Goal: Information Seeking & Learning: Learn about a topic

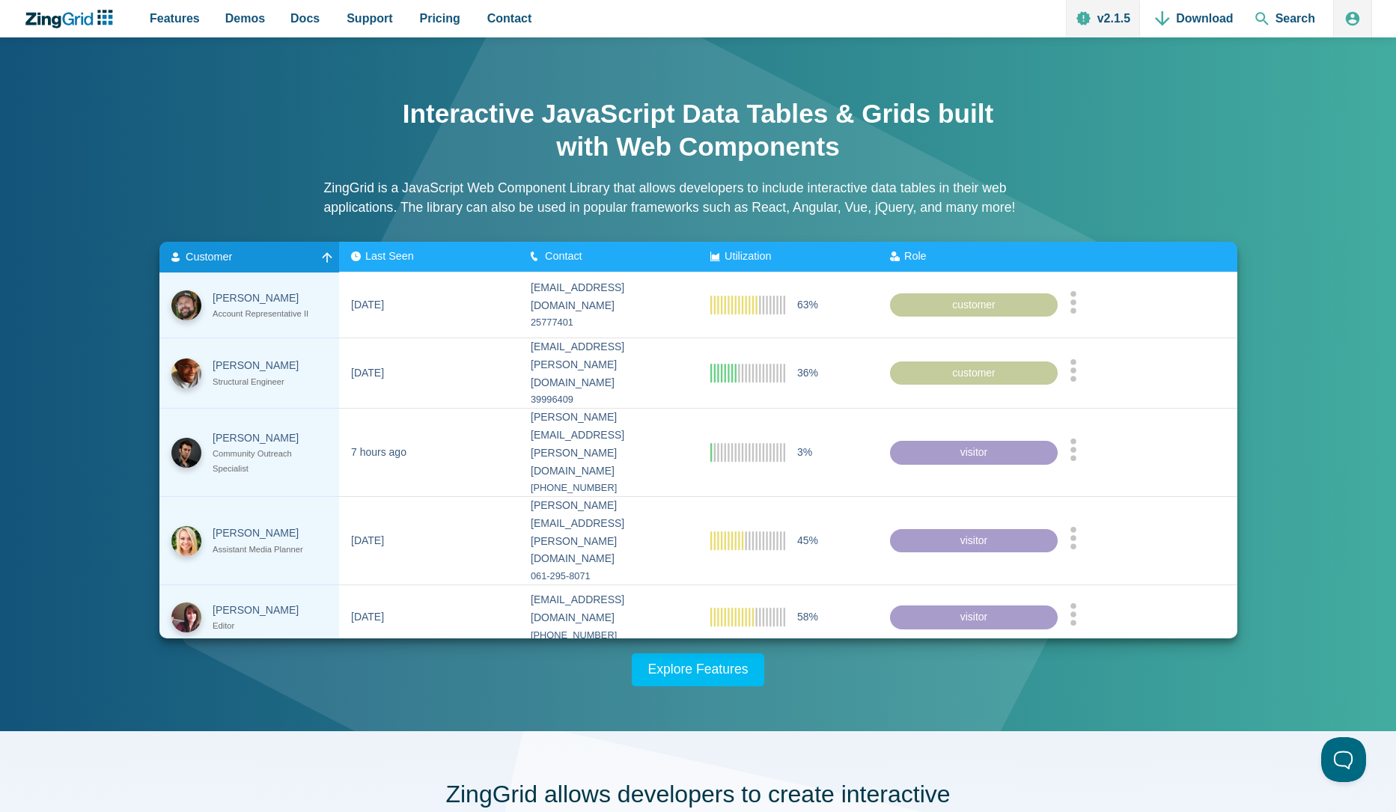
click at [254, 257] on div "Customer" at bounding box center [249, 257] width 156 height 12
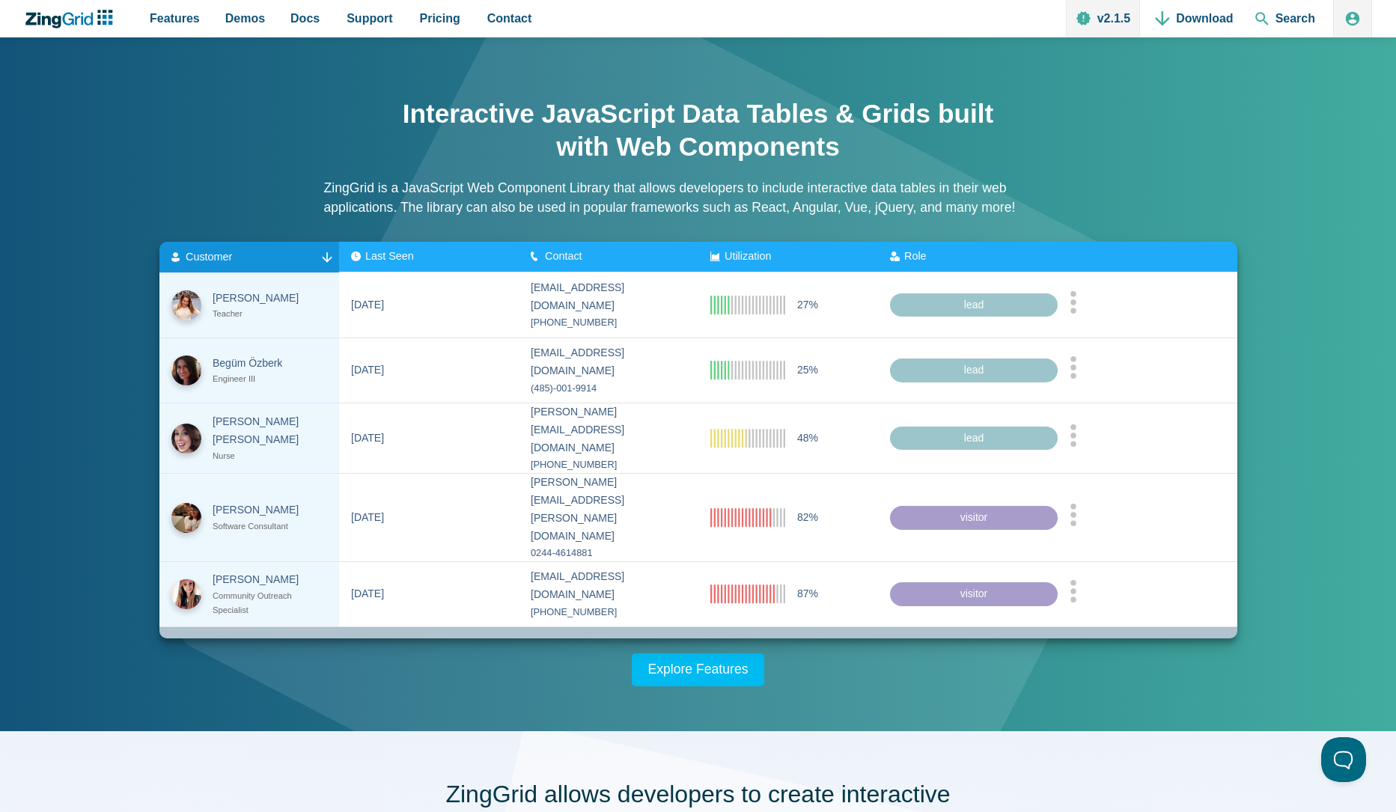
click at [266, 254] on div "Customer" at bounding box center [249, 257] width 156 height 12
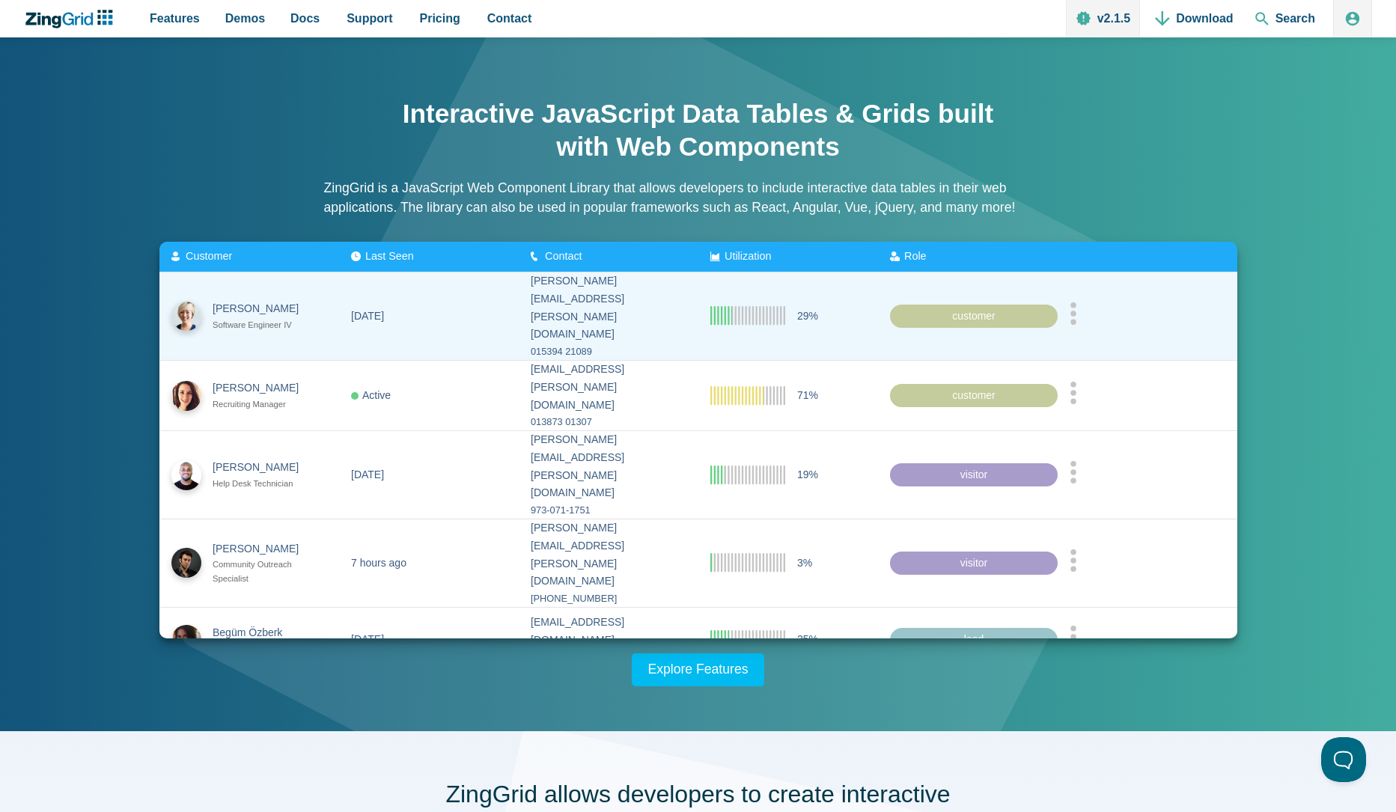
click at [235, 300] on div "Melissa Johnston" at bounding box center [263, 309] width 100 height 18
click at [1016, 306] on div "customer" at bounding box center [974, 316] width 168 height 24
click at [1072, 296] on zg-cell "App Content" at bounding box center [1148, 316] width 180 height 88
click at [1075, 302] on icon "App Content" at bounding box center [1073, 313] width 7 height 22
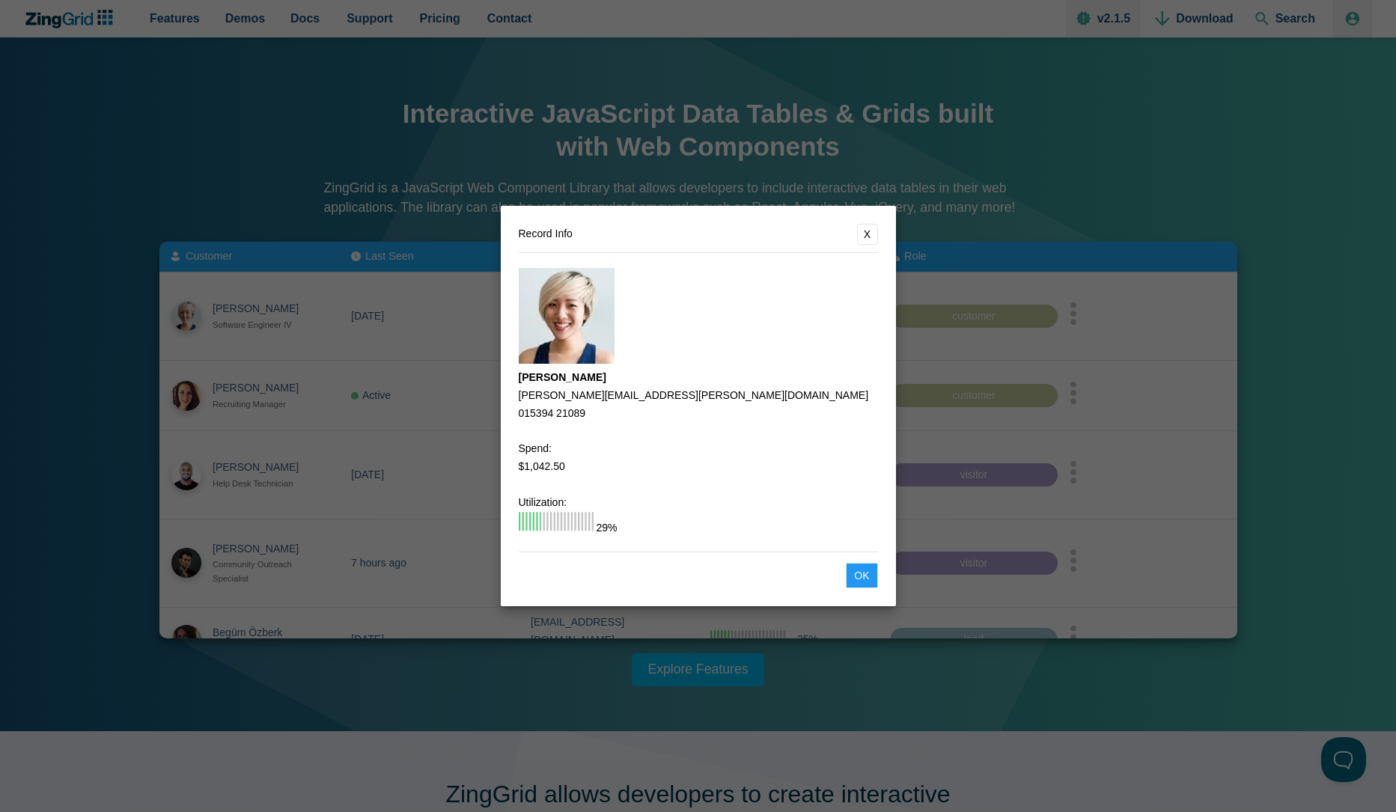
click at [1079, 298] on dialog "Record Info X Melissa Johnston melissa.johnston@angelfire.com 015394 21089 Spen…" at bounding box center [698, 406] width 1396 height 812
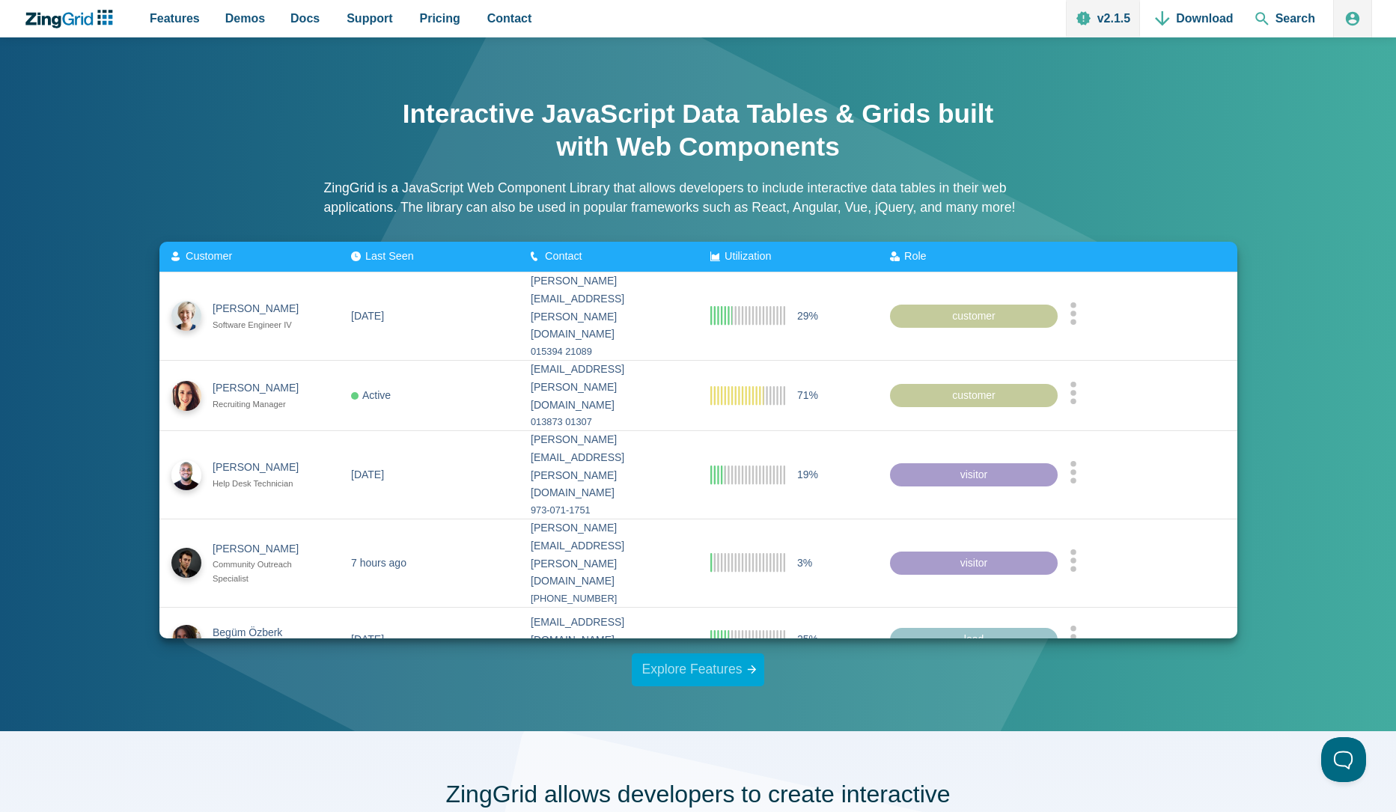
click at [692, 678] on link "Explore Features" at bounding box center [698, 669] width 133 height 33
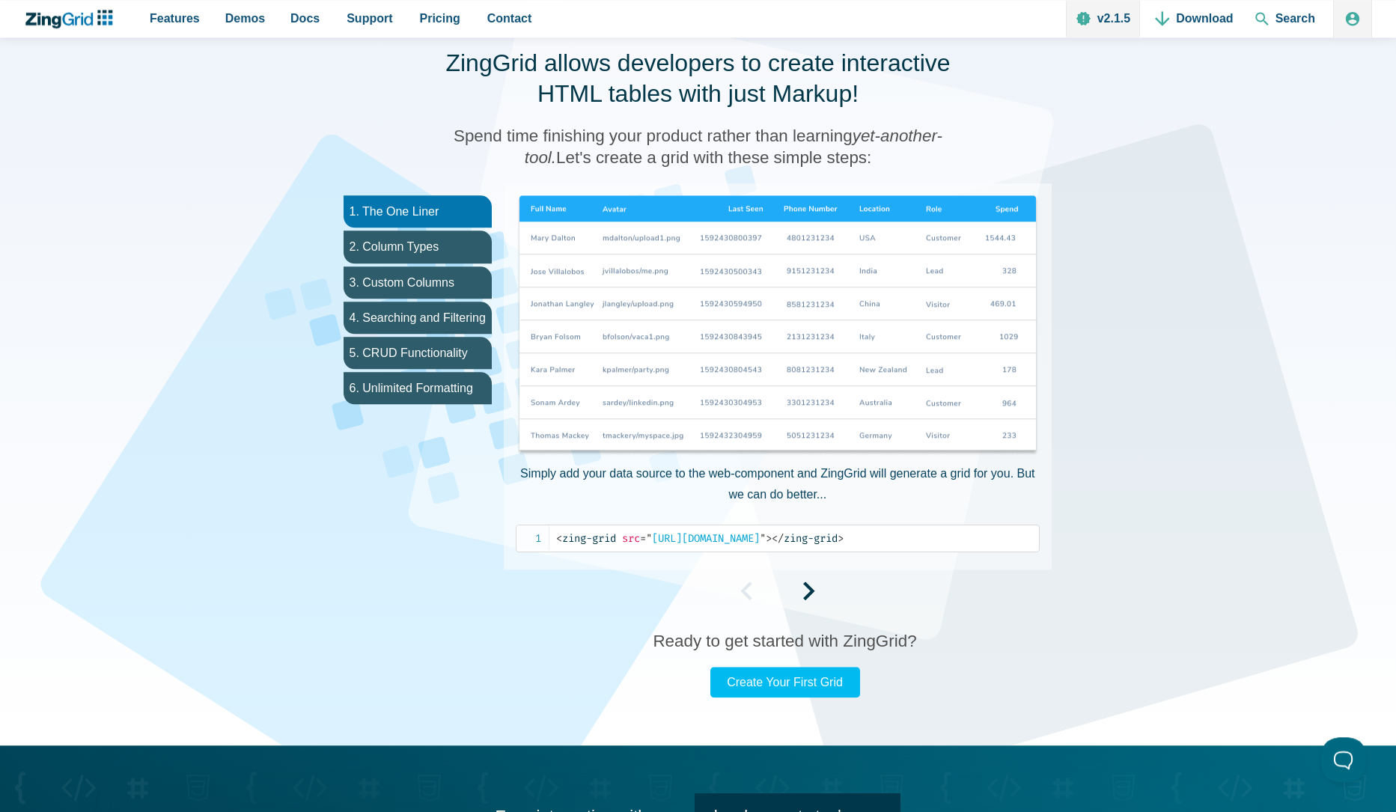
drag, startPoint x: 461, startPoint y: 132, endPoint x: 972, endPoint y: 169, distance: 512.6
click at [972, 169] on div "ZingGrid allows developers to create interactive HTML tables with just Markup! …" at bounding box center [699, 373] width 1198 height 746
click at [973, 169] on div "ZingGrid allows developers to create interactive HTML tables with just Markup! …" at bounding box center [699, 373] width 1198 height 746
drag, startPoint x: 883, startPoint y: 156, endPoint x: 376, endPoint y: 125, distance: 508.4
click at [376, 125] on div "ZingGrid allows developers to create interactive HTML tables with just Markup! …" at bounding box center [699, 373] width 1198 height 746
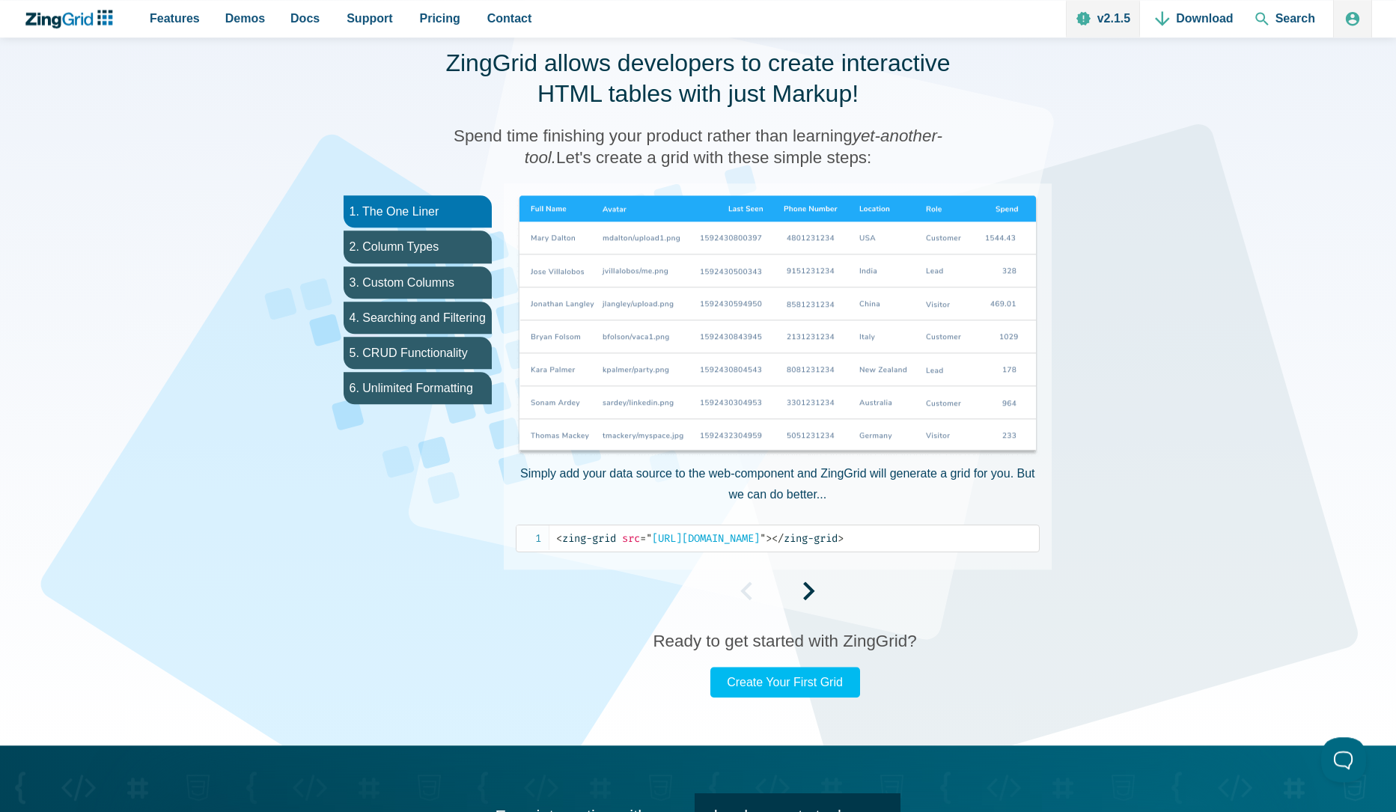
click at [376, 124] on div "ZingGrid allows developers to create interactive HTML tables with just Markup! …" at bounding box center [699, 373] width 1198 height 746
click at [390, 255] on li "2. Column Types" at bounding box center [418, 247] width 148 height 32
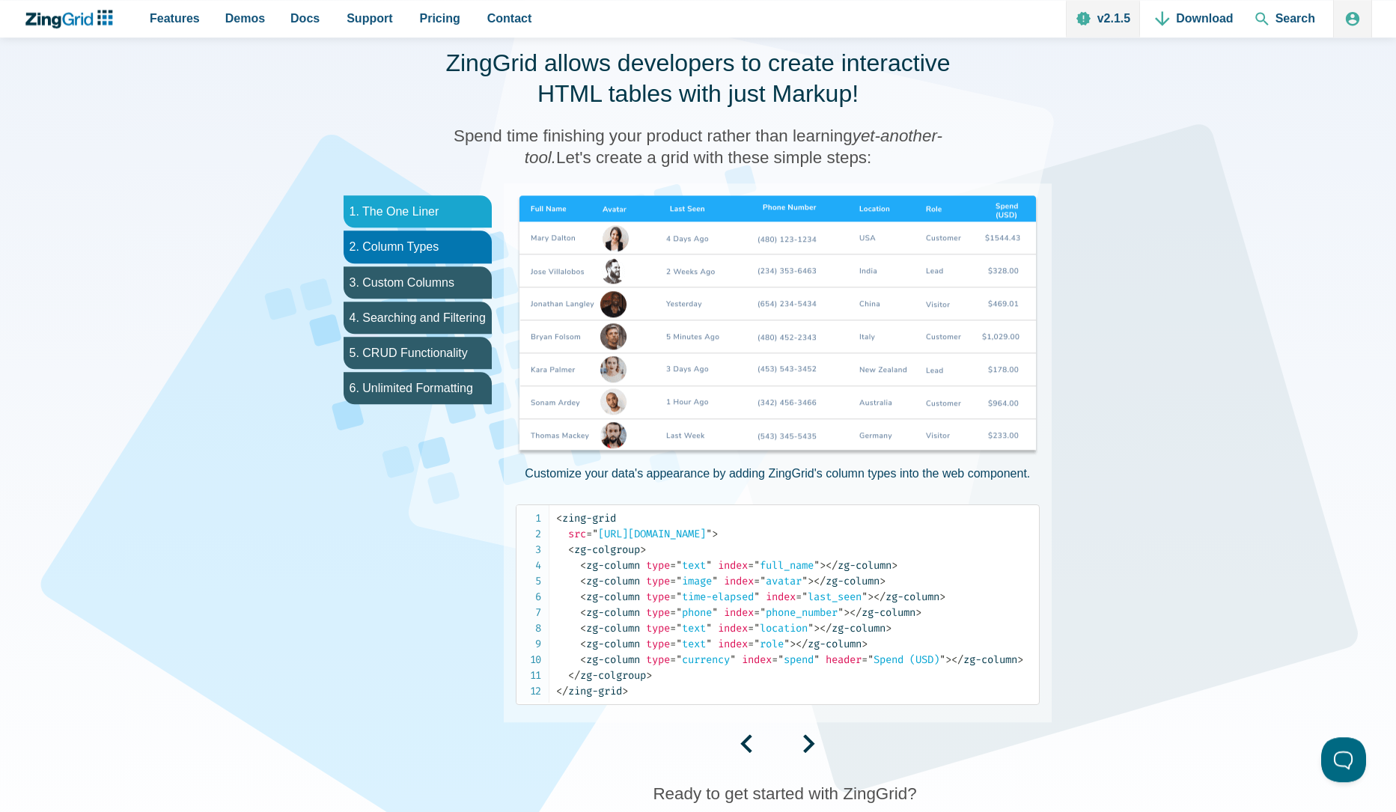
click at [406, 197] on li "1. The One Liner" at bounding box center [418, 211] width 148 height 32
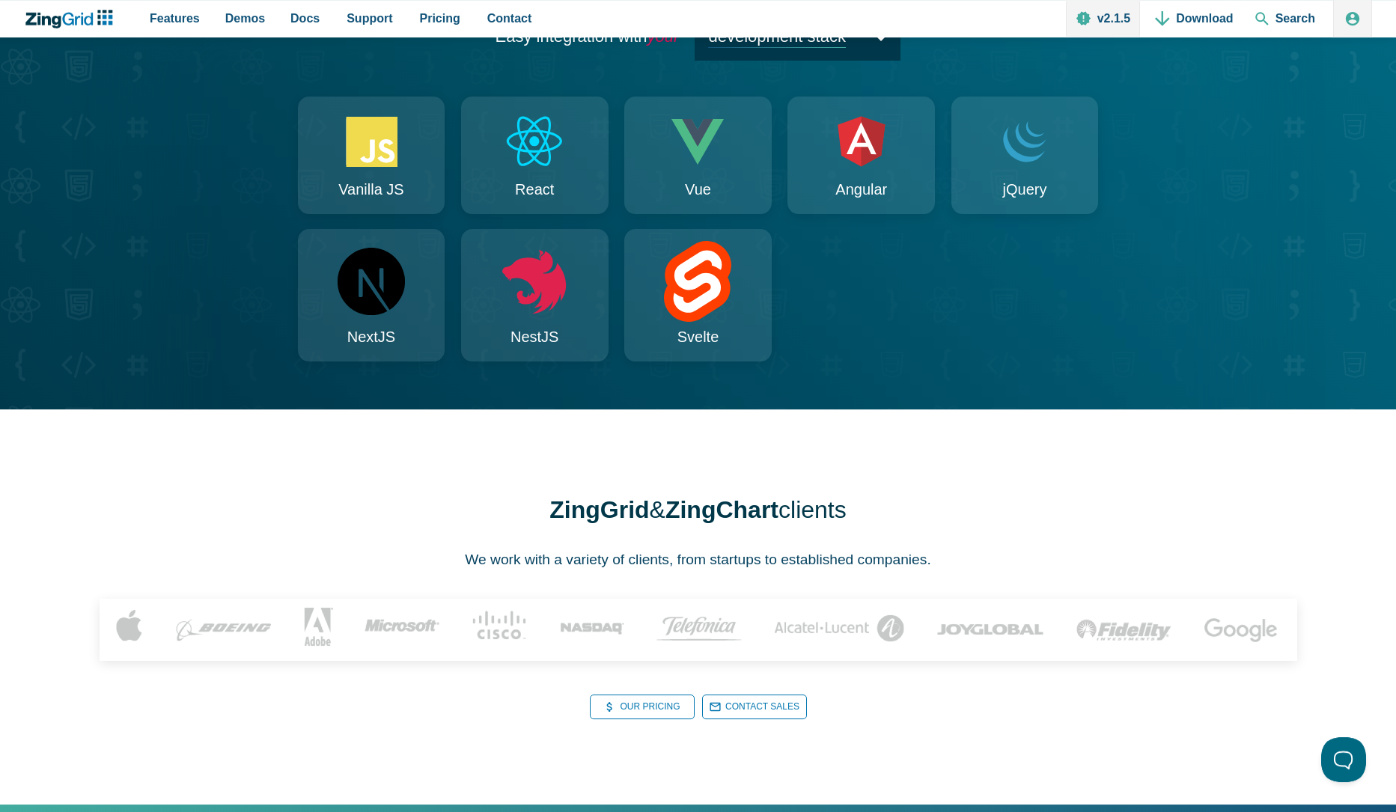
scroll to position [1232, 0]
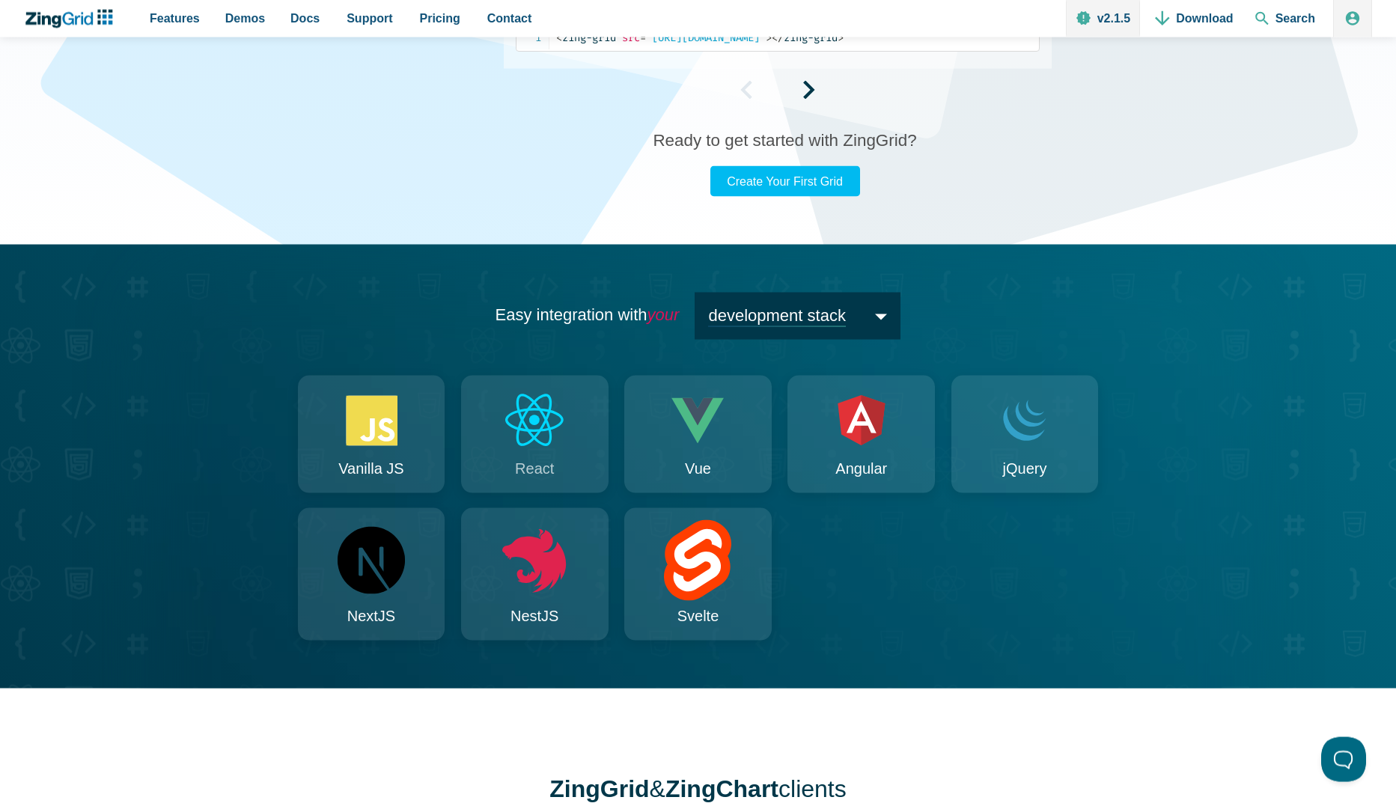
click at [535, 416] on circle "App Content" at bounding box center [534, 420] width 10 height 10
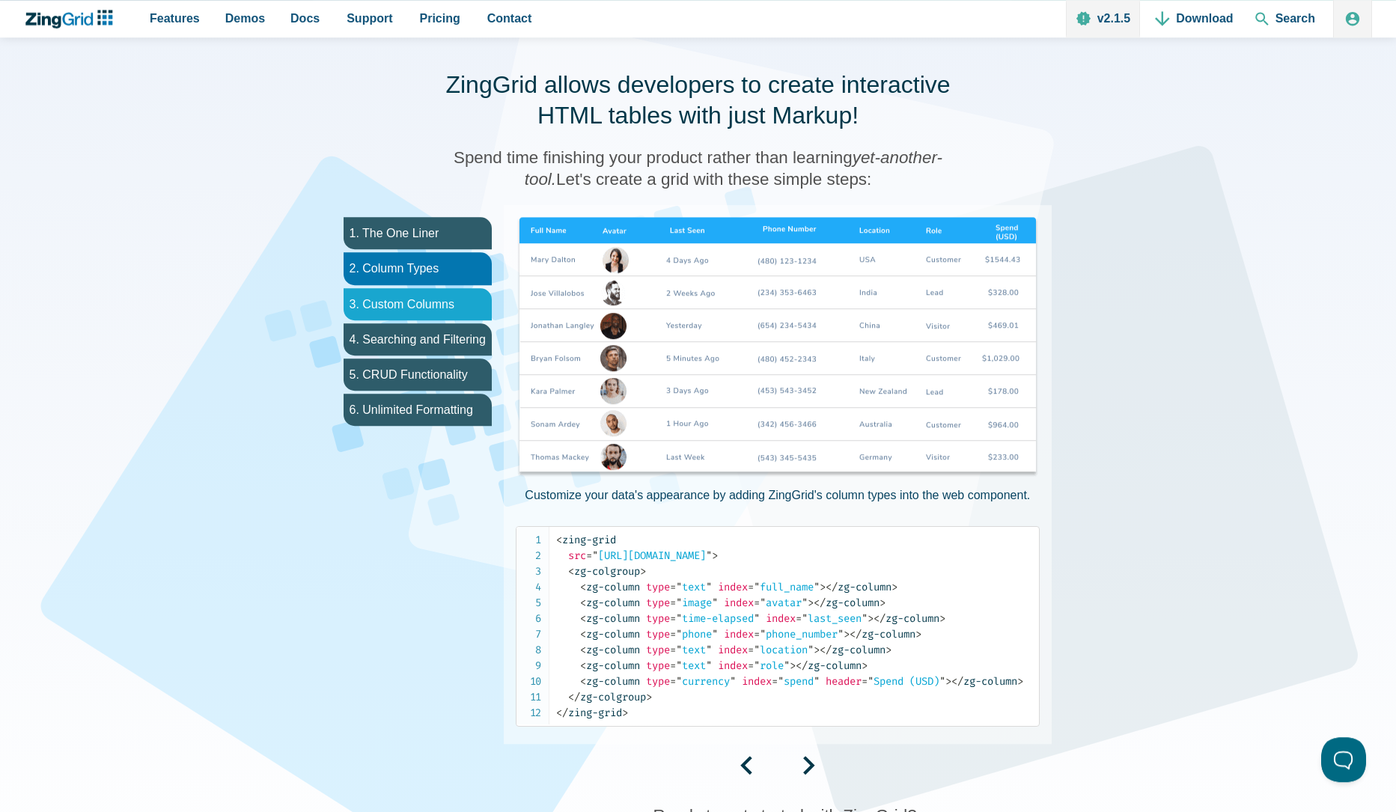
click at [438, 302] on li "3. Custom Columns" at bounding box center [418, 304] width 148 height 32
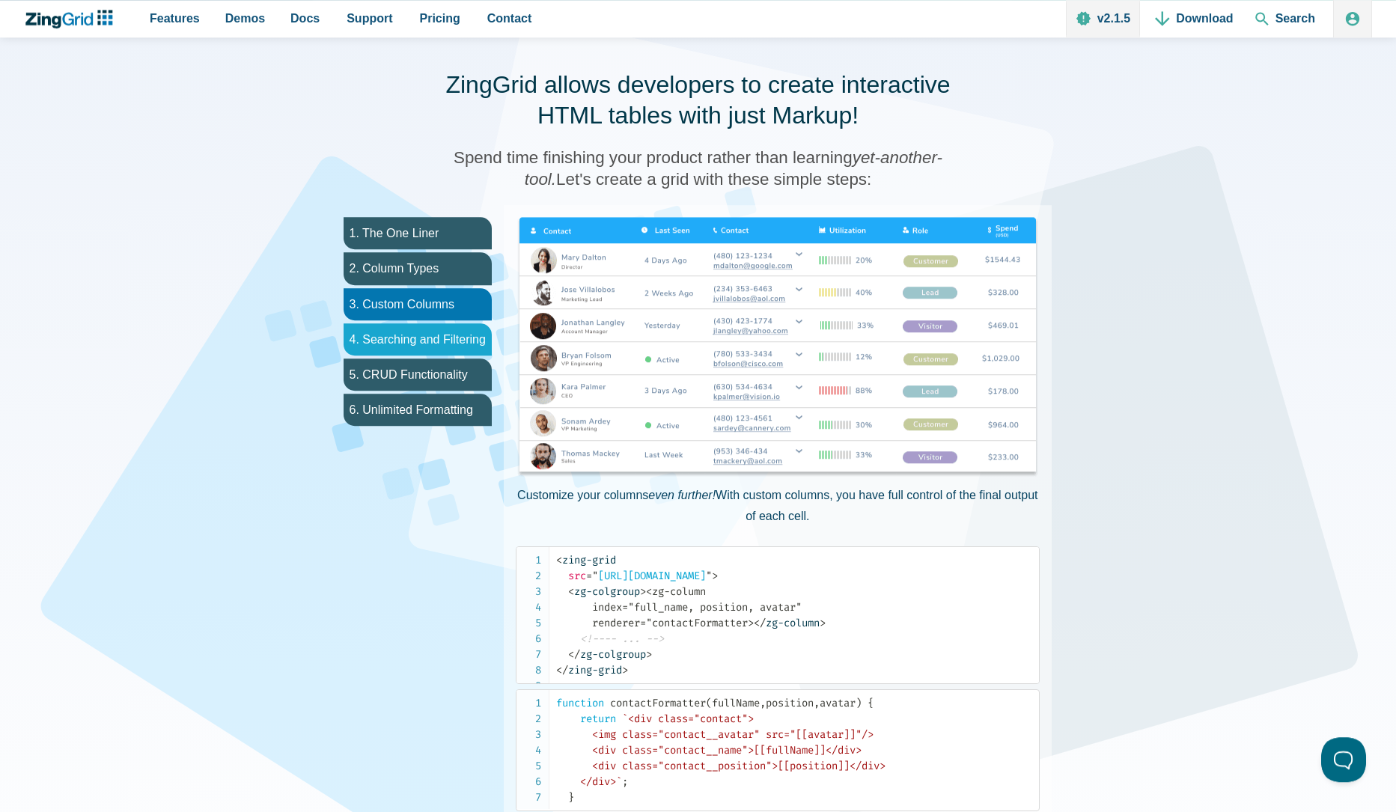
click at [418, 339] on li "4. Searching and Filtering" at bounding box center [418, 339] width 148 height 32
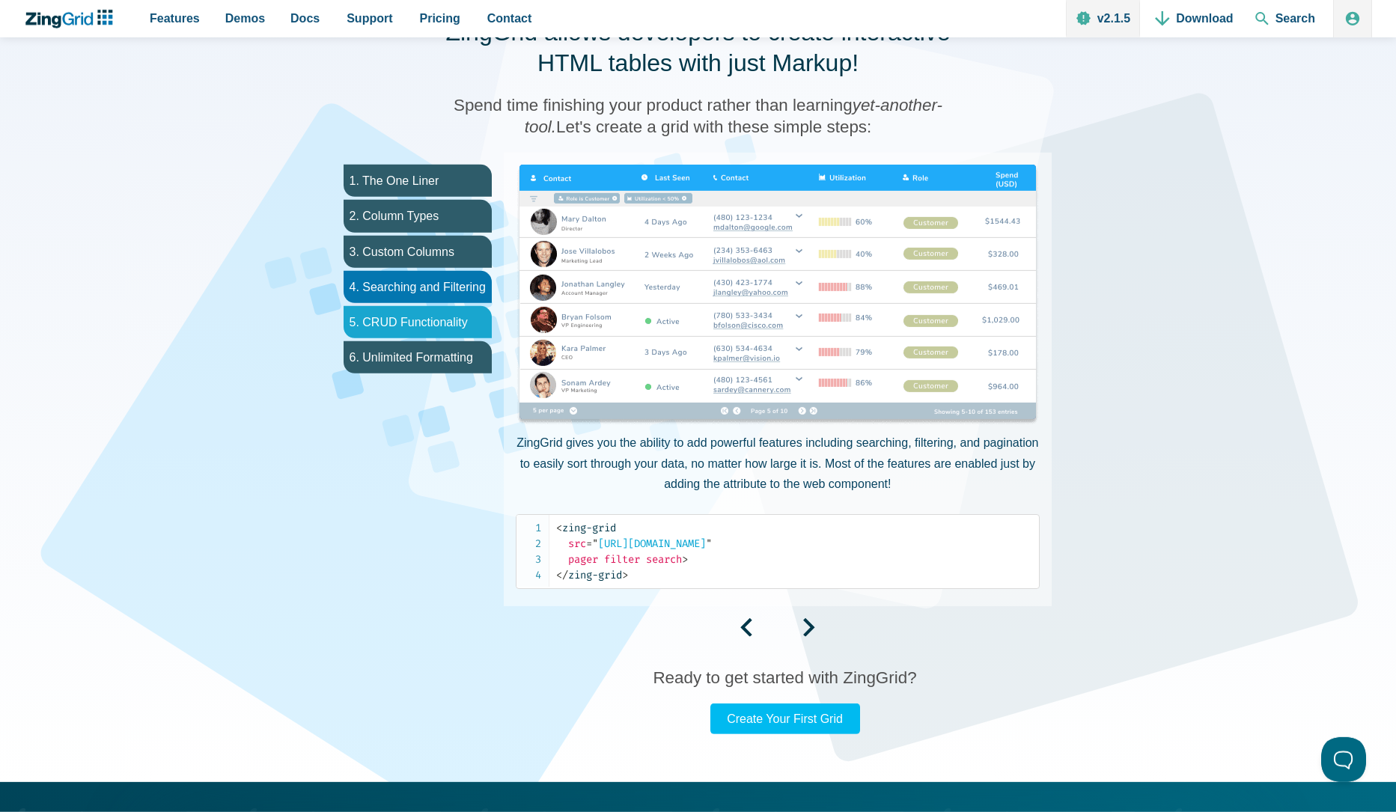
scroll to position [754, 0]
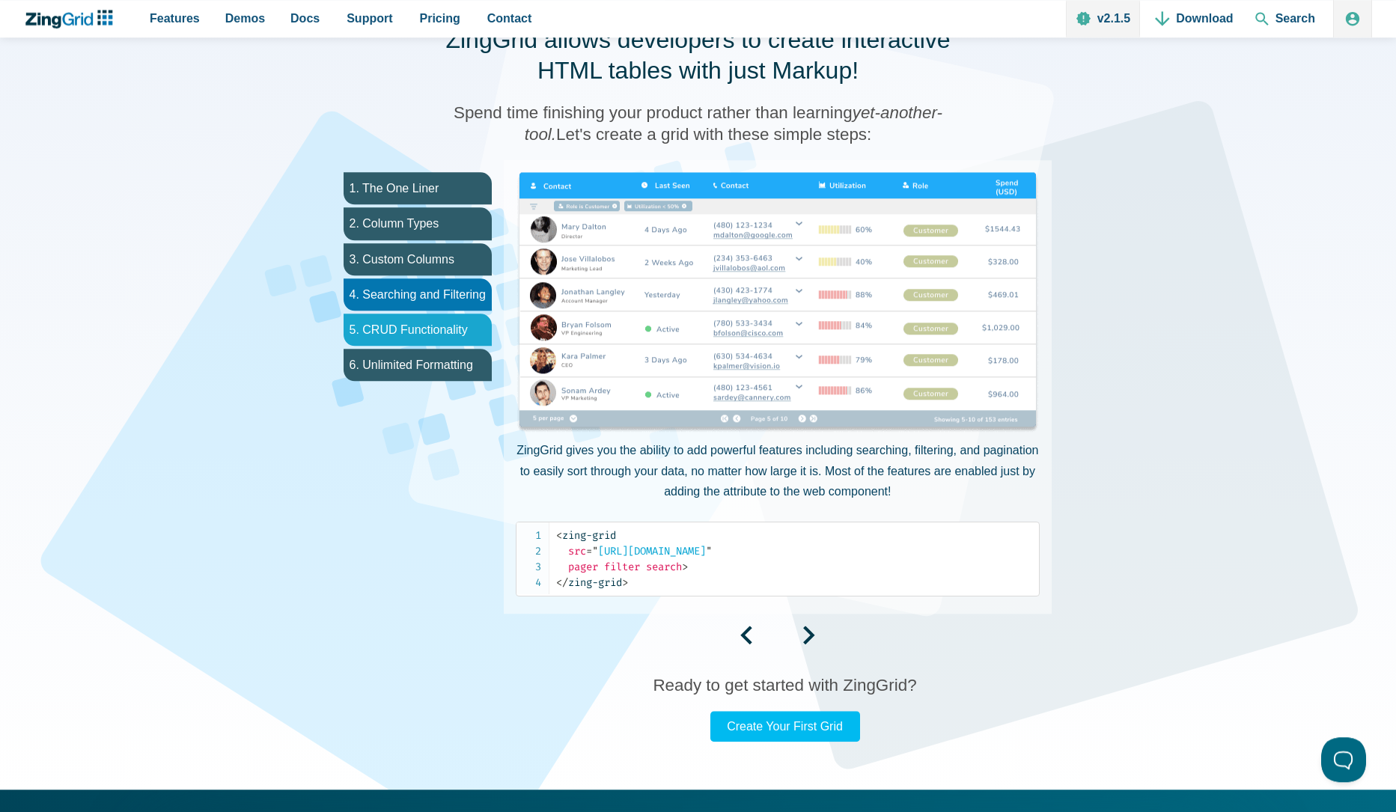
click at [451, 300] on li "4. Searching and Filtering" at bounding box center [418, 294] width 148 height 32
click at [457, 323] on li "5. CRUD Functionality" at bounding box center [418, 330] width 148 height 32
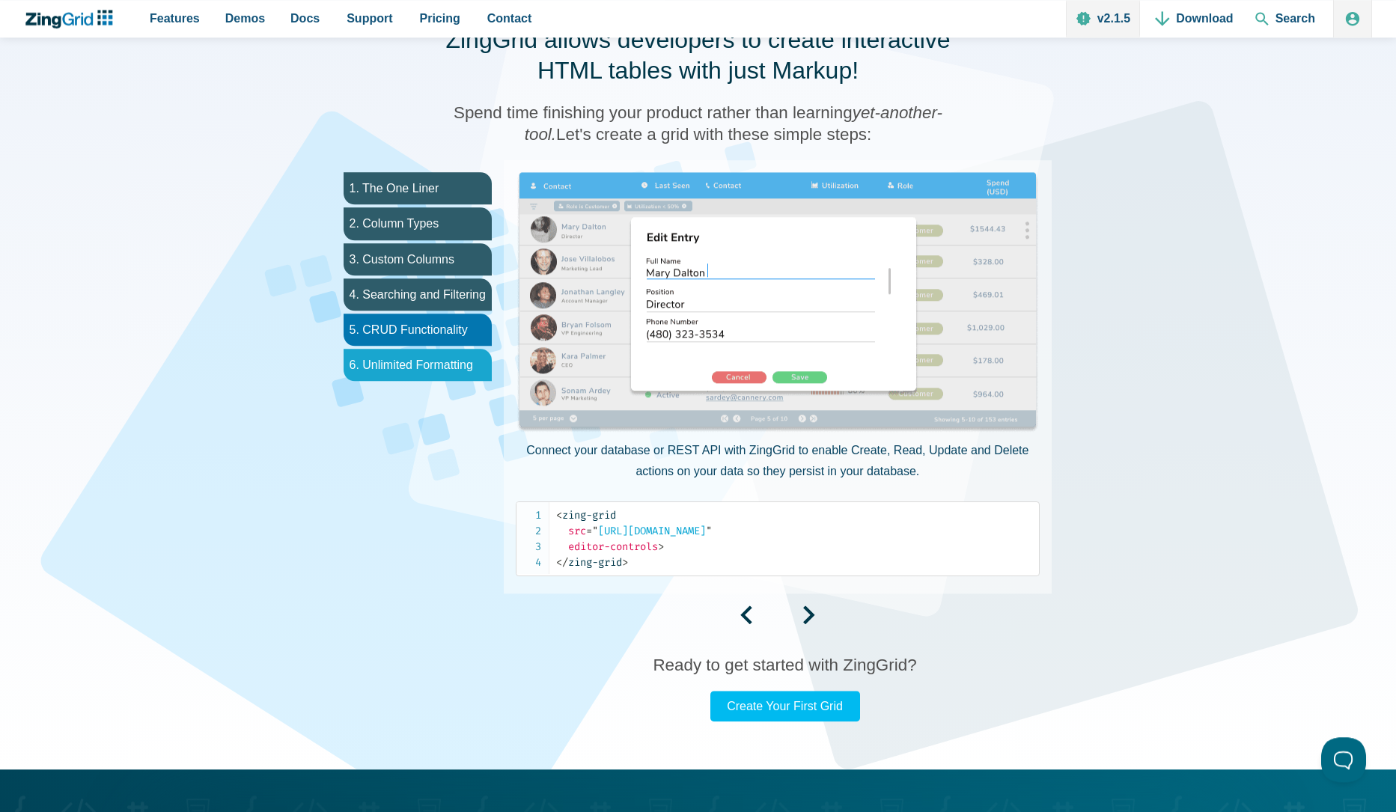
click at [432, 366] on li "6. Unlimited Formatting" at bounding box center [418, 365] width 148 height 32
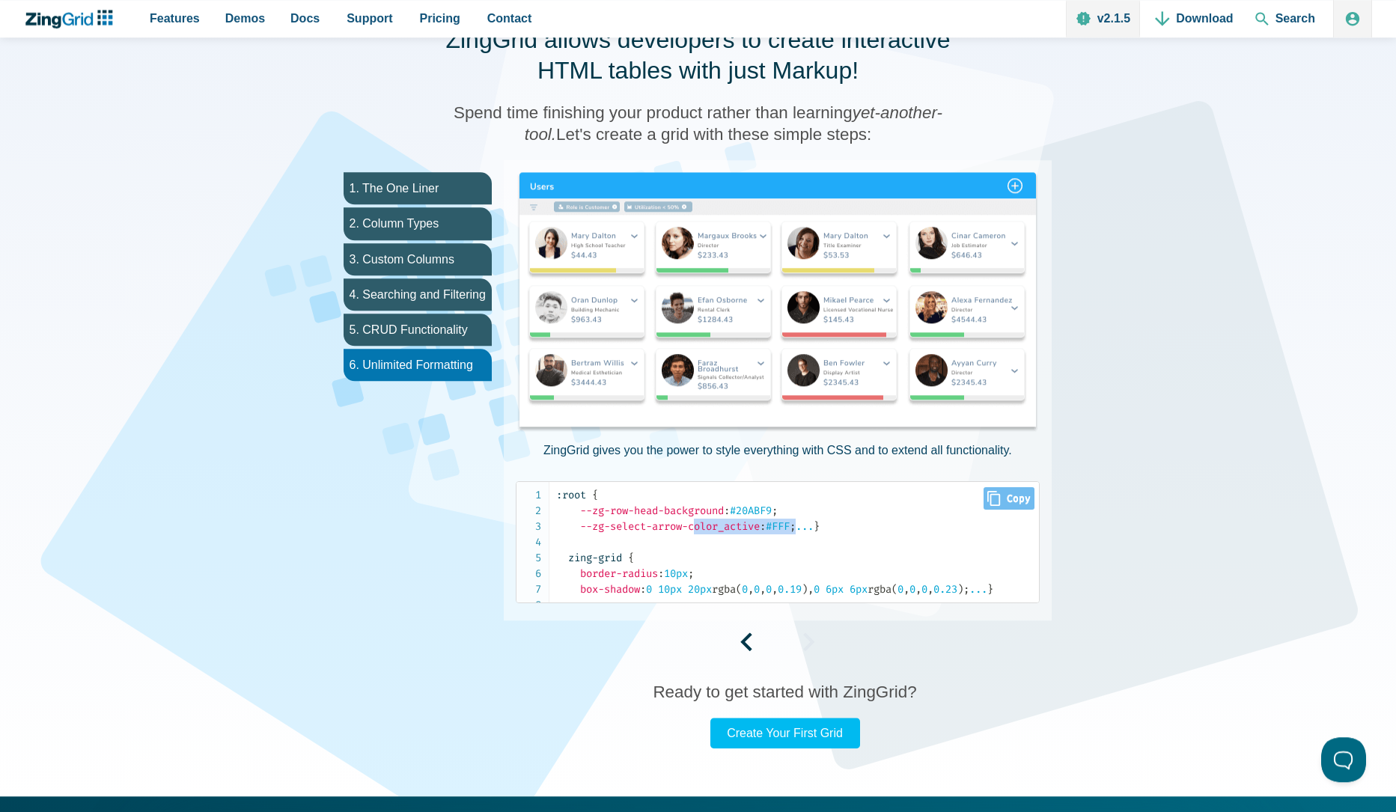
drag, startPoint x: 752, startPoint y: 517, endPoint x: 695, endPoint y: 520, distance: 57.7
click at [696, 520] on code ":root { --zg-row-head-background : #20ABF9 ; --zg-select-arrow-color_active : #…" at bounding box center [797, 542] width 483 height 110
click at [695, 520] on span "--zg-select-arrow-color_active" at bounding box center [670, 526] width 180 height 13
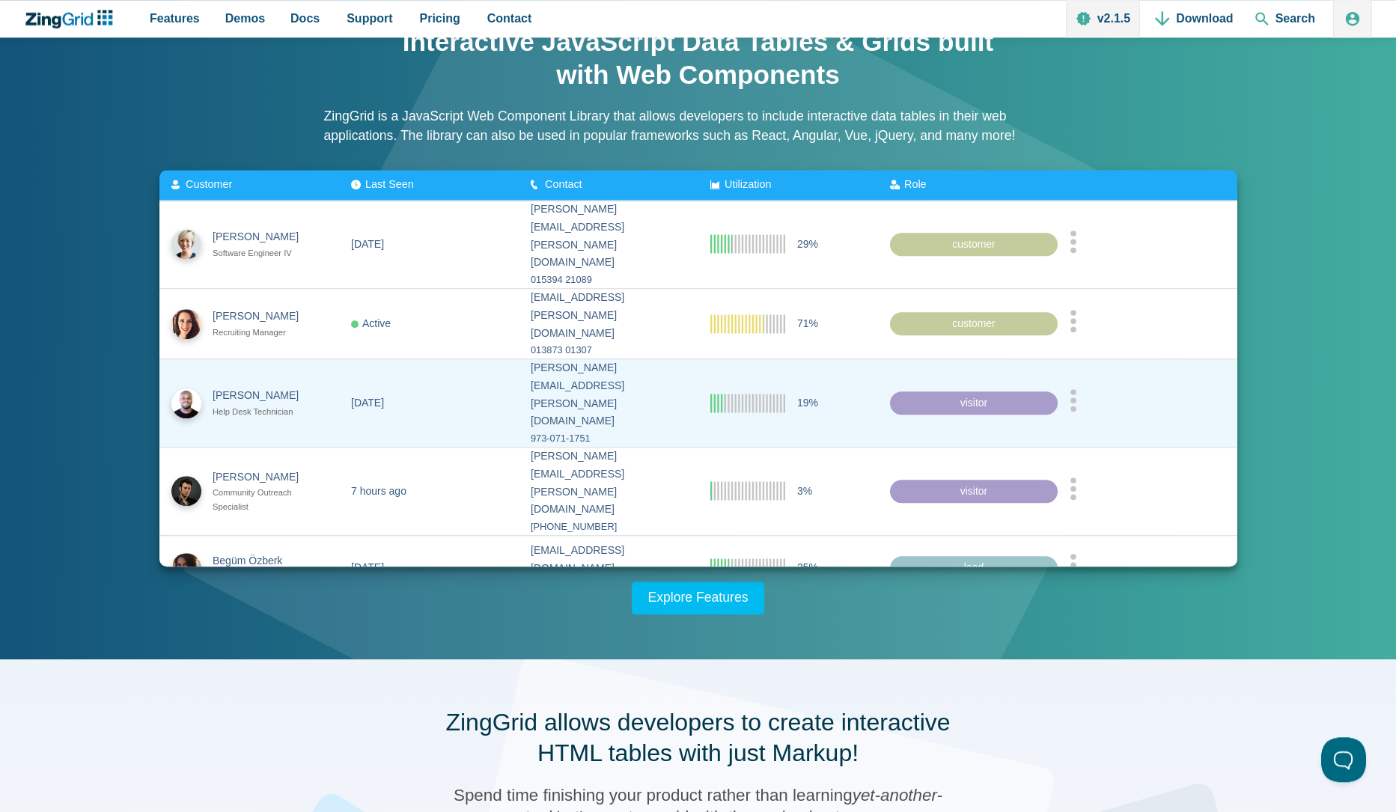
scroll to position [0, 0]
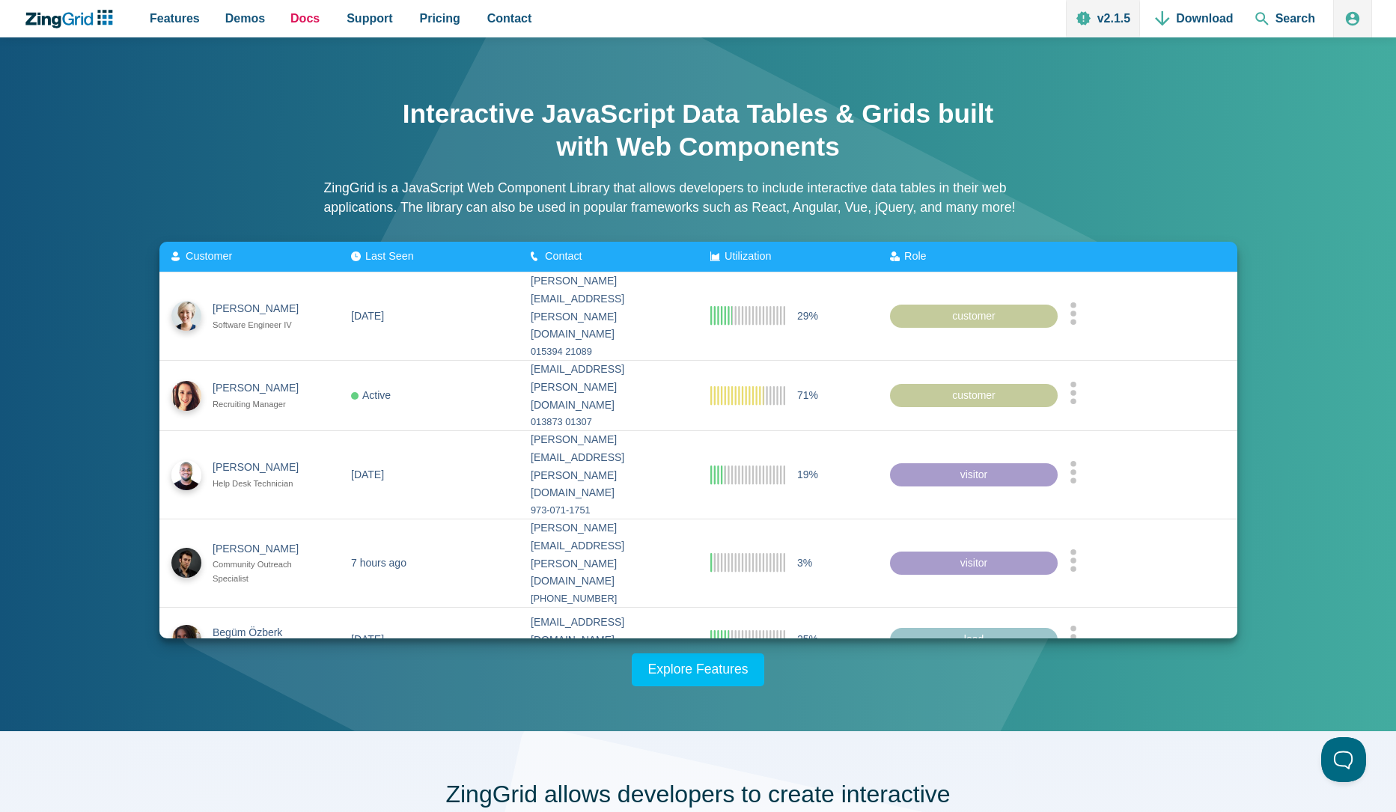
click at [303, 18] on span "Docs" at bounding box center [304, 18] width 29 height 20
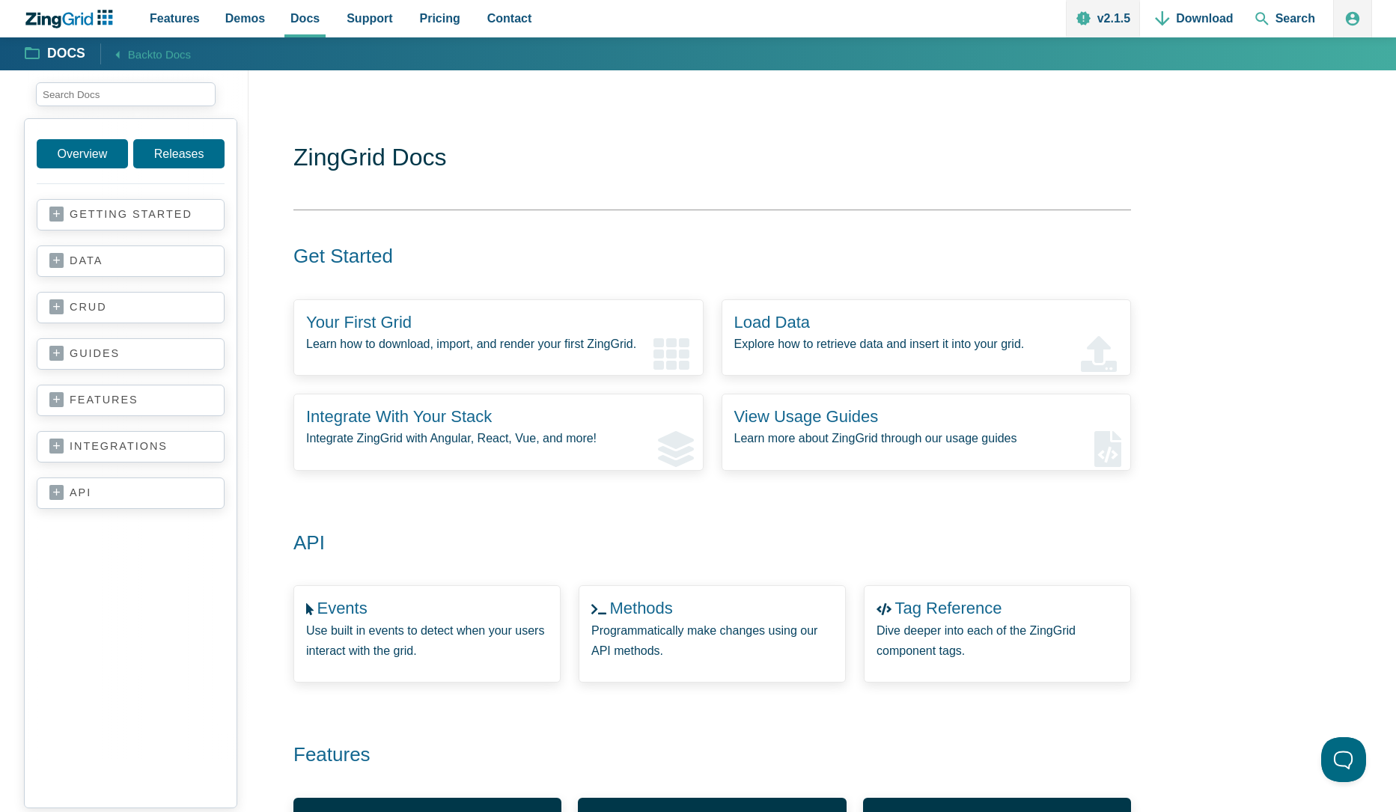
click at [105, 269] on link "data" at bounding box center [130, 261] width 162 height 15
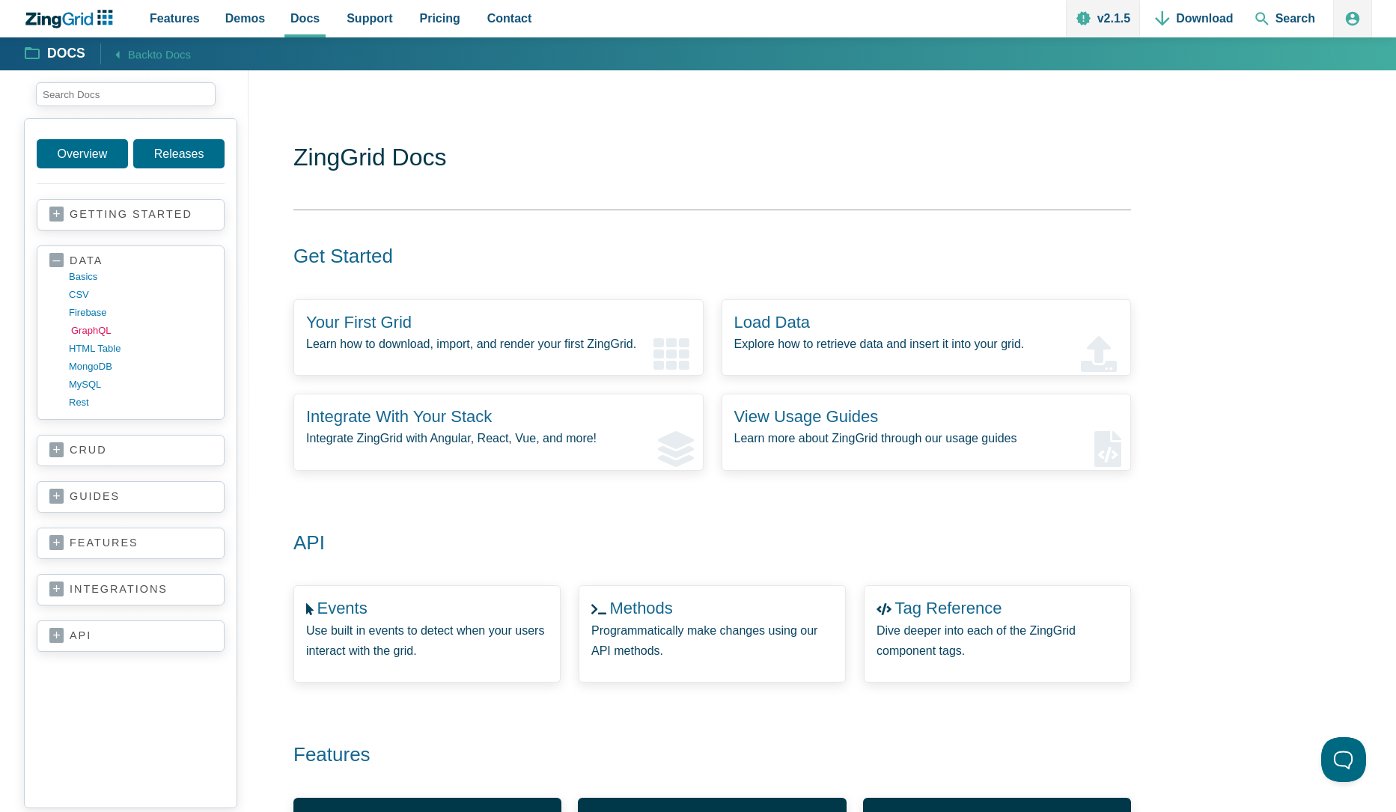
click at [91, 329] on link "GraphQL" at bounding box center [142, 331] width 143 height 18
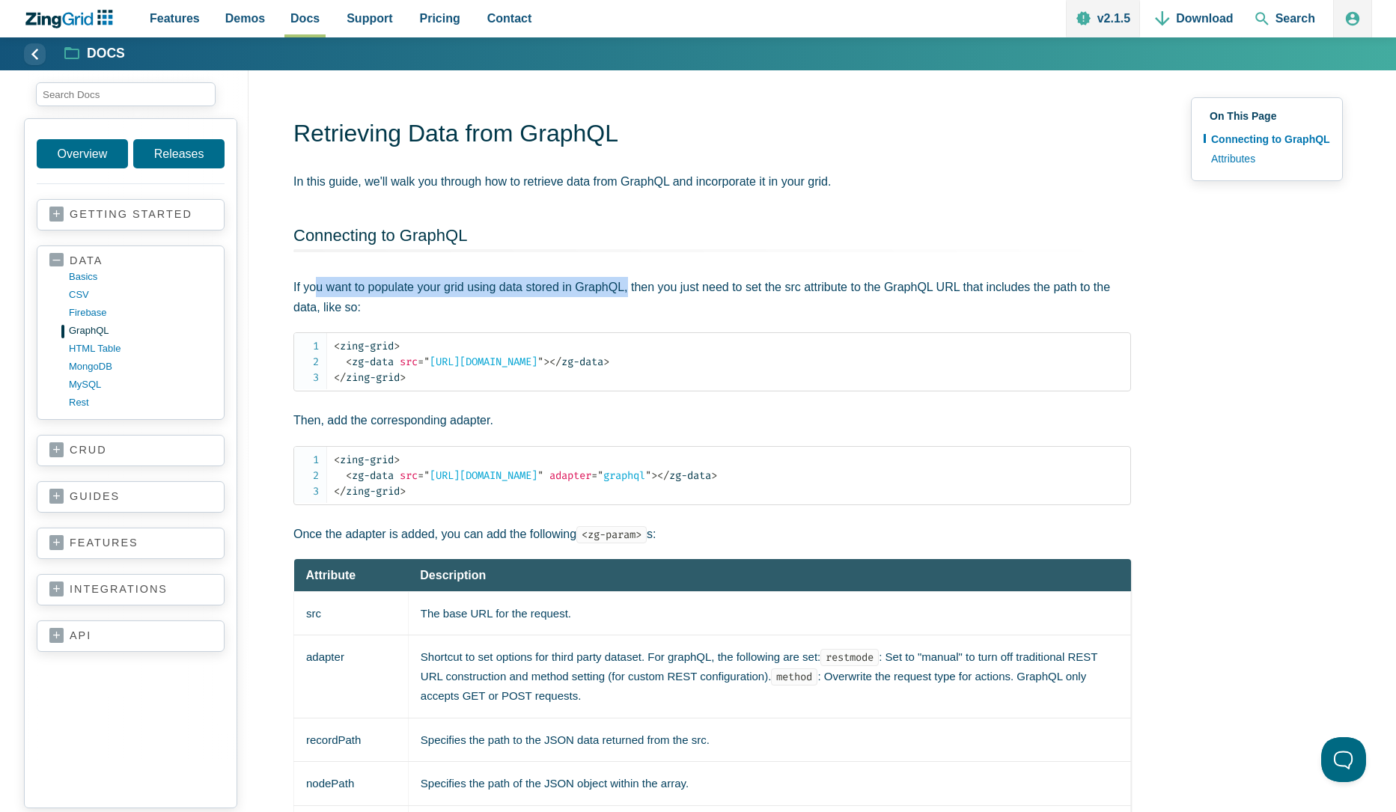
drag, startPoint x: 314, startPoint y: 279, endPoint x: 629, endPoint y: 293, distance: 315.4
click at [629, 293] on p "If you want to populate your grid using data stored in GraphQL, then you just n…" at bounding box center [712, 297] width 838 height 40
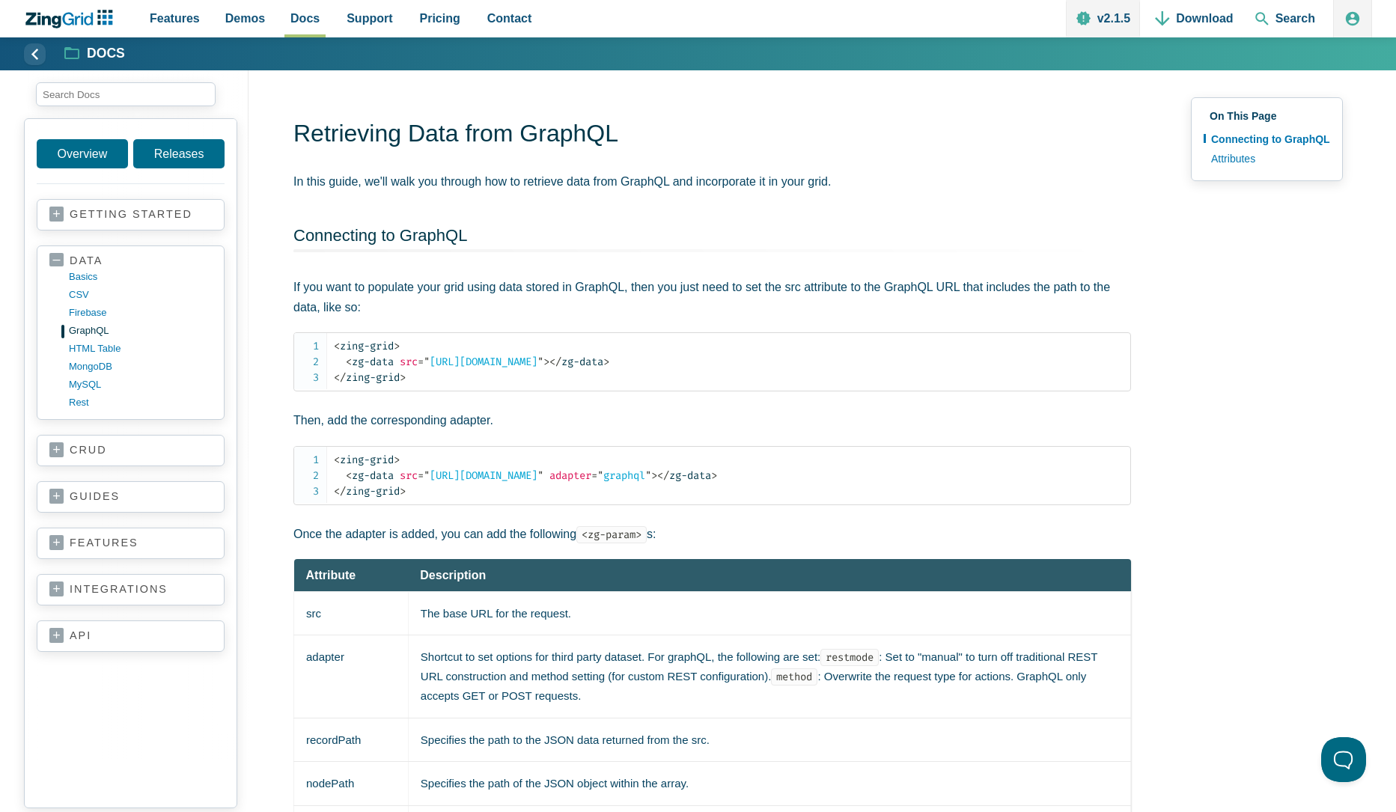
click at [637, 295] on p "If you want to populate your grid using data stored in GraphQL, then you just n…" at bounding box center [712, 297] width 838 height 40
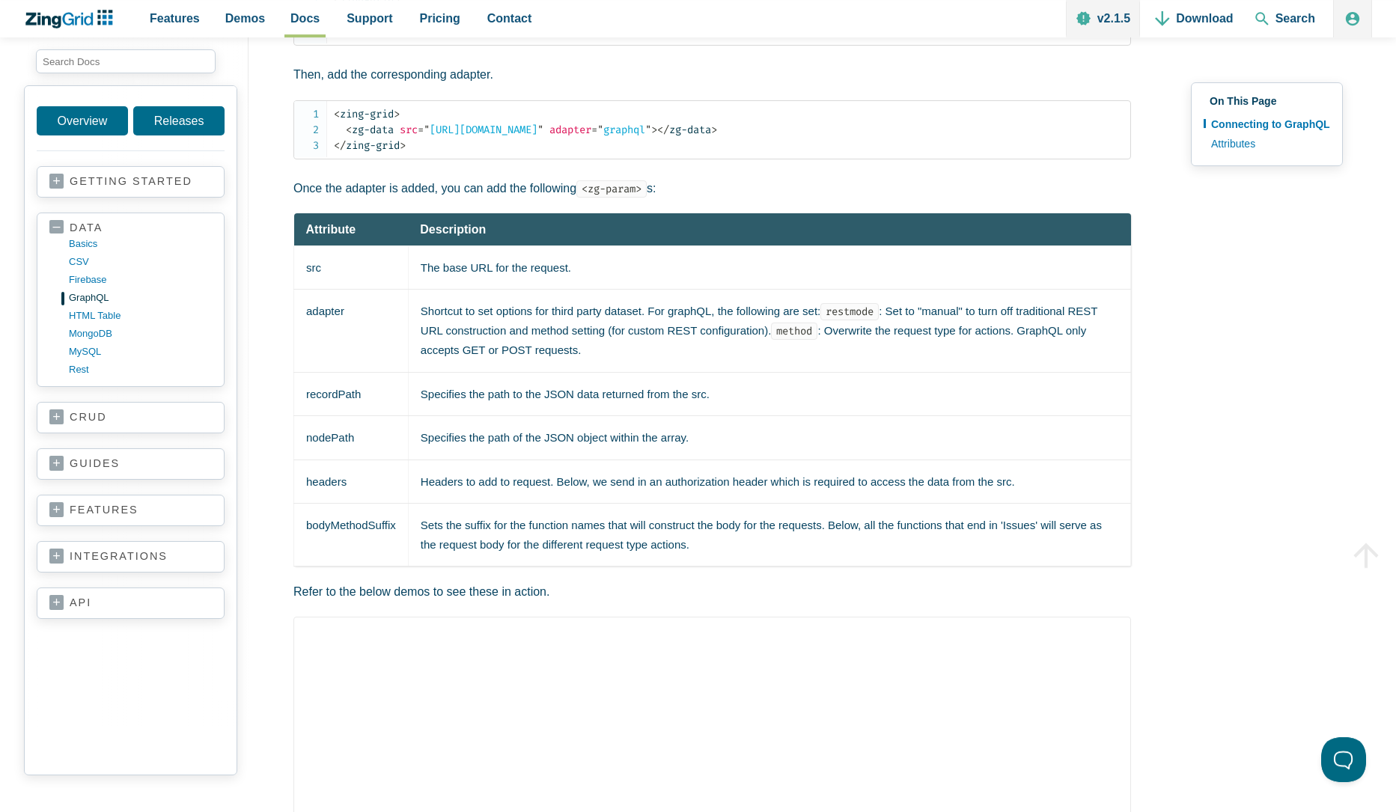
scroll to position [363, 0]
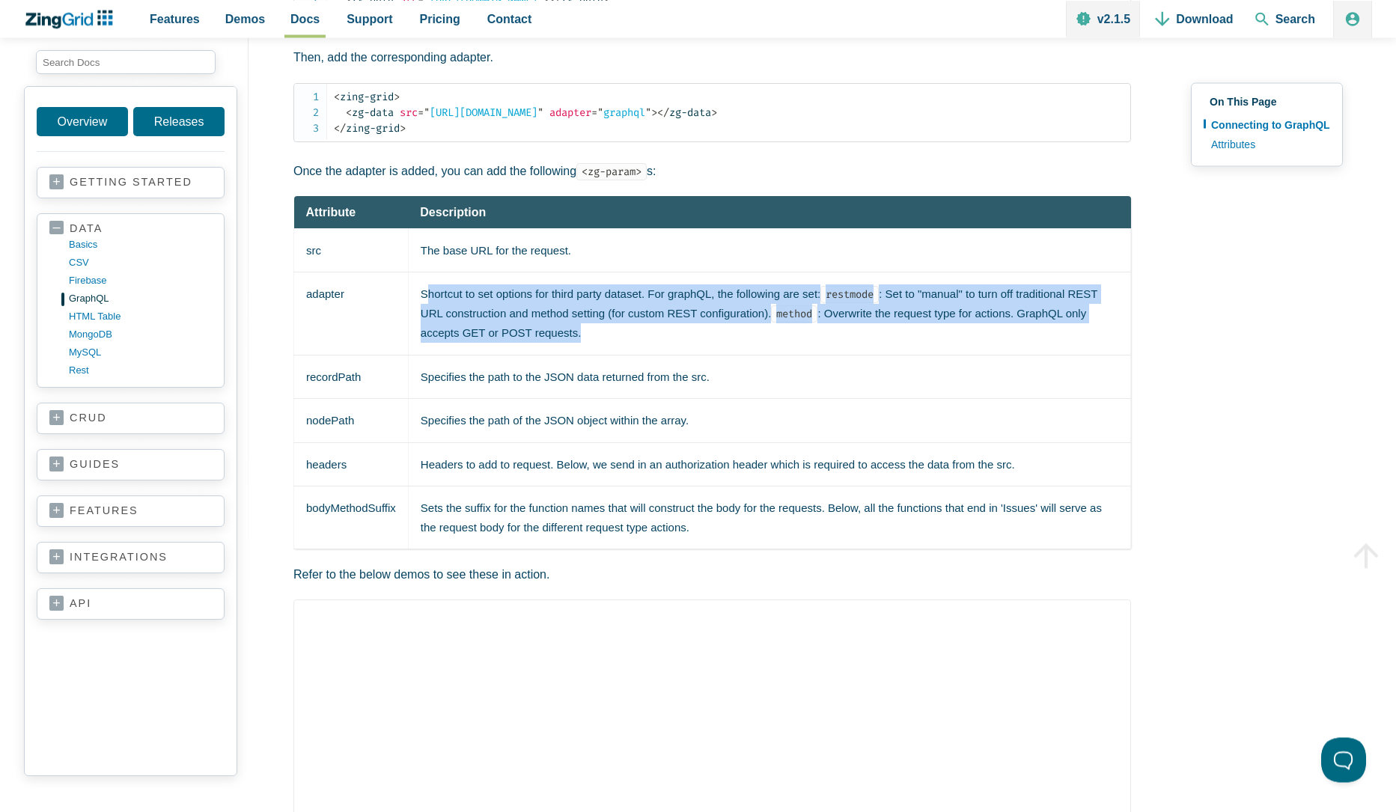
drag, startPoint x: 430, startPoint y: 299, endPoint x: 721, endPoint y: 341, distance: 293.3
click at [721, 341] on td "Shortcut to set options for third party dataset. For graphQL, the following are…" at bounding box center [769, 313] width 722 height 82
click at [720, 341] on td "Shortcut to set options for third party dataset. For graphQL, the following are…" at bounding box center [769, 313] width 722 height 82
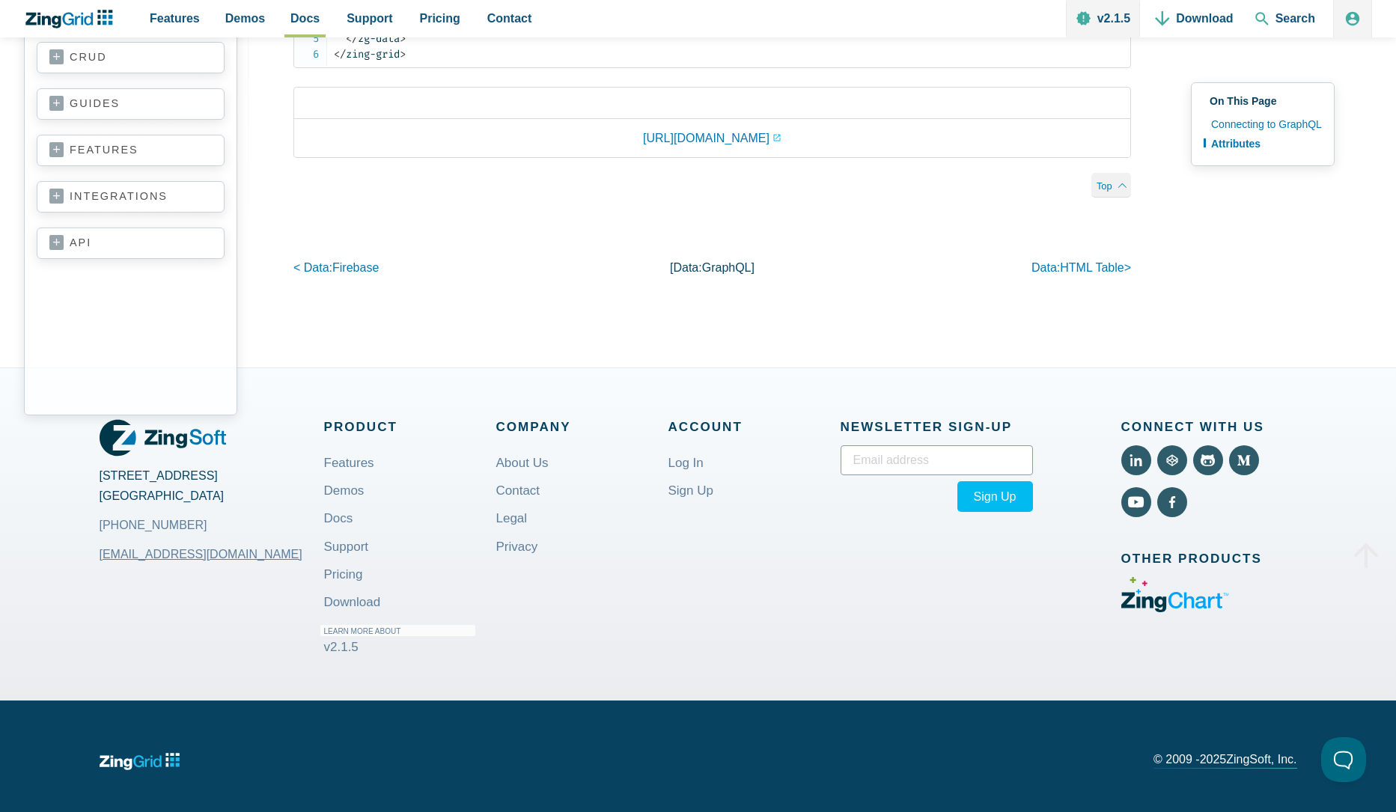
scroll to position [1471, 0]
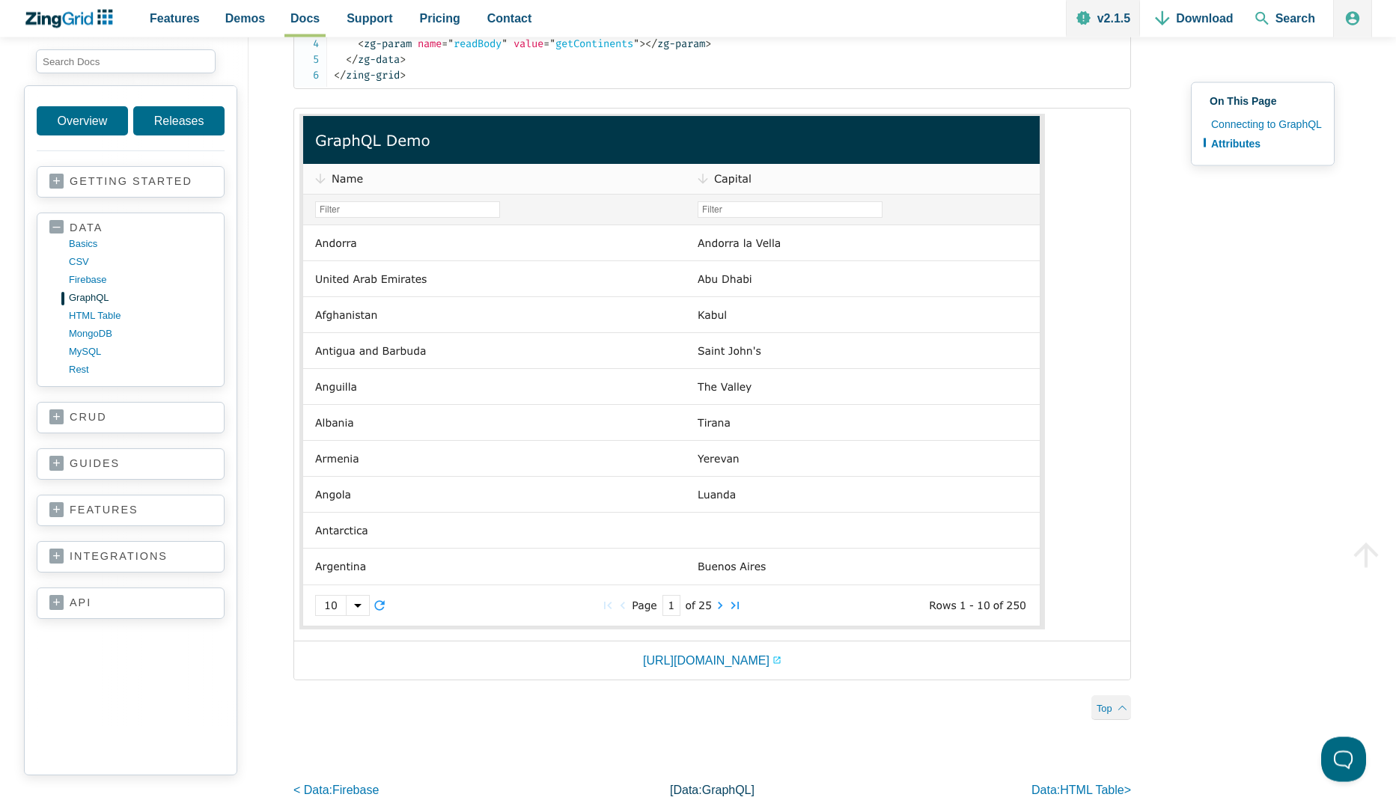
click at [389, 210] on img "App Content" at bounding box center [671, 373] width 745 height 516
click at [97, 322] on link "HTML table" at bounding box center [142, 316] width 143 height 18
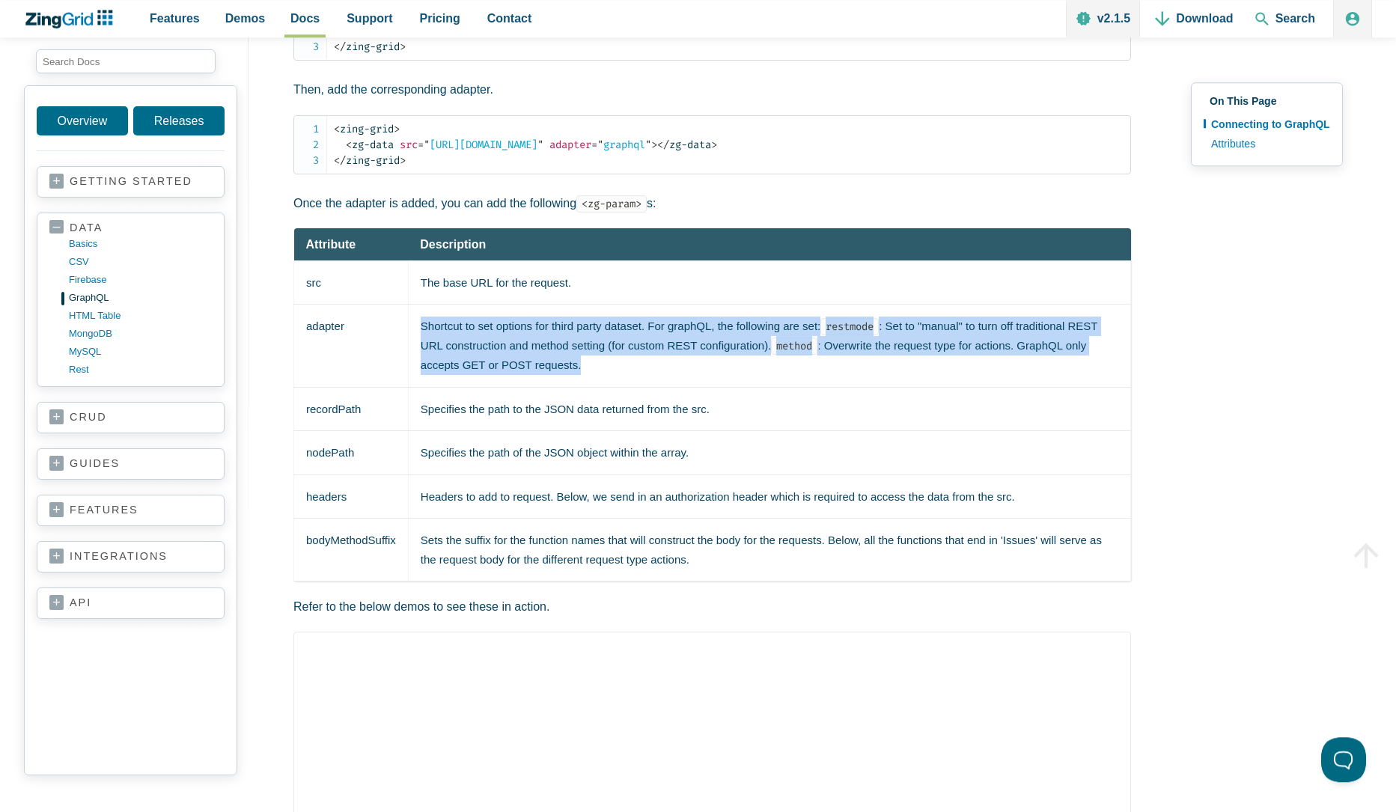
drag, startPoint x: 565, startPoint y: 342, endPoint x: 751, endPoint y: 370, distance: 188.4
click at [751, 370] on td "Shortcut to set options for third party dataset. For graphQL, the following are…" at bounding box center [769, 346] width 722 height 82
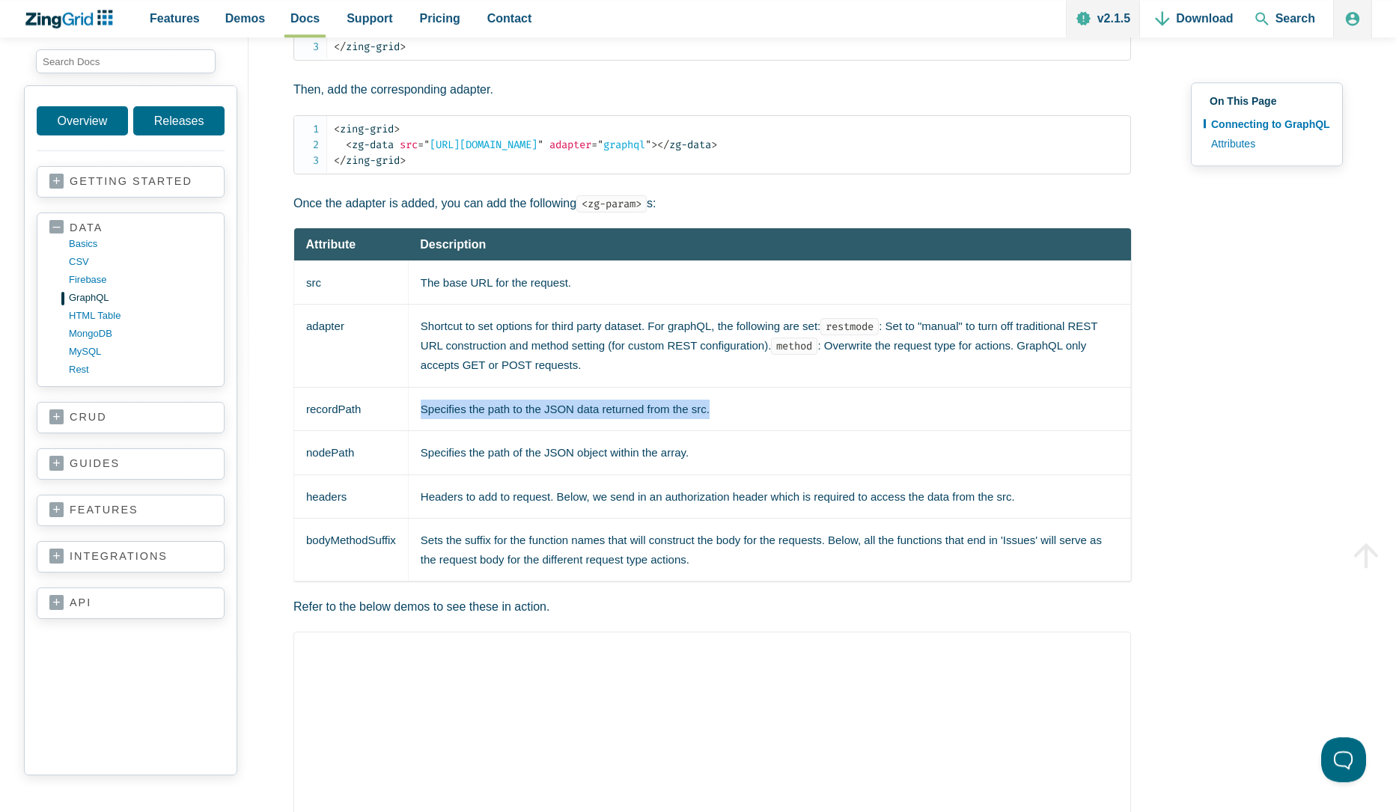
drag, startPoint x: 413, startPoint y: 403, endPoint x: 776, endPoint y: 401, distance: 363.0
click at [776, 401] on td "Specifies the path to the JSON data returned from the src." at bounding box center [769, 409] width 722 height 44
drag, startPoint x: 692, startPoint y: 450, endPoint x: 410, endPoint y: 452, distance: 282.2
click at [412, 452] on td "Specifies the path of the JSON object within the array." at bounding box center [769, 453] width 722 height 44
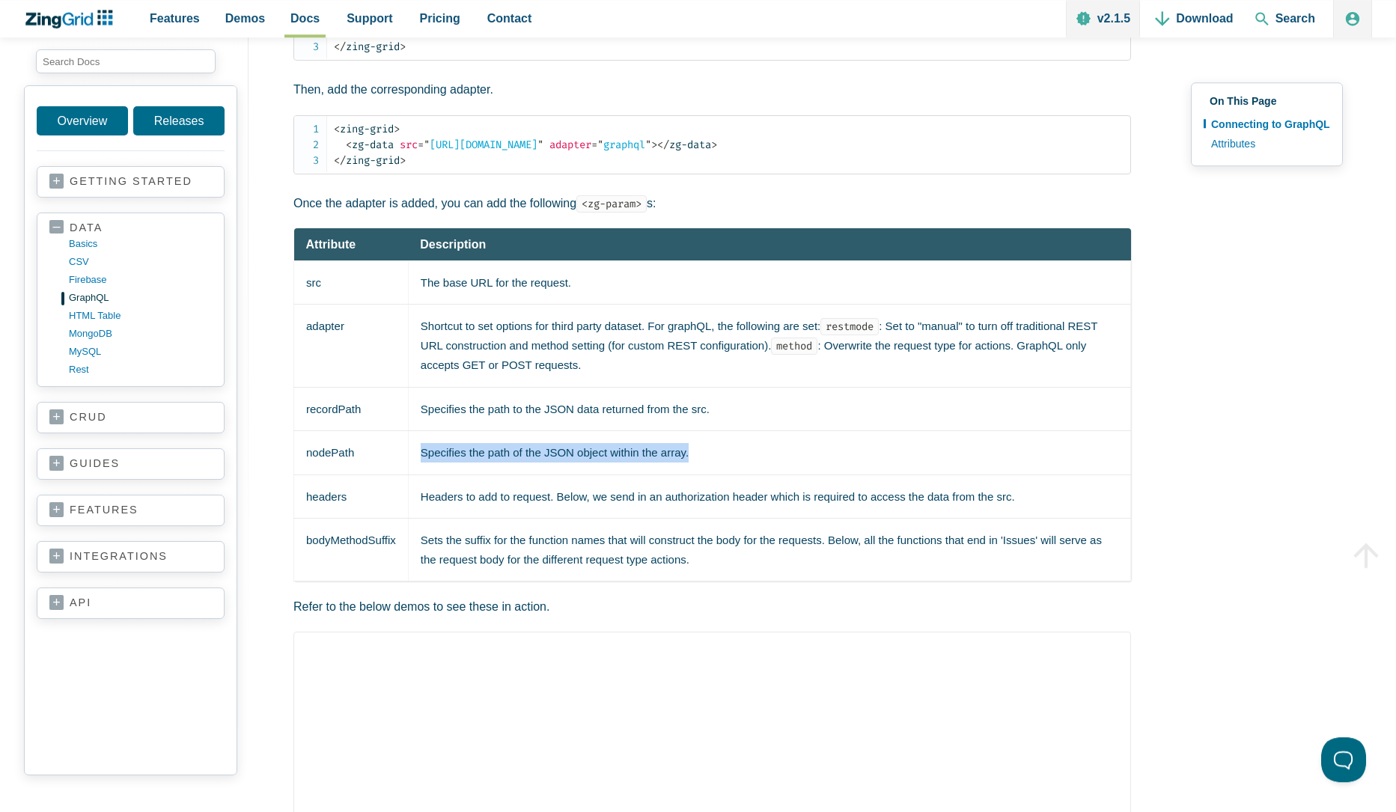
click at [433, 447] on td "Specifies the path of the JSON object within the array." at bounding box center [769, 453] width 722 height 44
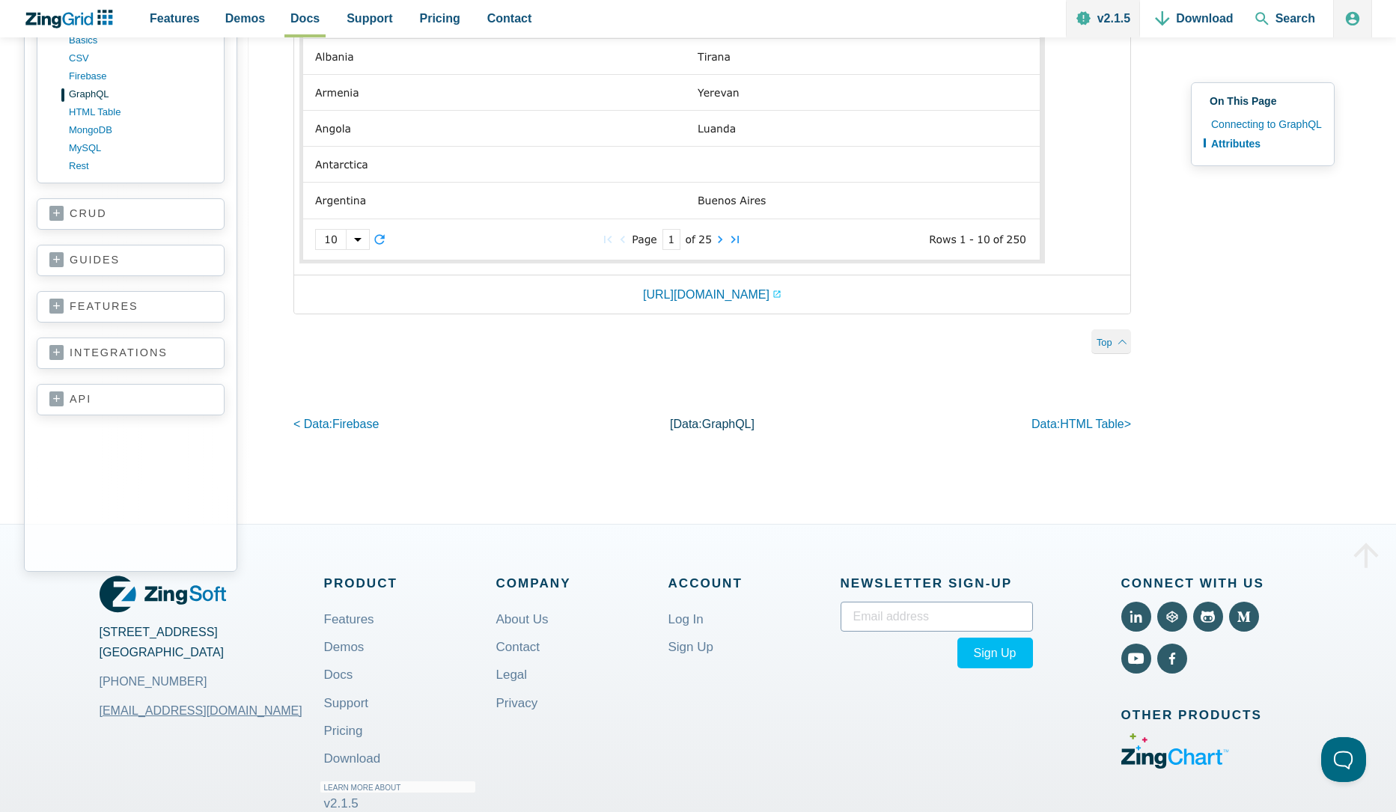
scroll to position [2057, 0]
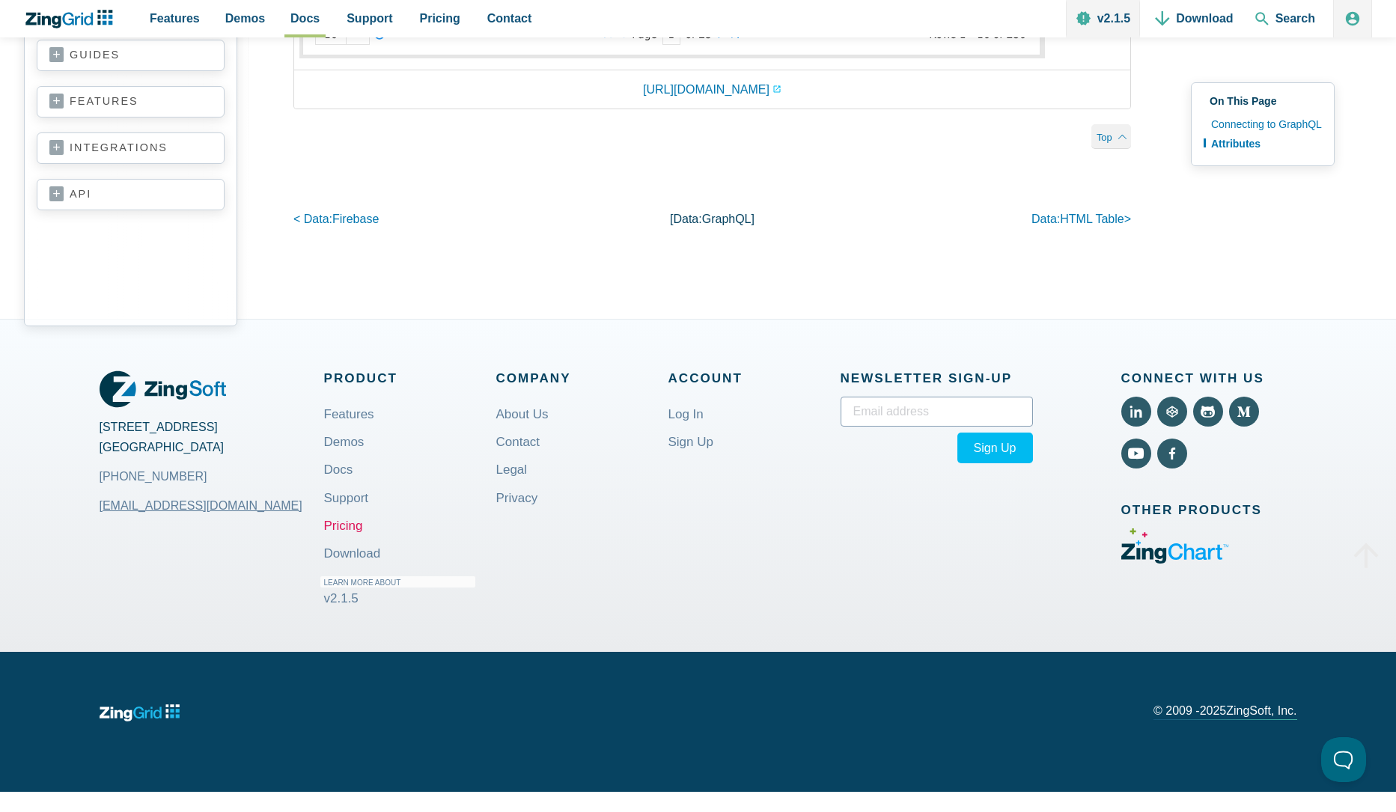
click at [332, 508] on link "Pricing" at bounding box center [343, 525] width 39 height 35
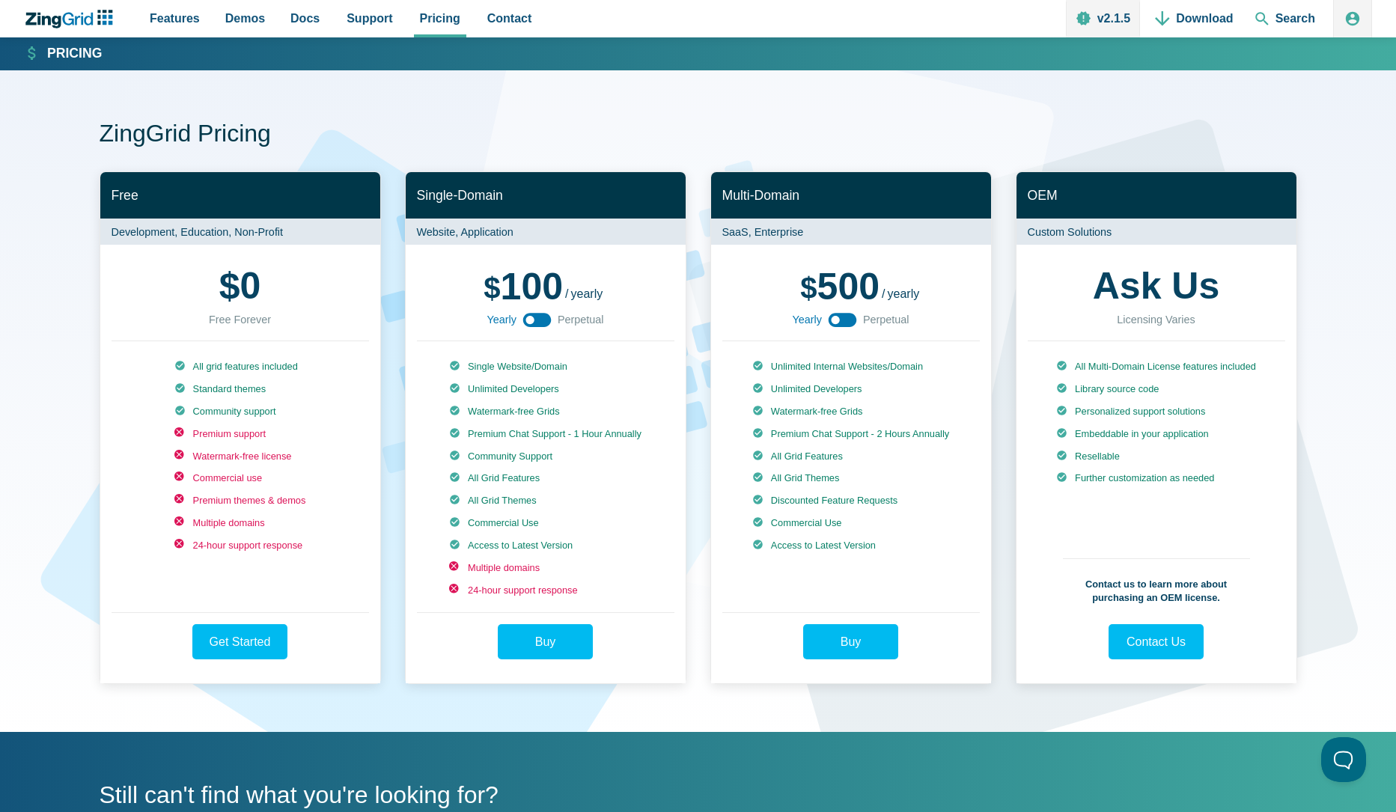
click at [841, 323] on use "App Content" at bounding box center [843, 320] width 28 height 14
click at [841, 322] on use "App Content" at bounding box center [843, 320] width 28 height 14
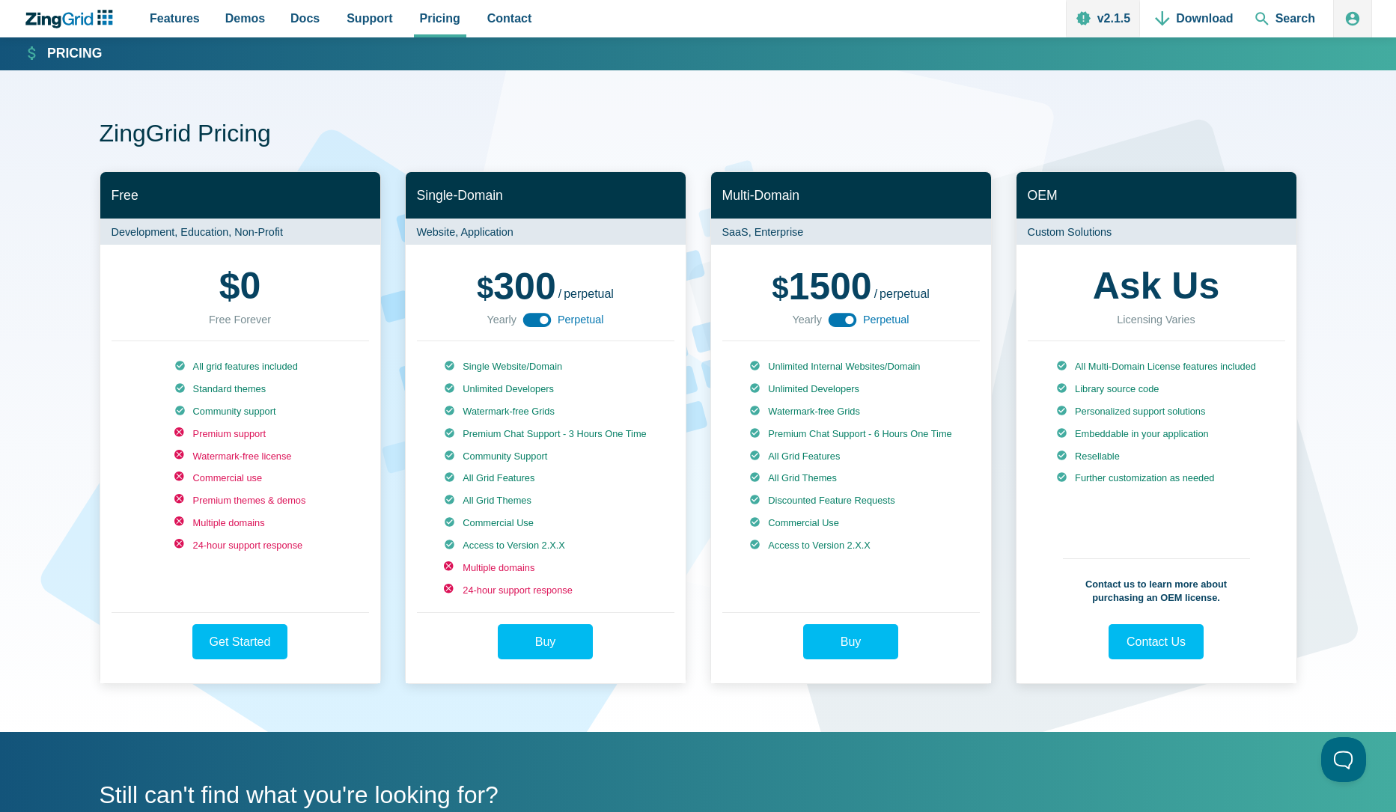
click at [841, 322] on use "App Content" at bounding box center [843, 320] width 28 height 14
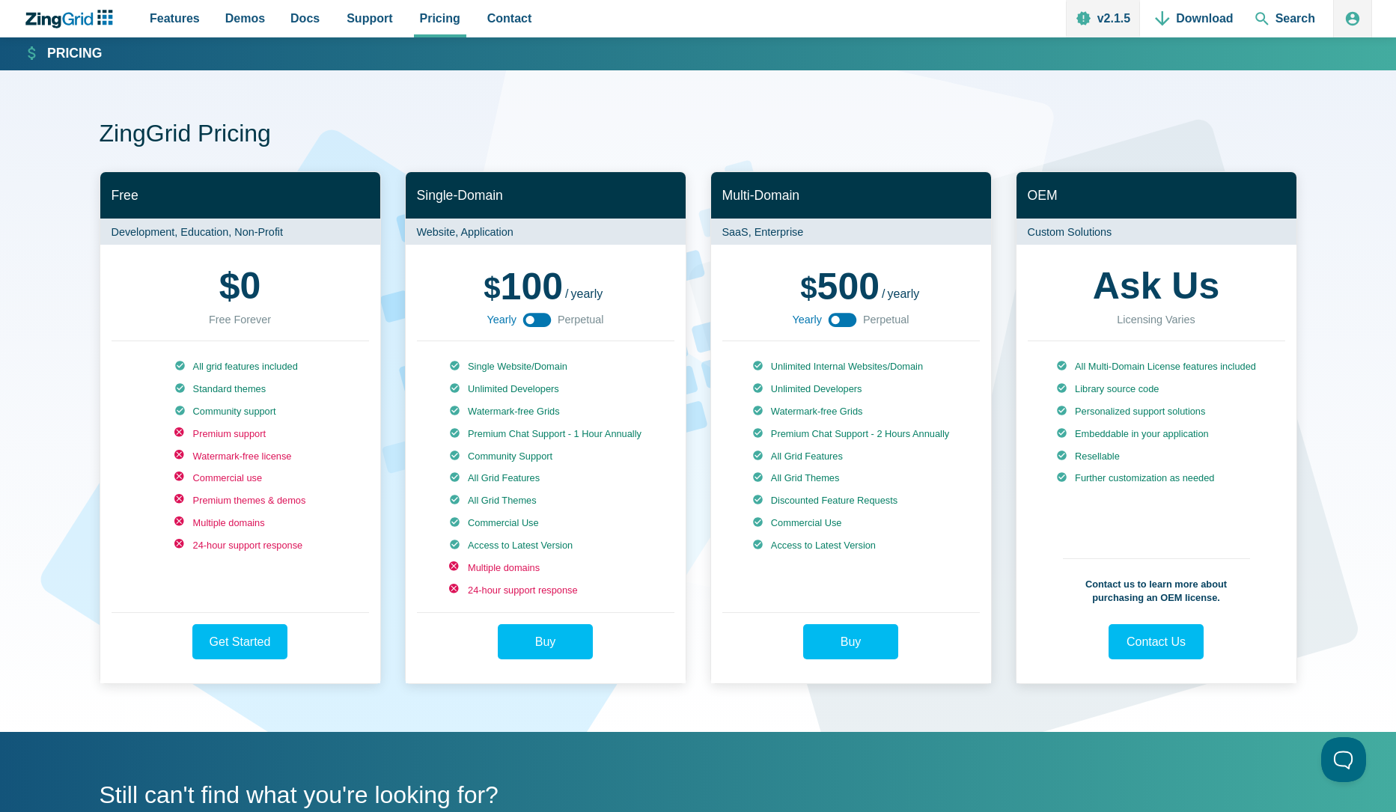
click at [841, 322] on use "App Content" at bounding box center [843, 320] width 28 height 14
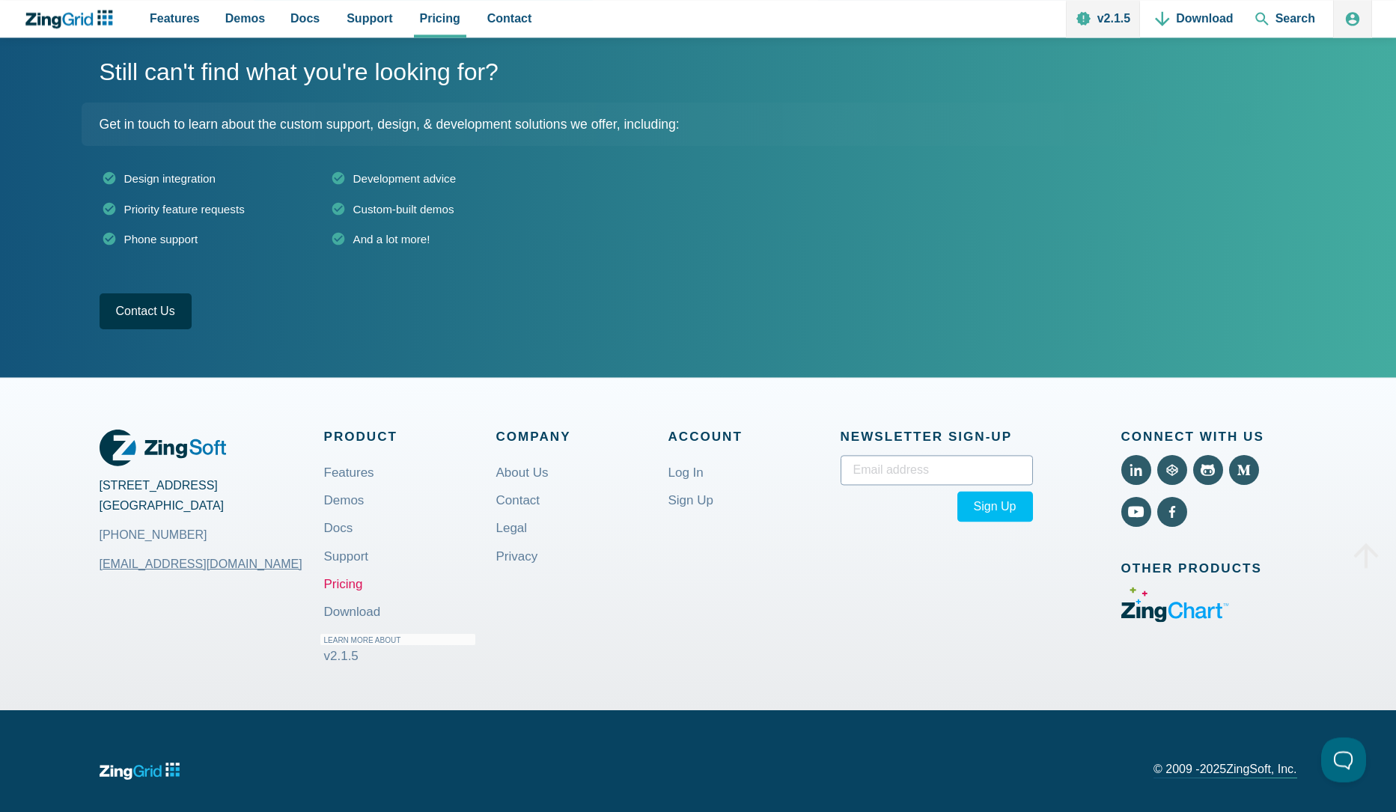
scroll to position [761, 0]
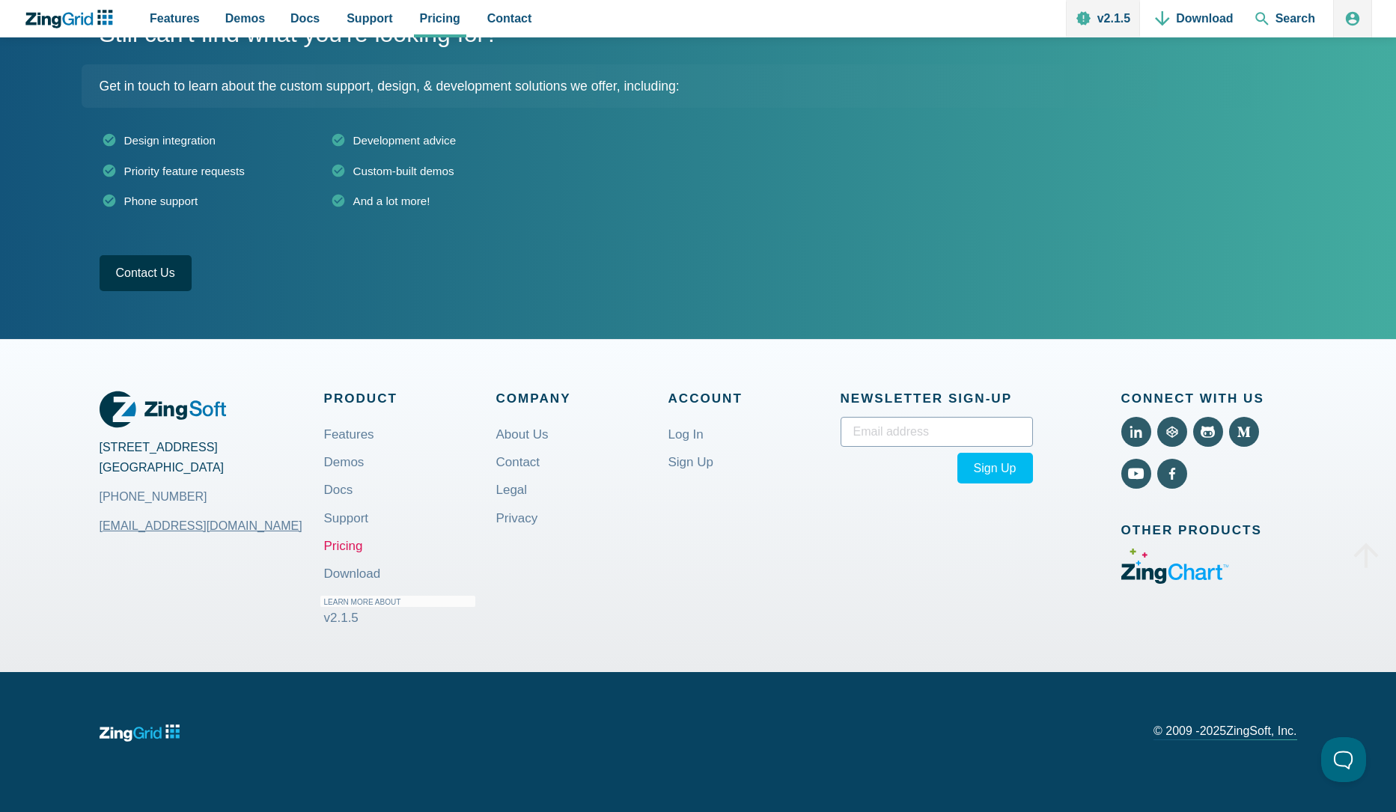
drag, startPoint x: 154, startPoint y: 458, endPoint x: 248, endPoint y: 469, distance: 95.0
click at [248, 469] on div "[STREET_ADDRESS] [PHONE_NUMBER] [EMAIL_ADDRESS][DOMAIN_NAME] Product Features D…" at bounding box center [698, 505] width 1396 height 333
click at [248, 469] on address "[STREET_ADDRESS] [PHONE_NUMBER]" at bounding box center [212, 472] width 225 height 70
click at [1204, 576] on use "Visit ZingChart (External)" at bounding box center [1175, 567] width 109 height 36
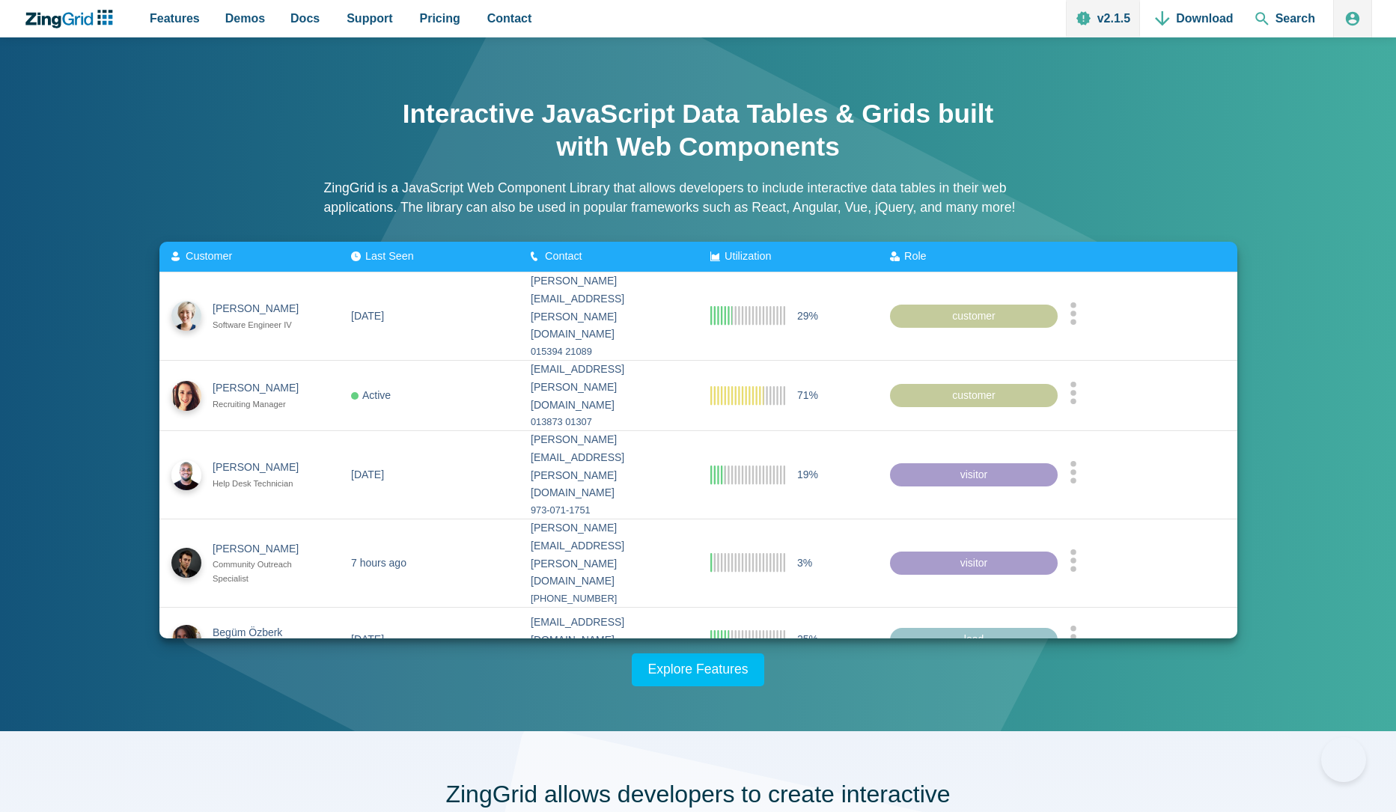
click at [526, 14] on span "Contact" at bounding box center [509, 18] width 45 height 20
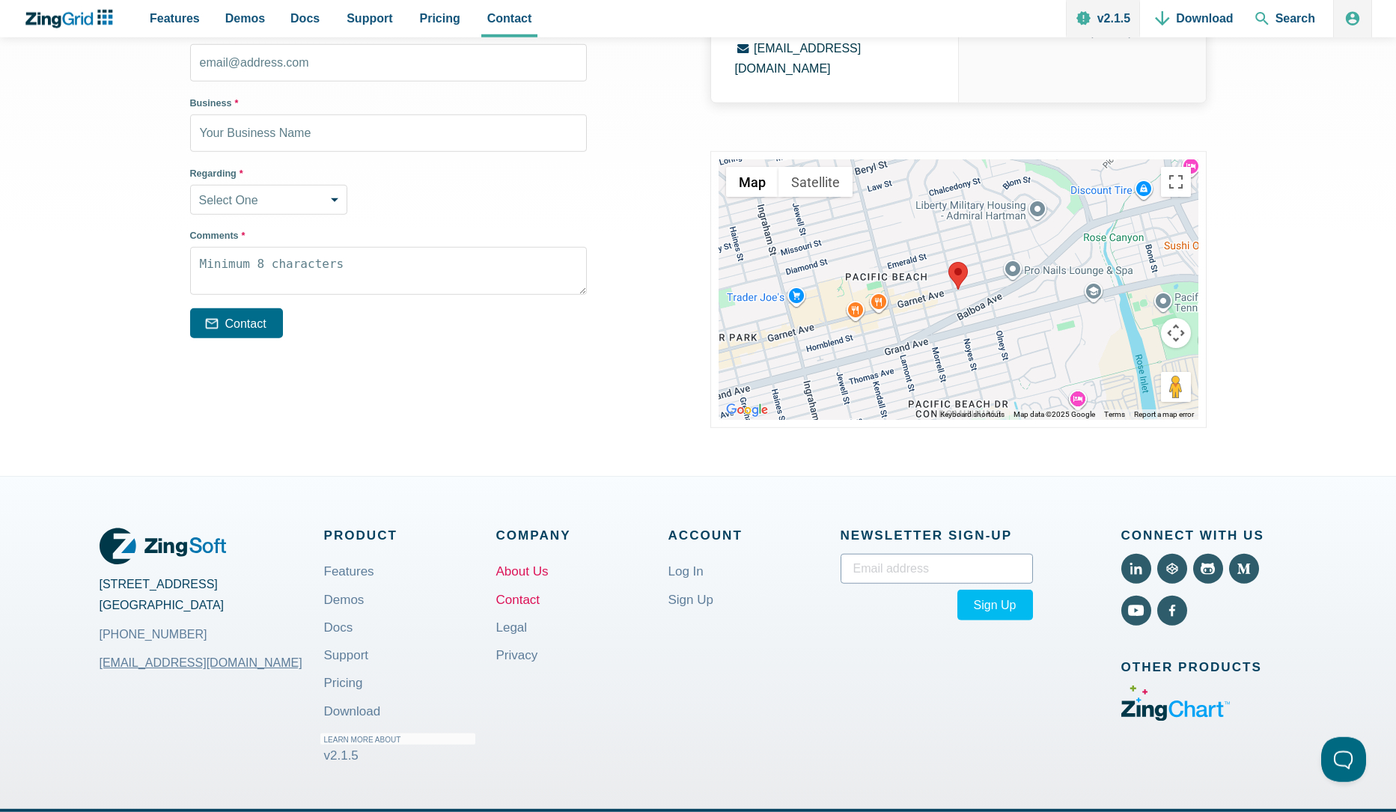
click at [526, 554] on link "About Us" at bounding box center [522, 571] width 52 height 35
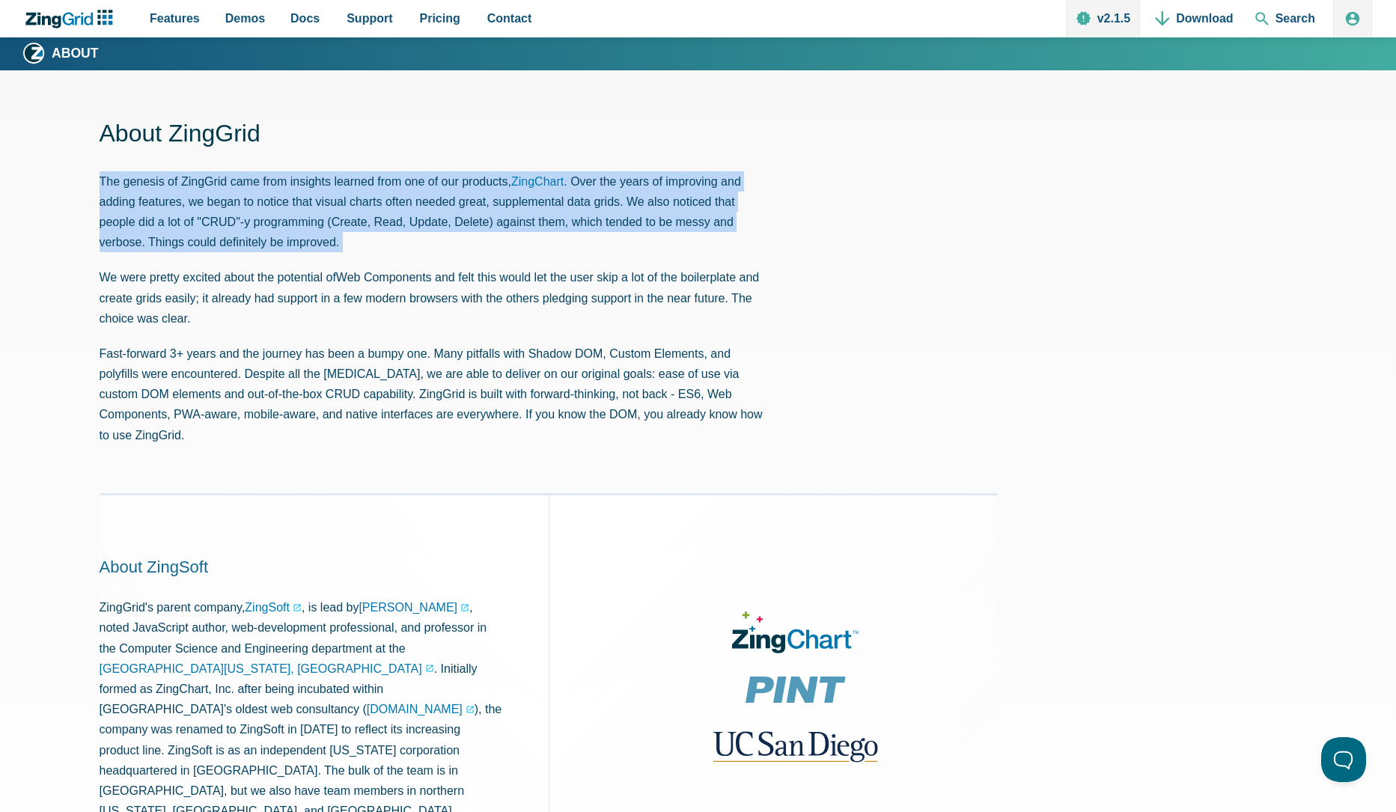
drag, startPoint x: 120, startPoint y: 170, endPoint x: 592, endPoint y: 263, distance: 481.3
click at [592, 263] on header "About ZingGrid The genesis of ZingGrid came from insights learned from one of o…" at bounding box center [437, 281] width 674 height 327
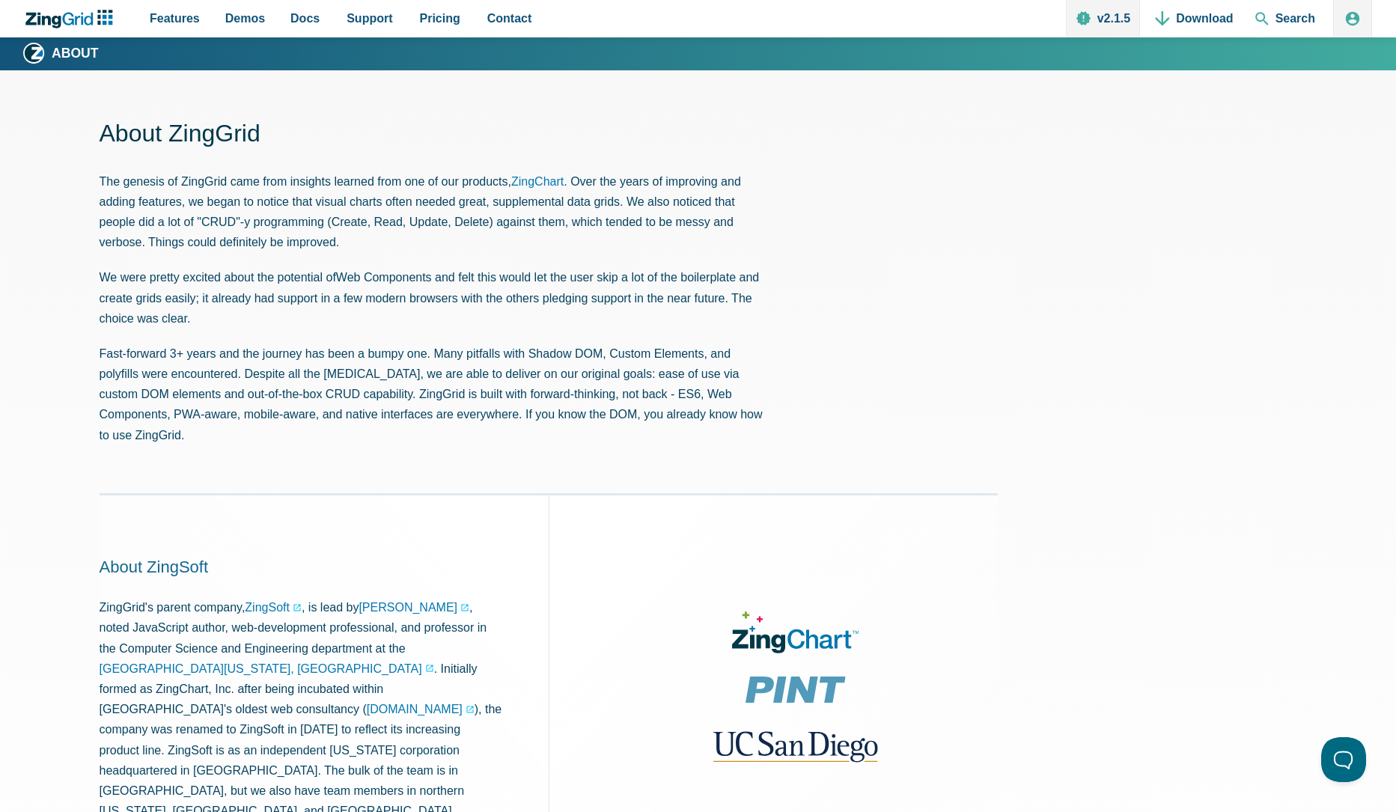
click at [592, 263] on header "About ZingGrid The genesis of ZingGrid came from insights learned from one of o…" at bounding box center [437, 281] width 674 height 327
click at [177, 283] on p "We were pretty excited about the potential of Web Components and felt this woul…" at bounding box center [437, 297] width 674 height 61
click at [182, 284] on p "We were pretty excited about the potential of Web Components and felt this woul…" at bounding box center [437, 297] width 674 height 61
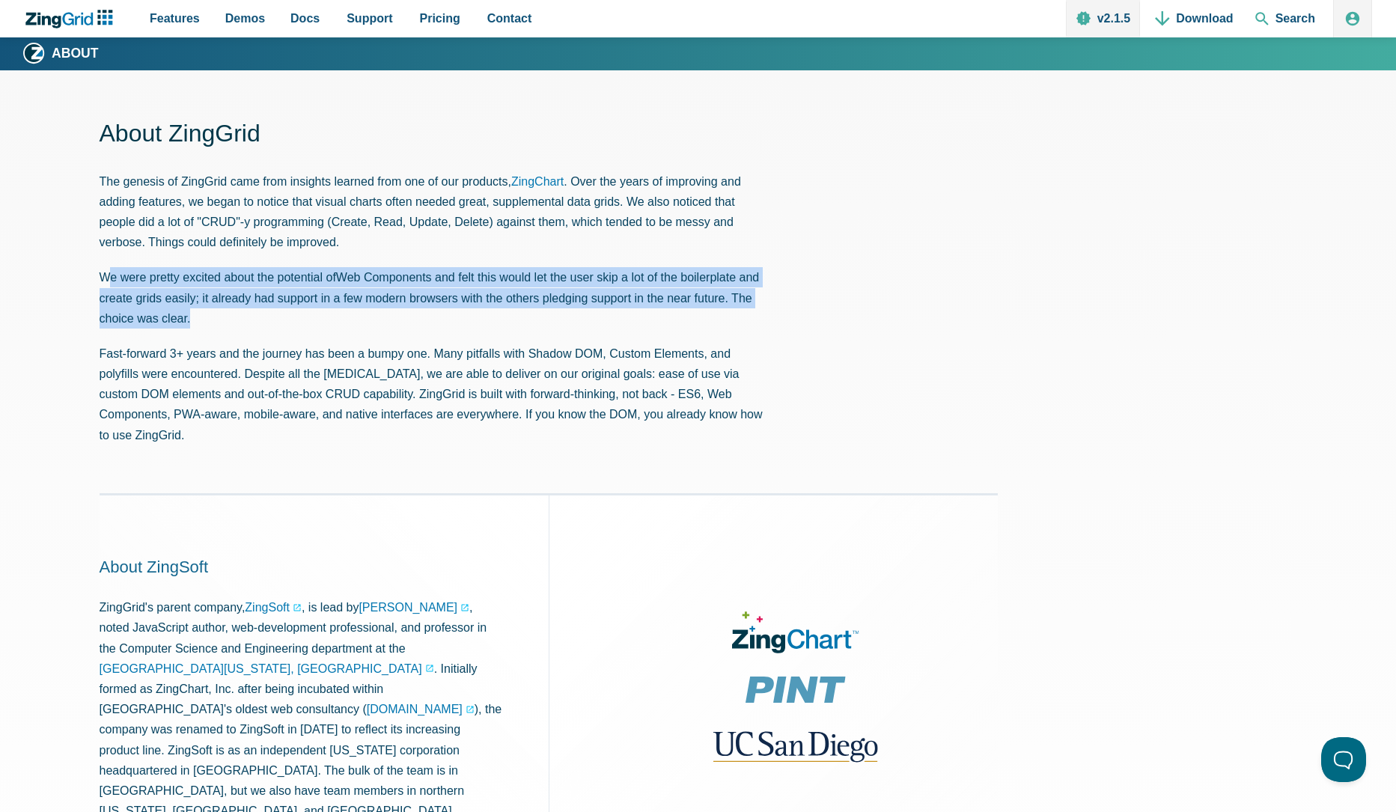
drag, startPoint x: 114, startPoint y: 279, endPoint x: 329, endPoint y: 330, distance: 221.5
click at [329, 330] on header "About ZingGrid The genesis of ZingGrid came from insights learned from one of o…" at bounding box center [437, 281] width 674 height 327
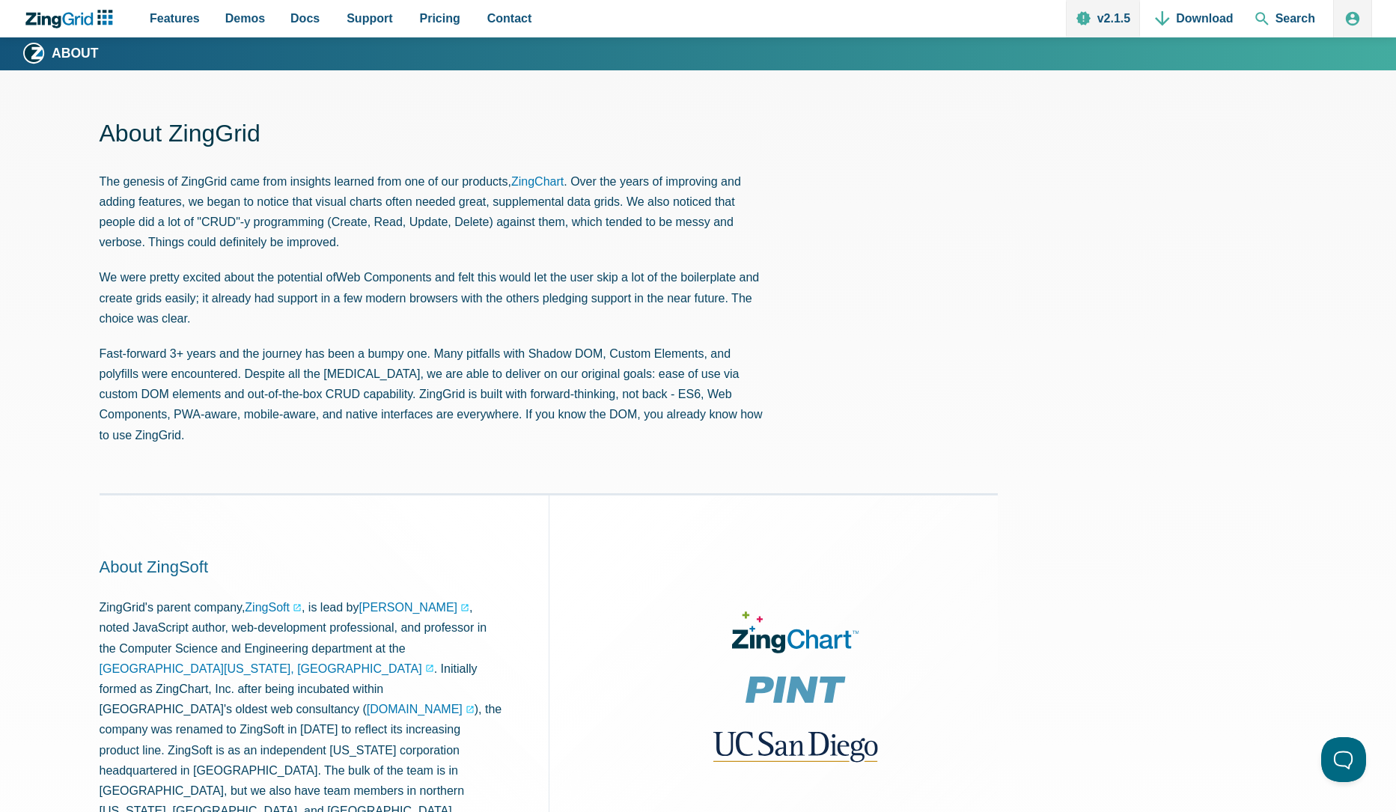
click at [329, 330] on header "About ZingGrid The genesis of ZingGrid came from insights learned from one of o…" at bounding box center [437, 281] width 674 height 327
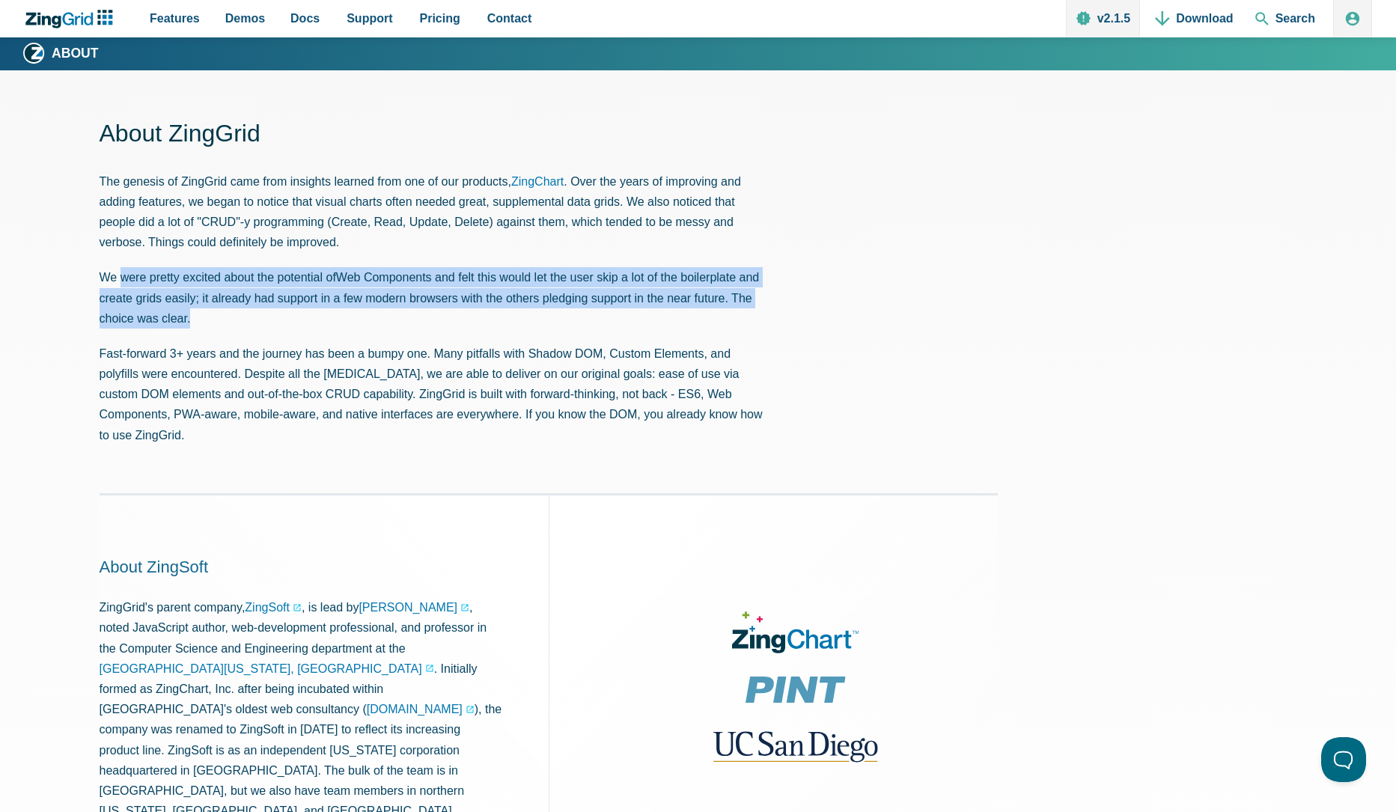
drag, startPoint x: 155, startPoint y: 290, endPoint x: 97, endPoint y: 272, distance: 60.1
click at [101, 274] on p "We were pretty excited about the potential of Web Components and felt this woul…" at bounding box center [437, 297] width 674 height 61
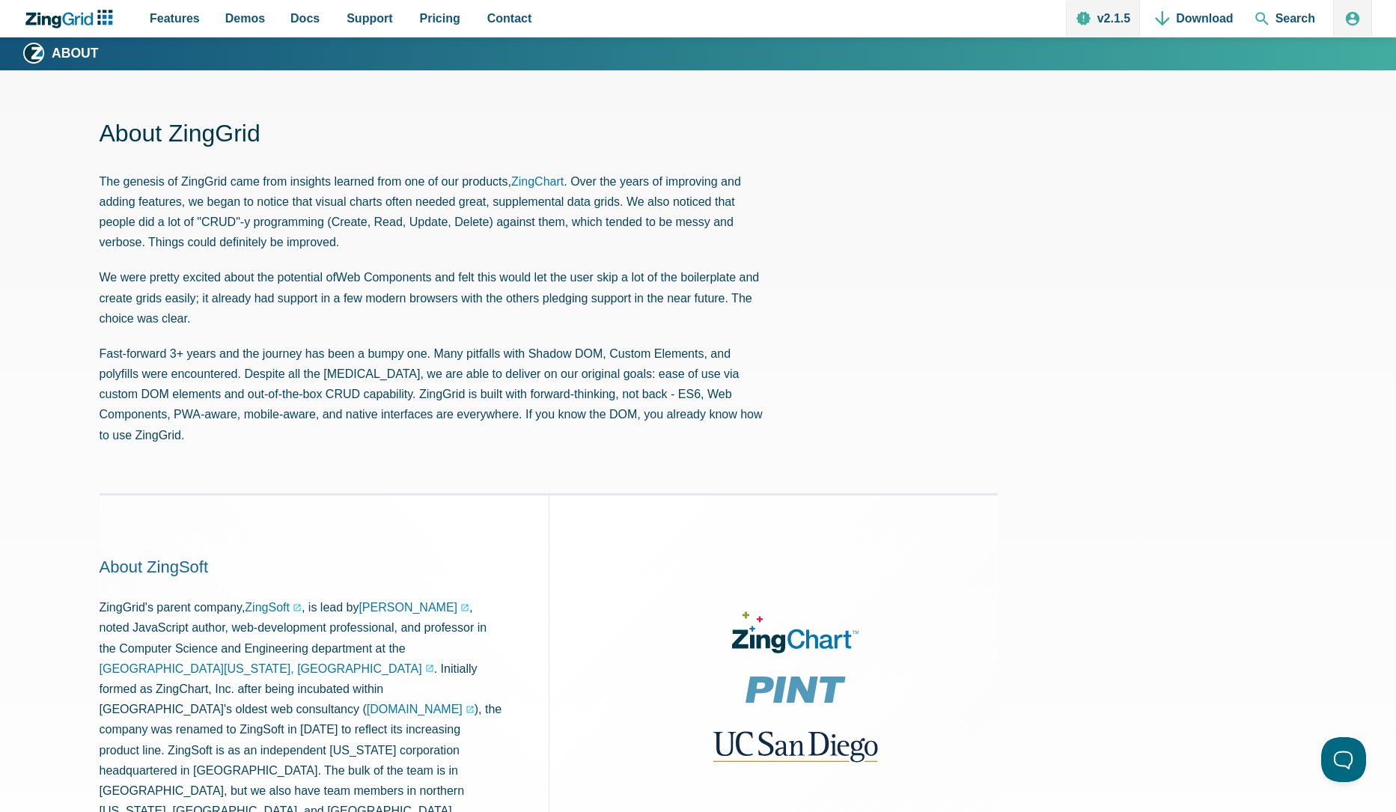
click at [97, 272] on section "About ZingGrid The genesis of ZingGrid came from insights learned from one of o…" at bounding box center [698, 749] width 1396 height 1358
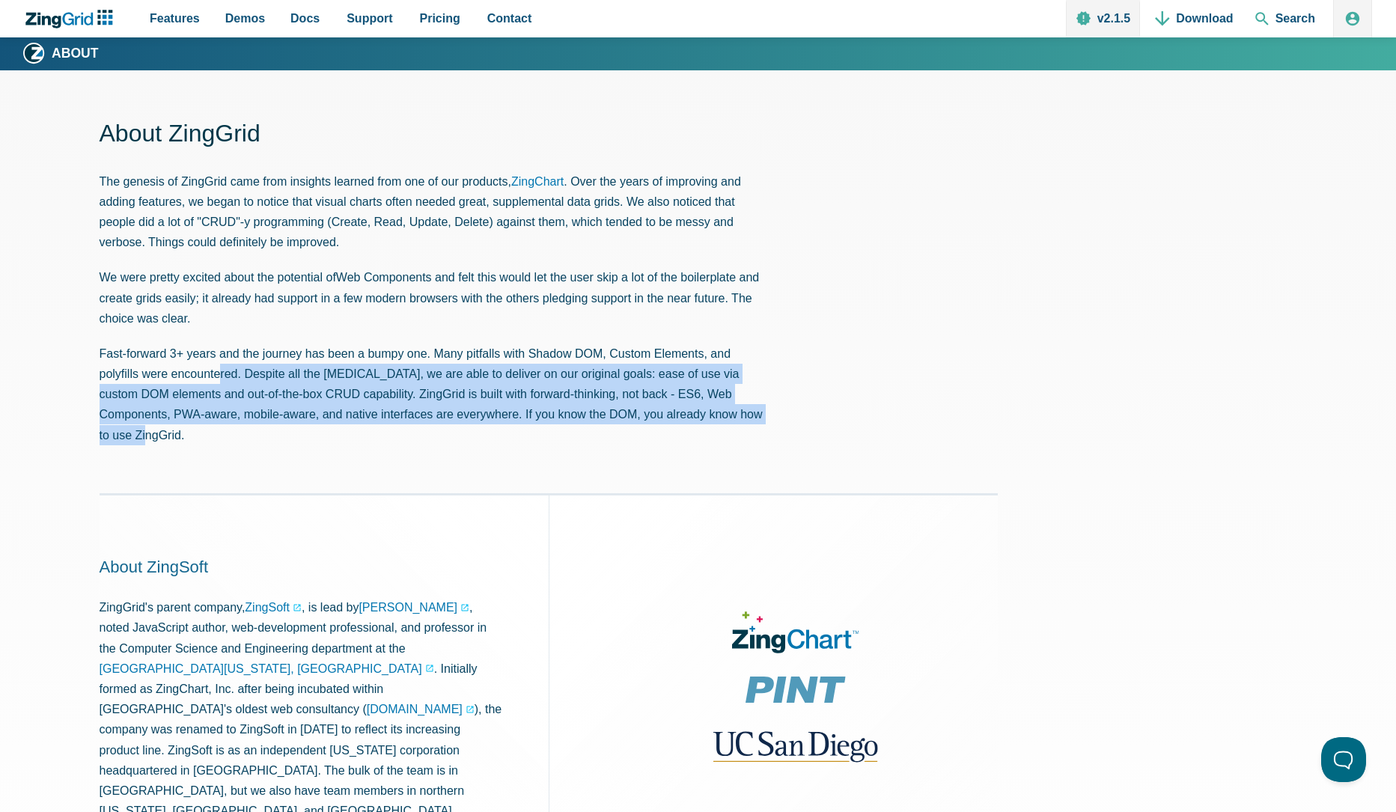
drag, startPoint x: 513, startPoint y: 400, endPoint x: 192, endPoint y: 375, distance: 321.3
click at [201, 375] on article "About ZingGrid The genesis of ZingGrid came from insights learned from one of o…" at bounding box center [699, 749] width 1198 height 1263
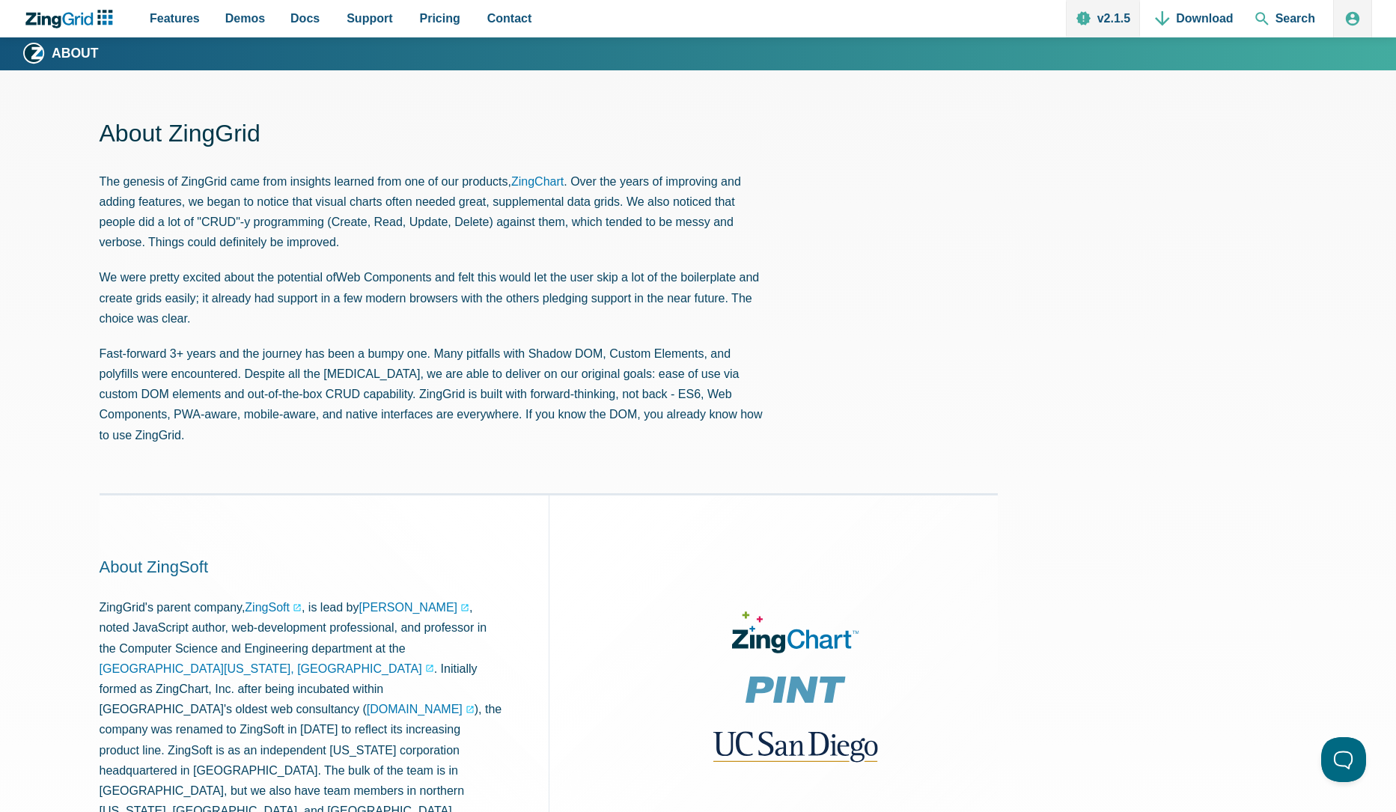
click at [193, 375] on p "Fast-forward 3+ years and the journey has been a bumpy one. Many pitfalls with …" at bounding box center [437, 395] width 674 height 102
click at [218, 374] on p "Fast-forward 3+ years and the journey has been a bumpy one. Many pitfalls with …" at bounding box center [437, 395] width 674 height 102
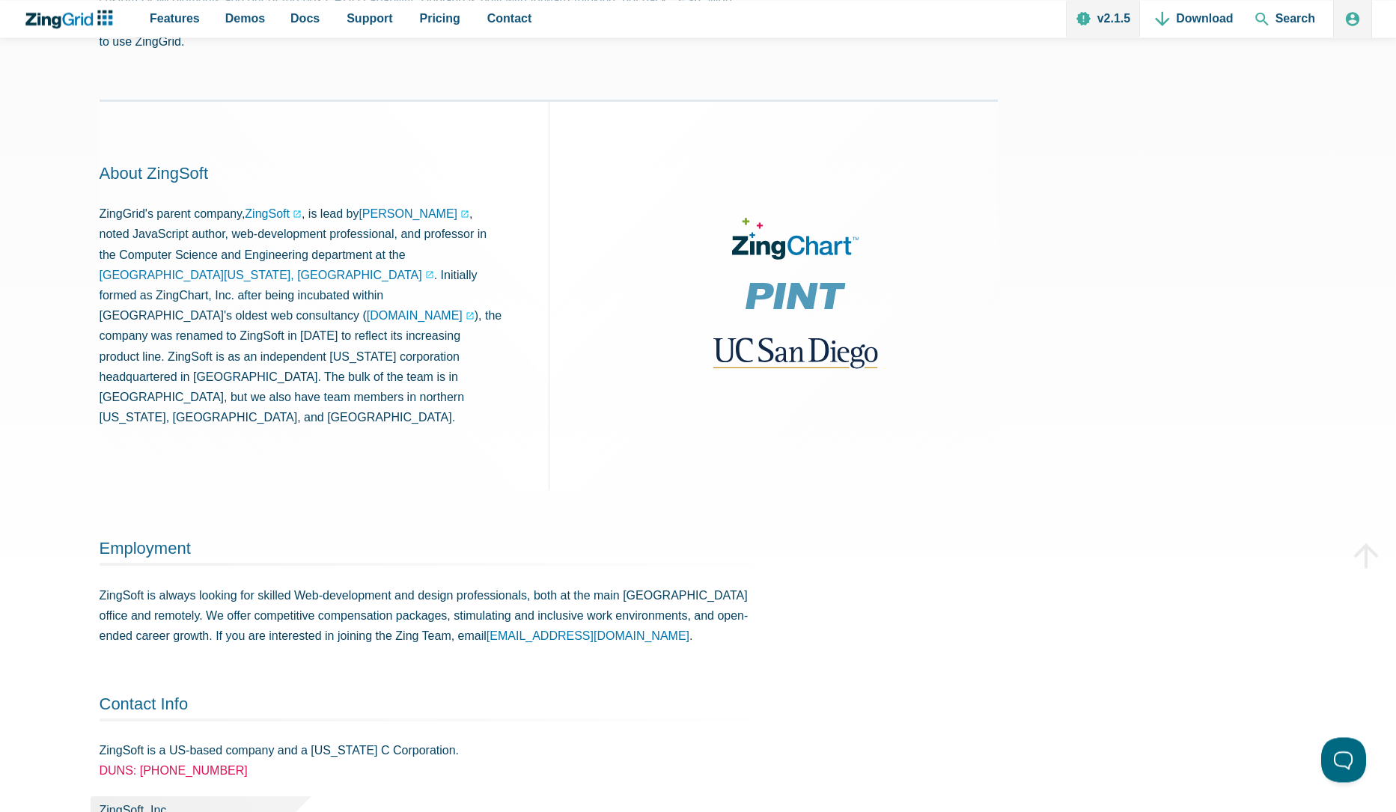
scroll to position [512, 0]
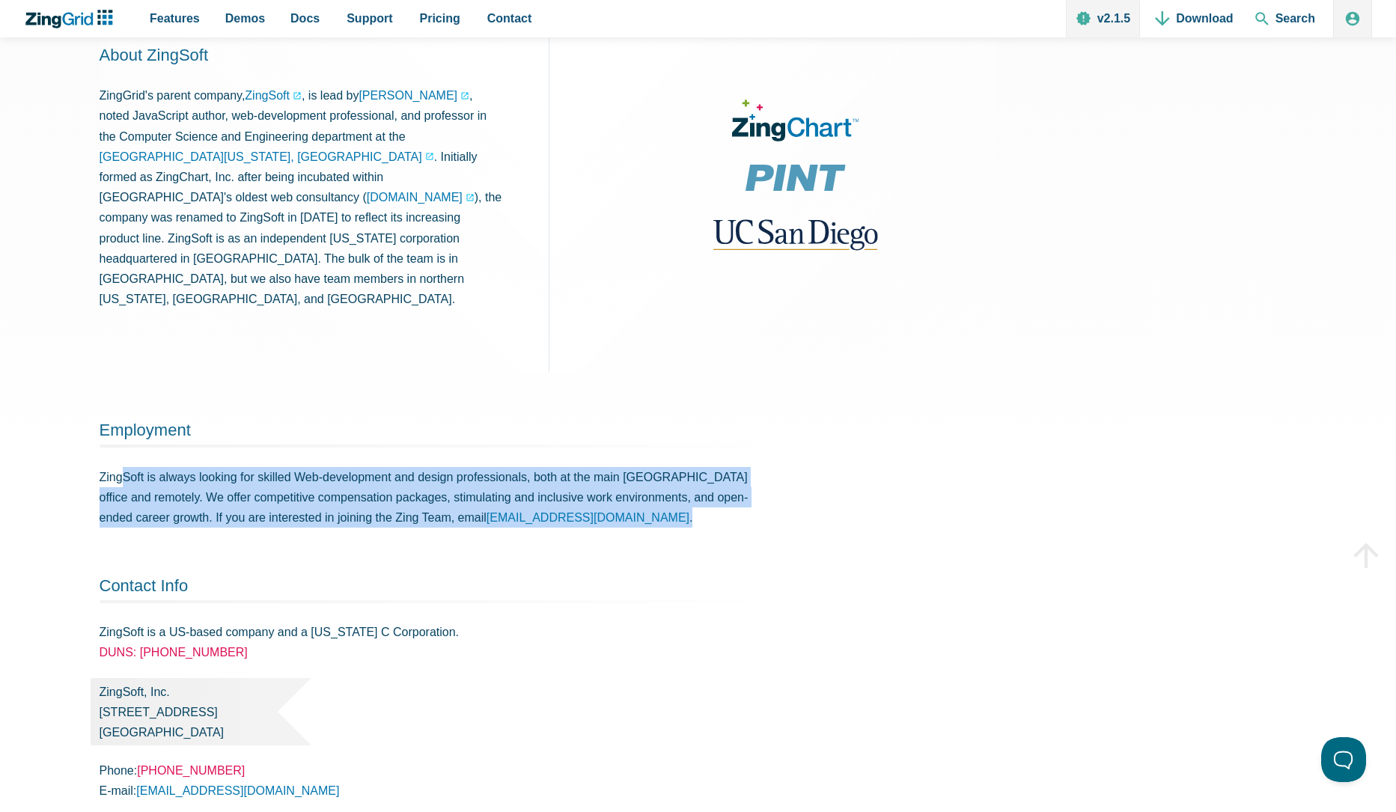
drag, startPoint x: 230, startPoint y: 424, endPoint x: 757, endPoint y: 490, distance: 531.8
click at [757, 490] on article "About ZingGrid The genesis of ZingGrid came from insights learned from one of o…" at bounding box center [699, 237] width 1198 height 1263
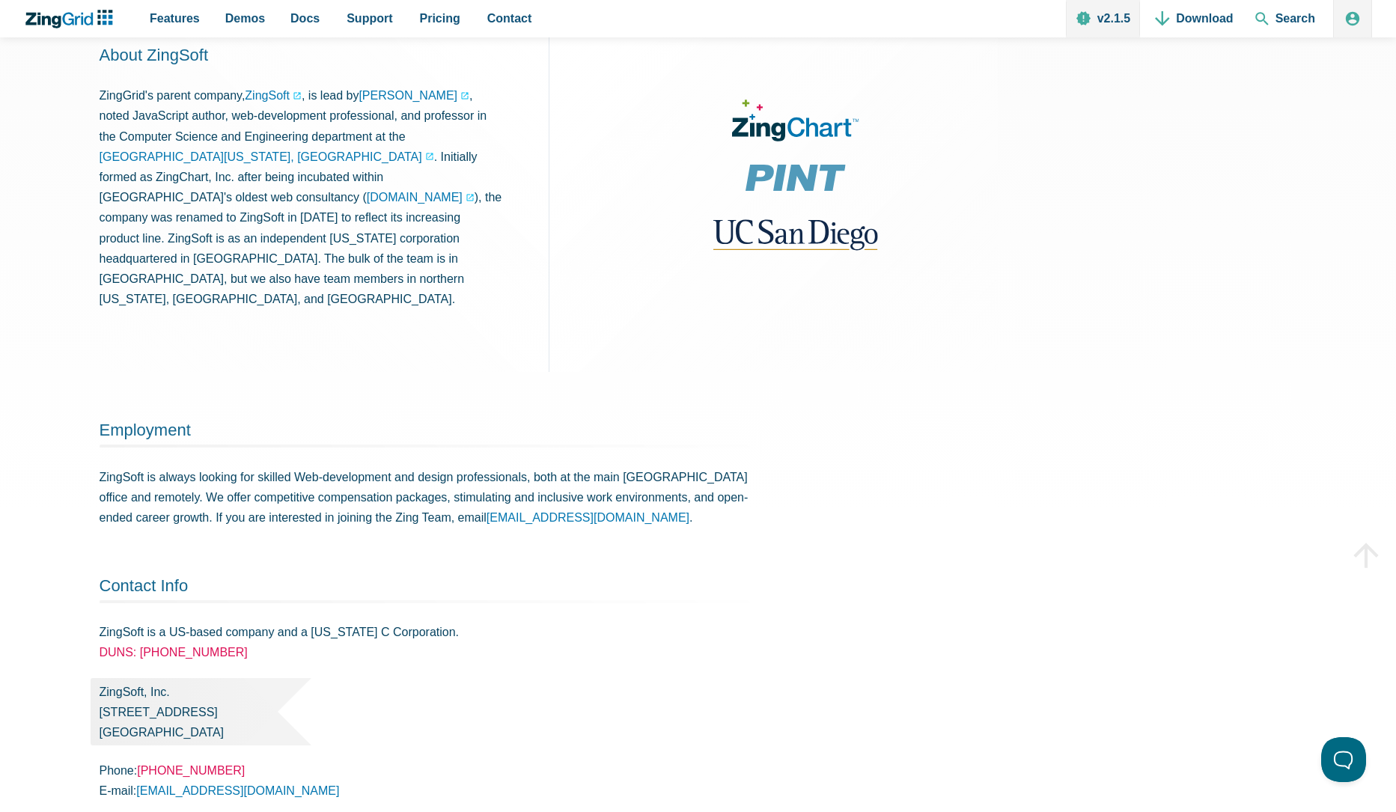
click at [757, 490] on article "About ZingGrid The genesis of ZingGrid came from insights learned from one of o…" at bounding box center [699, 237] width 1198 height 1263
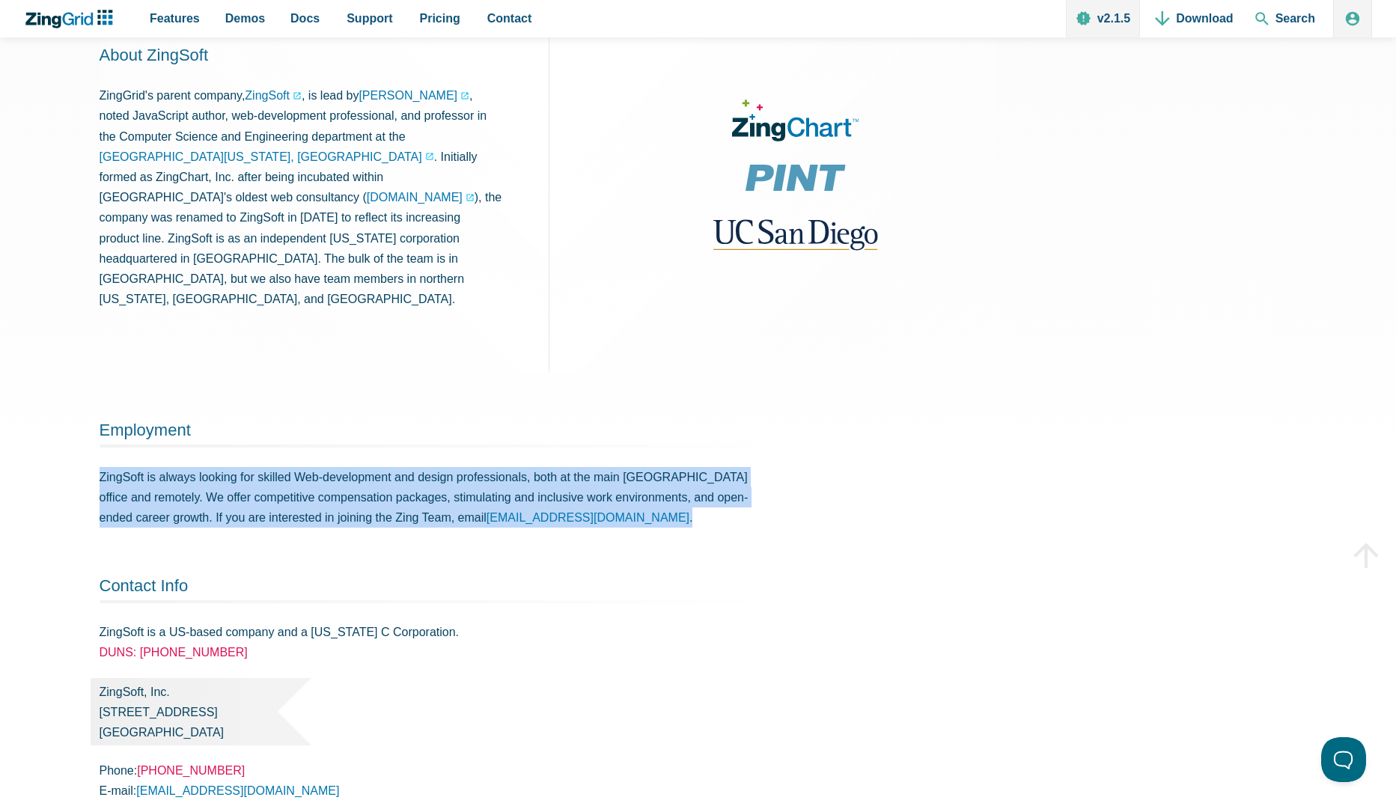
drag, startPoint x: 675, startPoint y: 477, endPoint x: 97, endPoint y: 419, distance: 580.7
click at [97, 419] on section "About ZingGrid The genesis of ZingGrid came from insights learned from one of o…" at bounding box center [698, 237] width 1396 height 1358
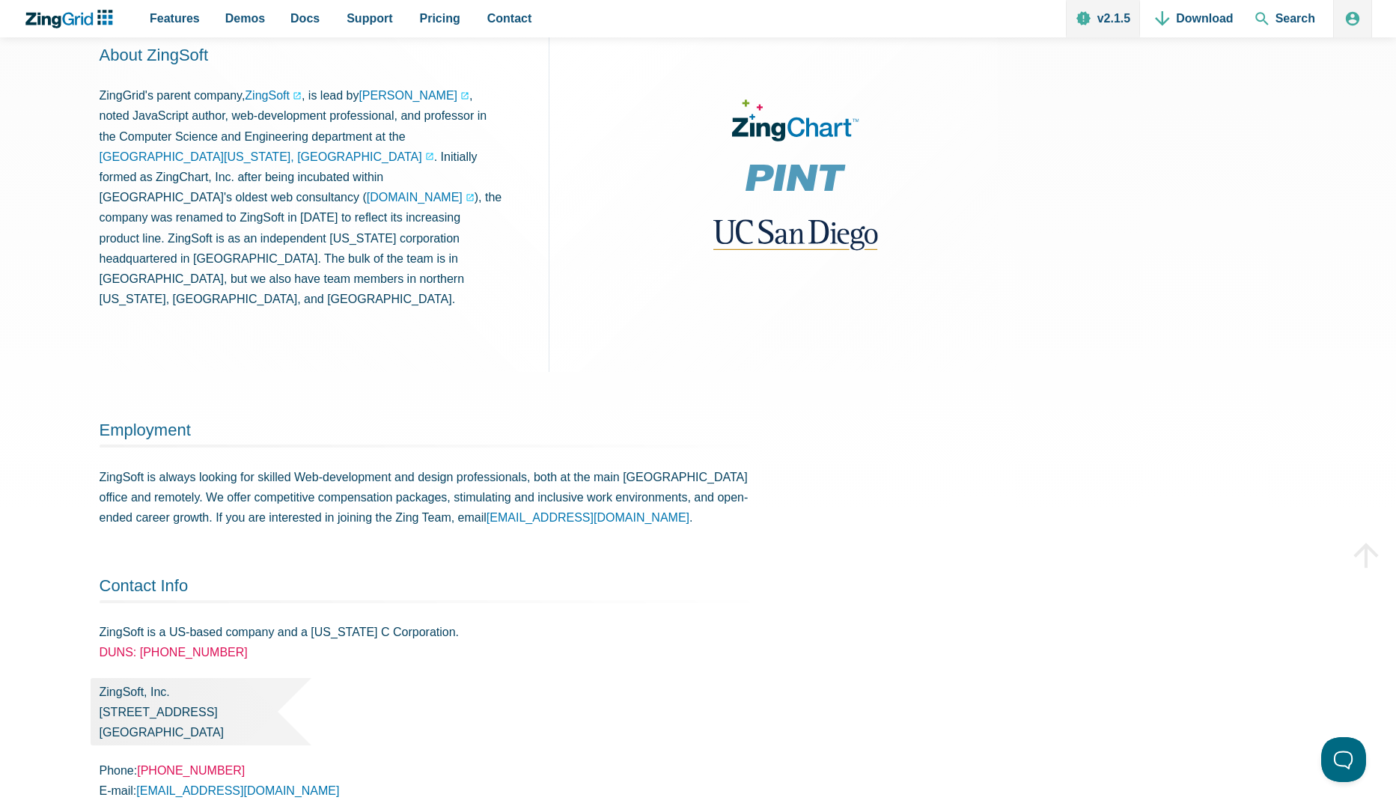
click at [98, 420] on section "About ZingGrid The genesis of ZingGrid came from insights learned from one of o…" at bounding box center [698, 237] width 1396 height 1358
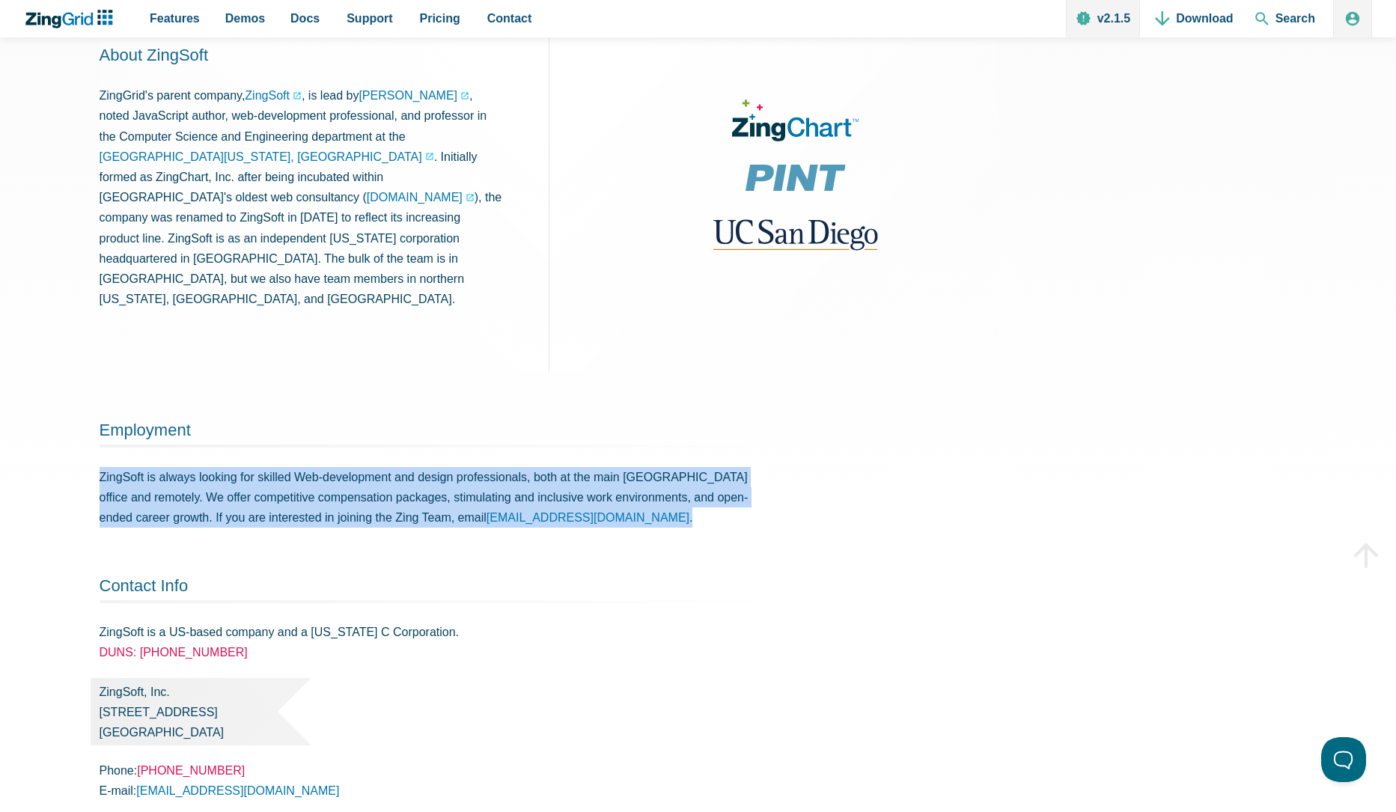
drag, startPoint x: 101, startPoint y: 408, endPoint x: 707, endPoint y: 487, distance: 611.4
click at [707, 487] on article "About ZingGrid The genesis of ZingGrid came from insights learned from one of o…" at bounding box center [699, 237] width 1198 height 1263
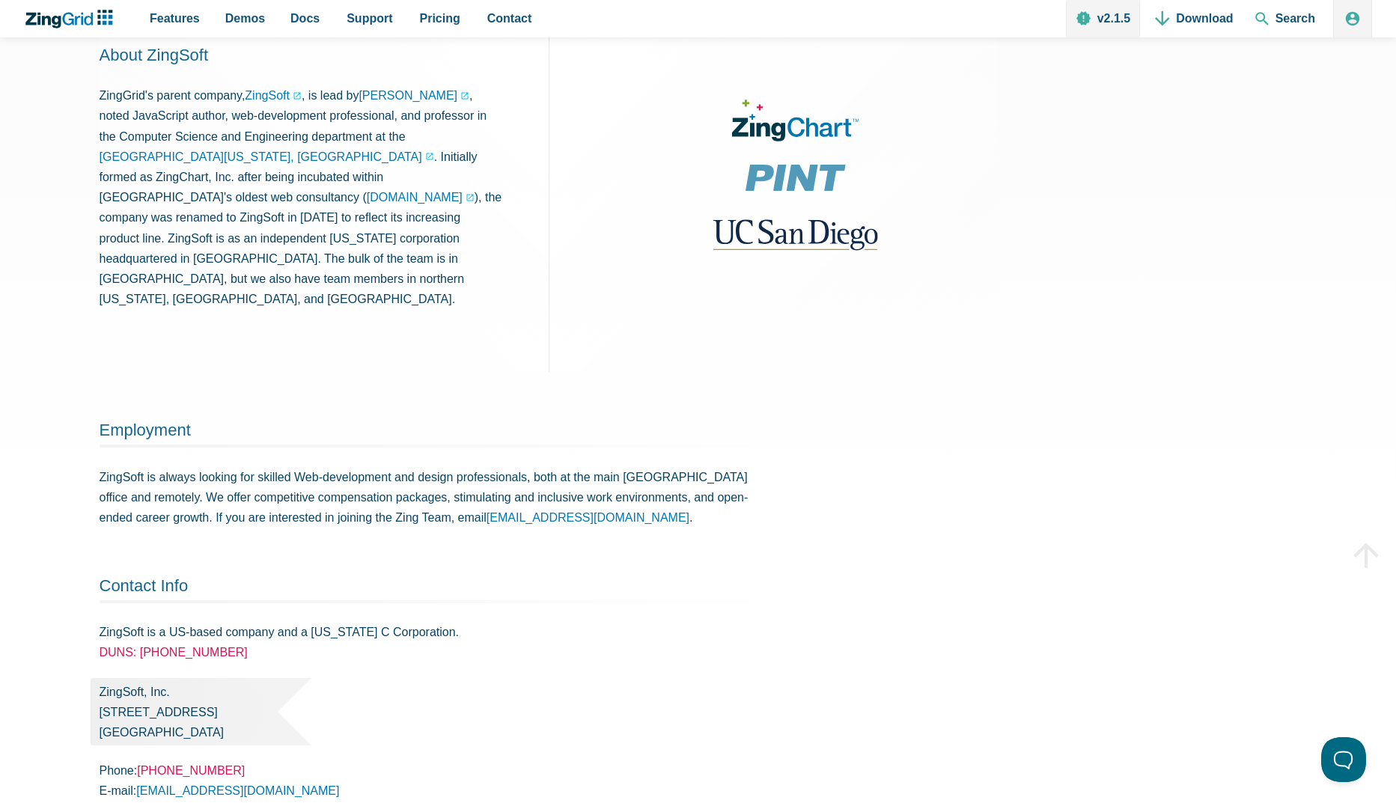
click at [707, 487] on article "About ZingGrid The genesis of ZingGrid came from insights learned from one of o…" at bounding box center [699, 237] width 1198 height 1263
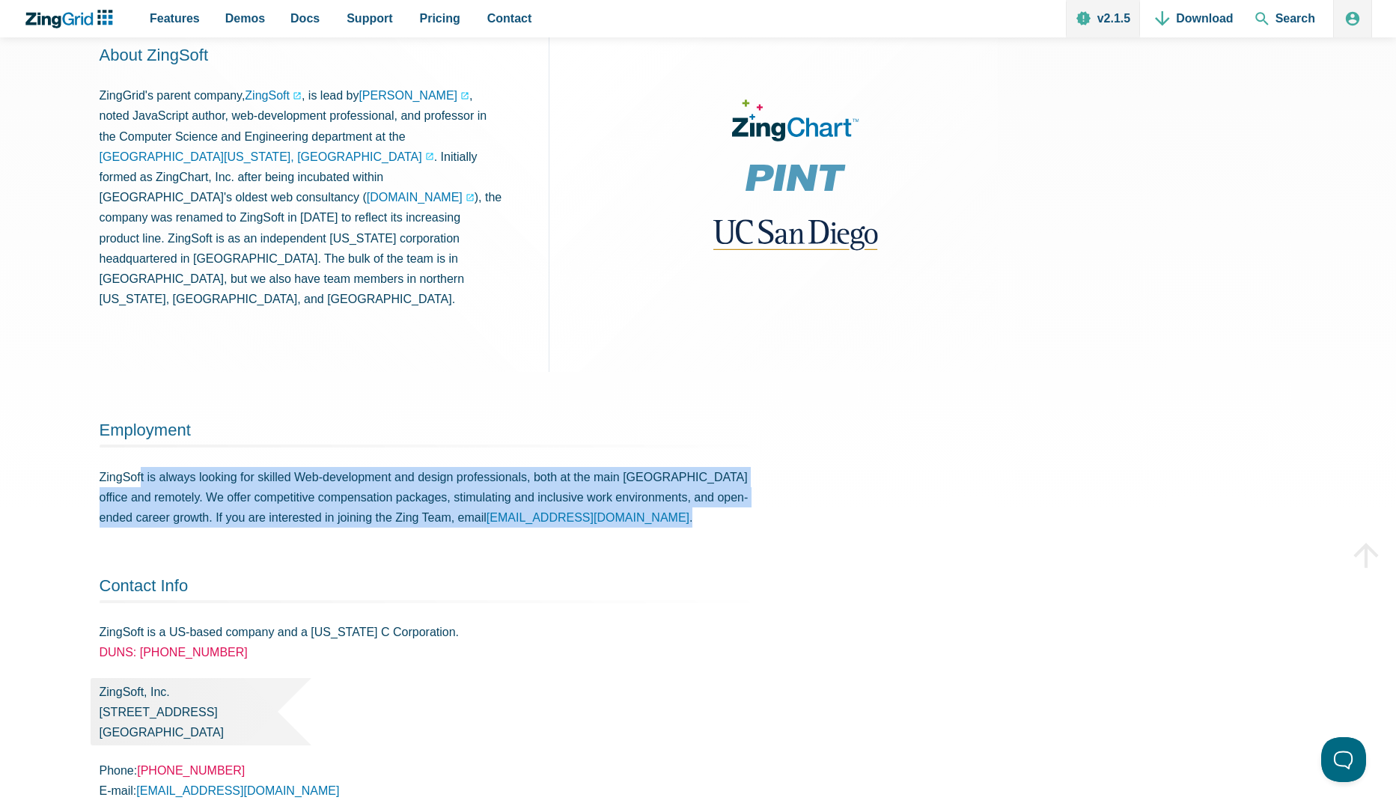
drag, startPoint x: 678, startPoint y: 479, endPoint x: 140, endPoint y: 424, distance: 541.0
click at [140, 424] on article "About ZingGrid The genesis of ZingGrid came from insights learned from one of o…" at bounding box center [699, 237] width 1198 height 1263
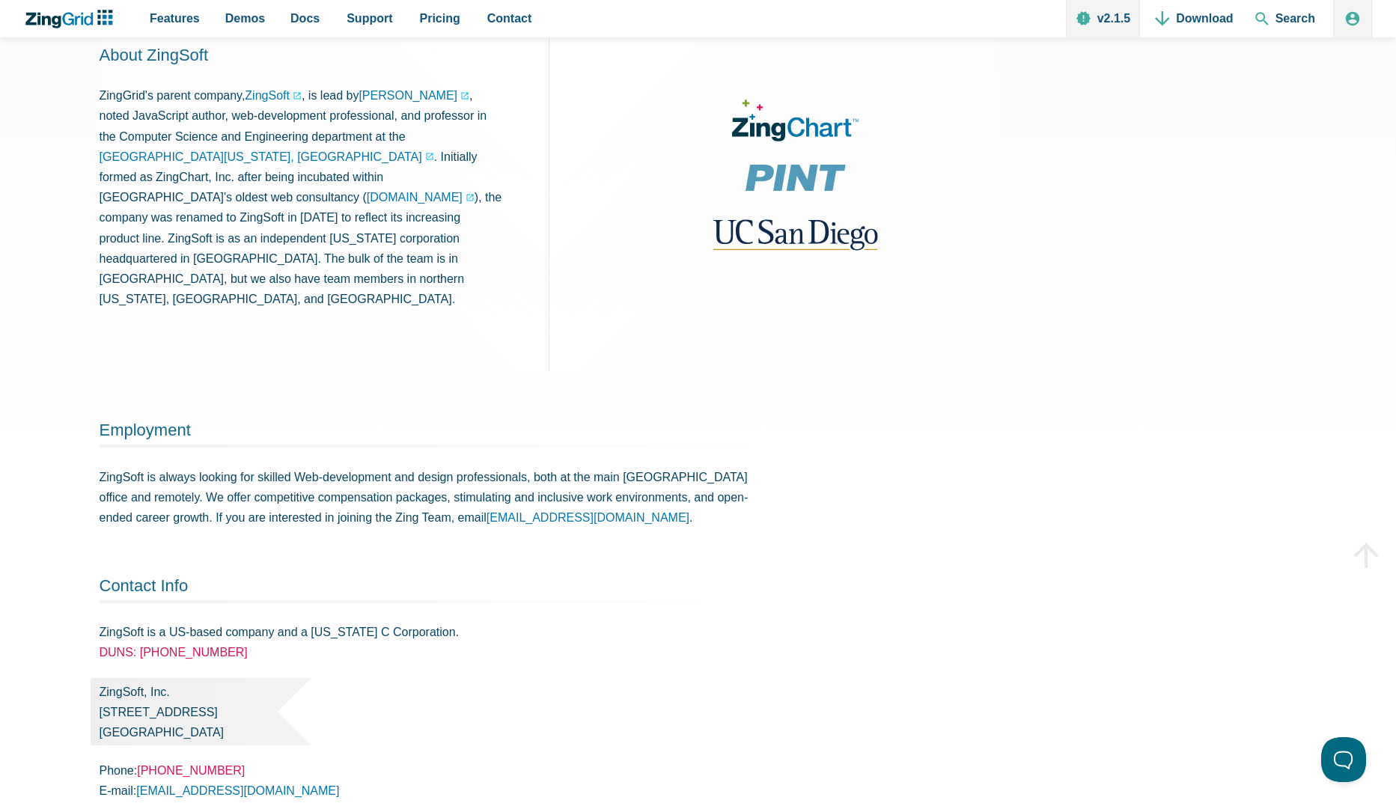
click at [140, 467] on p "ZingSoft is always looking for skilled Web-development and design professionals…" at bounding box center [437, 497] width 674 height 61
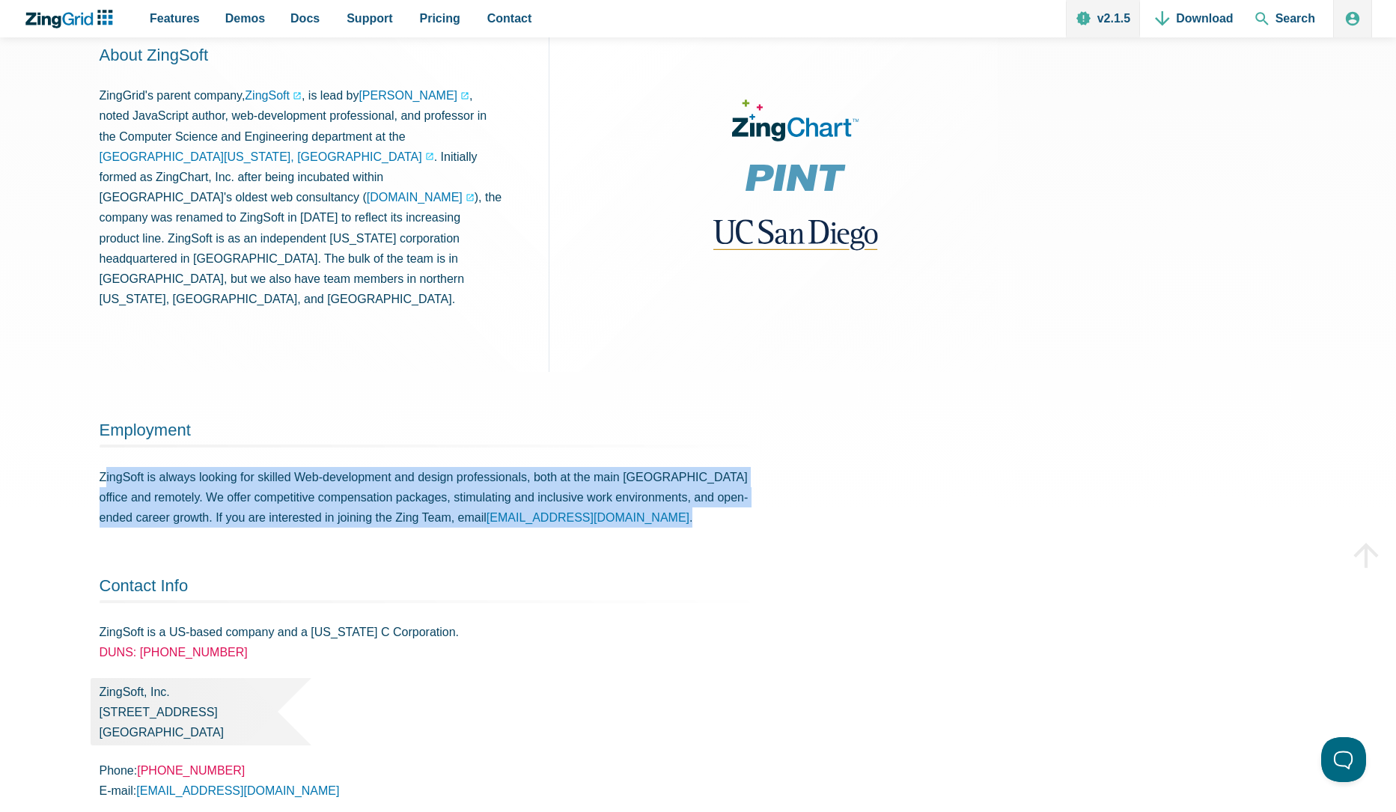
drag, startPoint x: 107, startPoint y: 424, endPoint x: 653, endPoint y: 481, distance: 548.6
click at [653, 481] on article "About ZingGrid The genesis of ZingGrid came from insights learned from one of o…" at bounding box center [699, 237] width 1198 height 1263
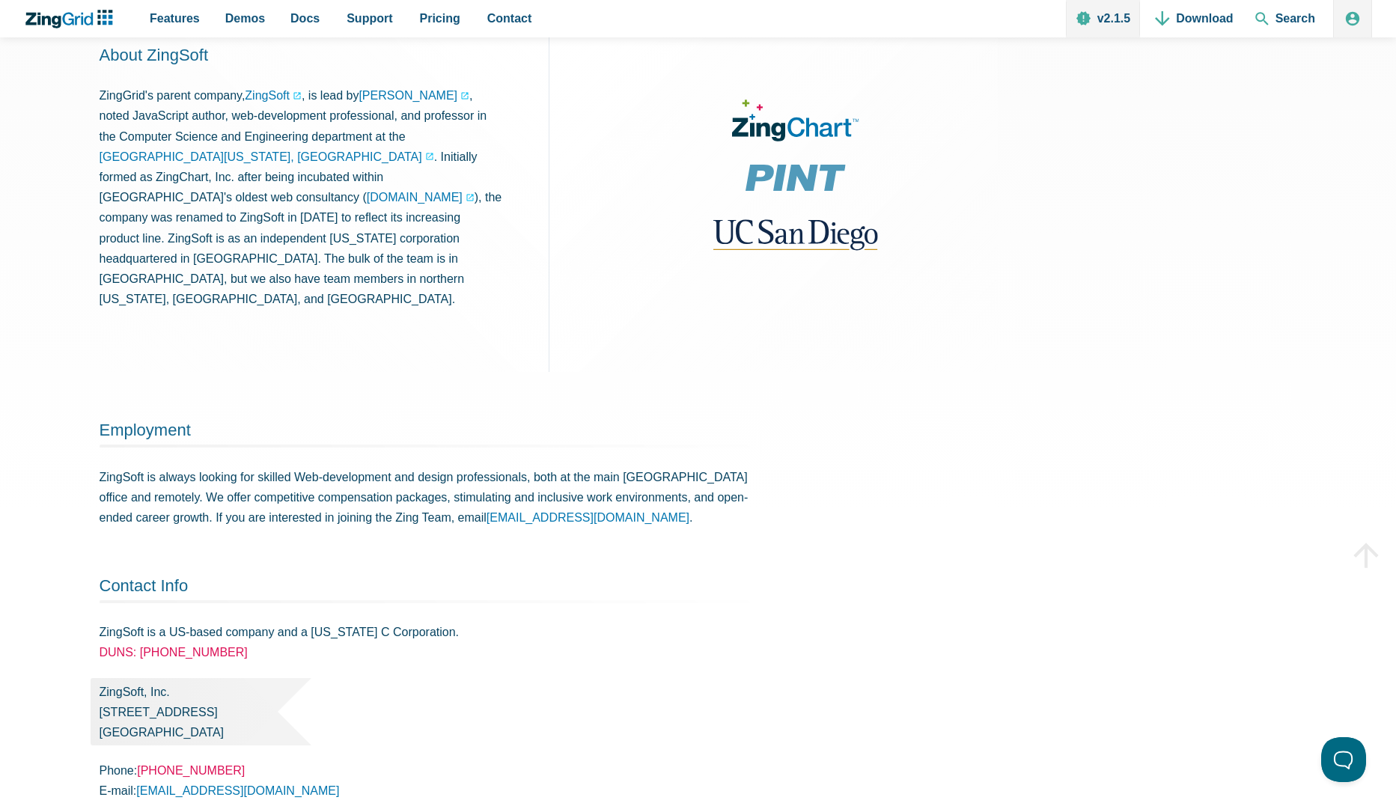
click at [653, 481] on article "About ZingGrid The genesis of ZingGrid came from insights learned from one of o…" at bounding box center [699, 237] width 1198 height 1263
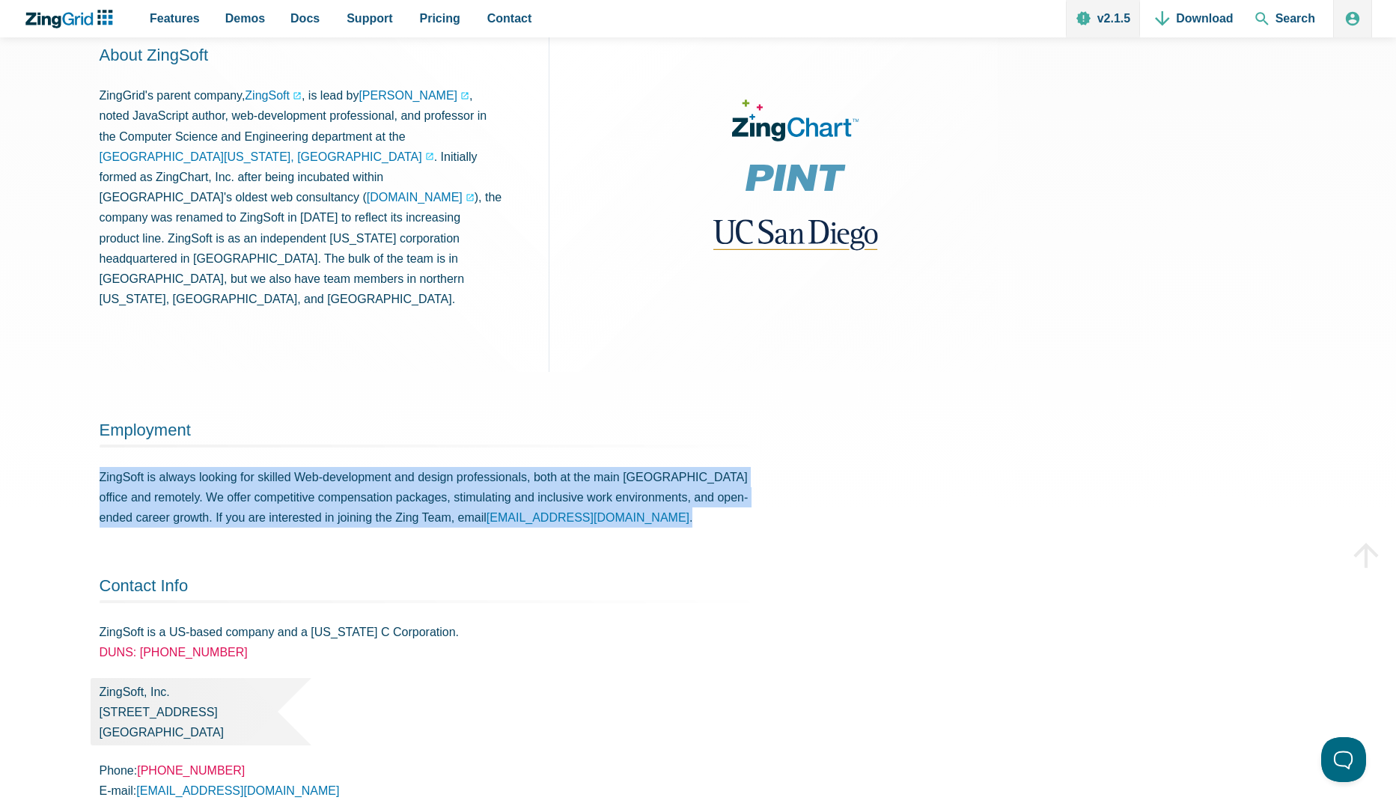
drag, startPoint x: 172, startPoint y: 431, endPoint x: 784, endPoint y: 487, distance: 614.1
click at [784, 487] on section "About ZingGrid The genesis of ZingGrid came from insights learned from one of o…" at bounding box center [698, 237] width 1396 height 1358
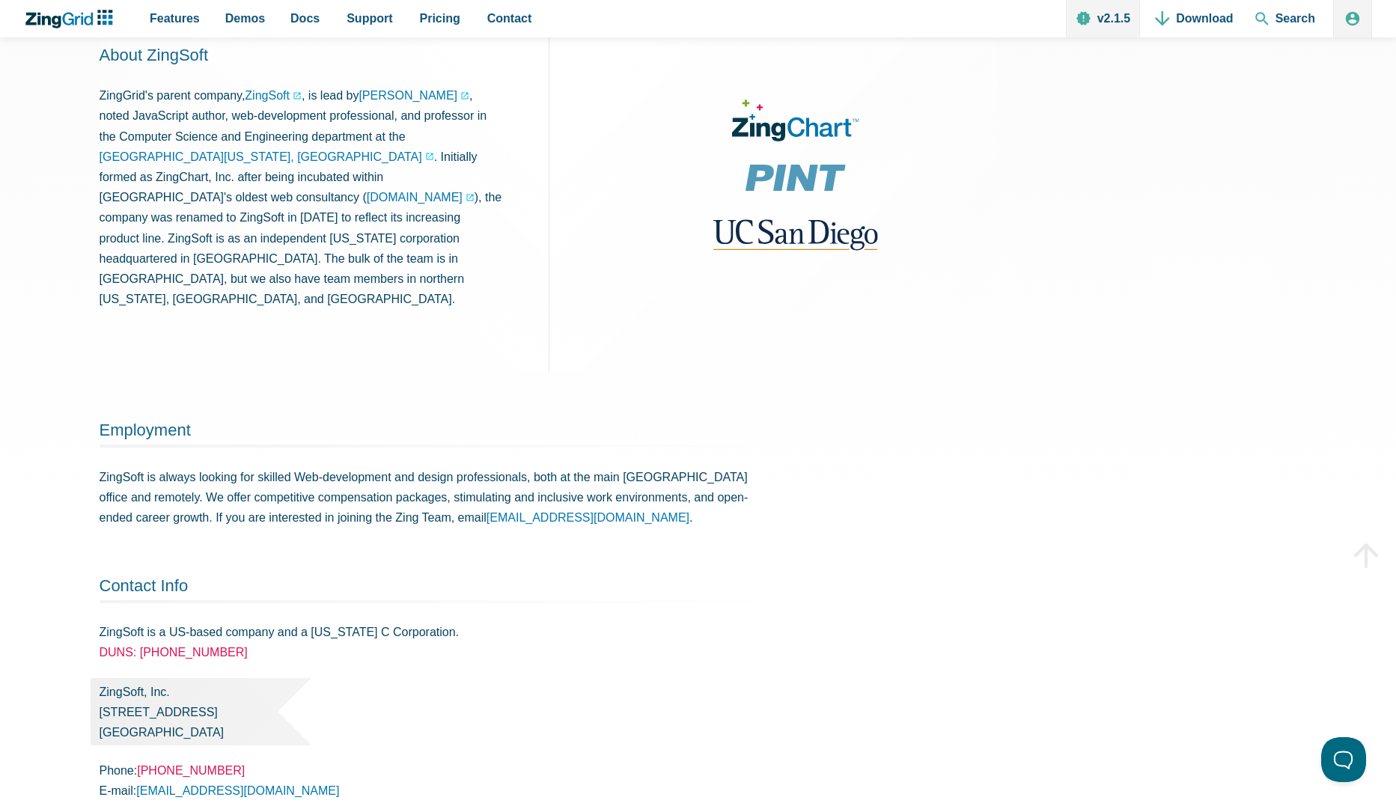
click at [784, 487] on article "About ZingGrid The genesis of ZingGrid came from insights learned from one of o…" at bounding box center [699, 237] width 1198 height 1263
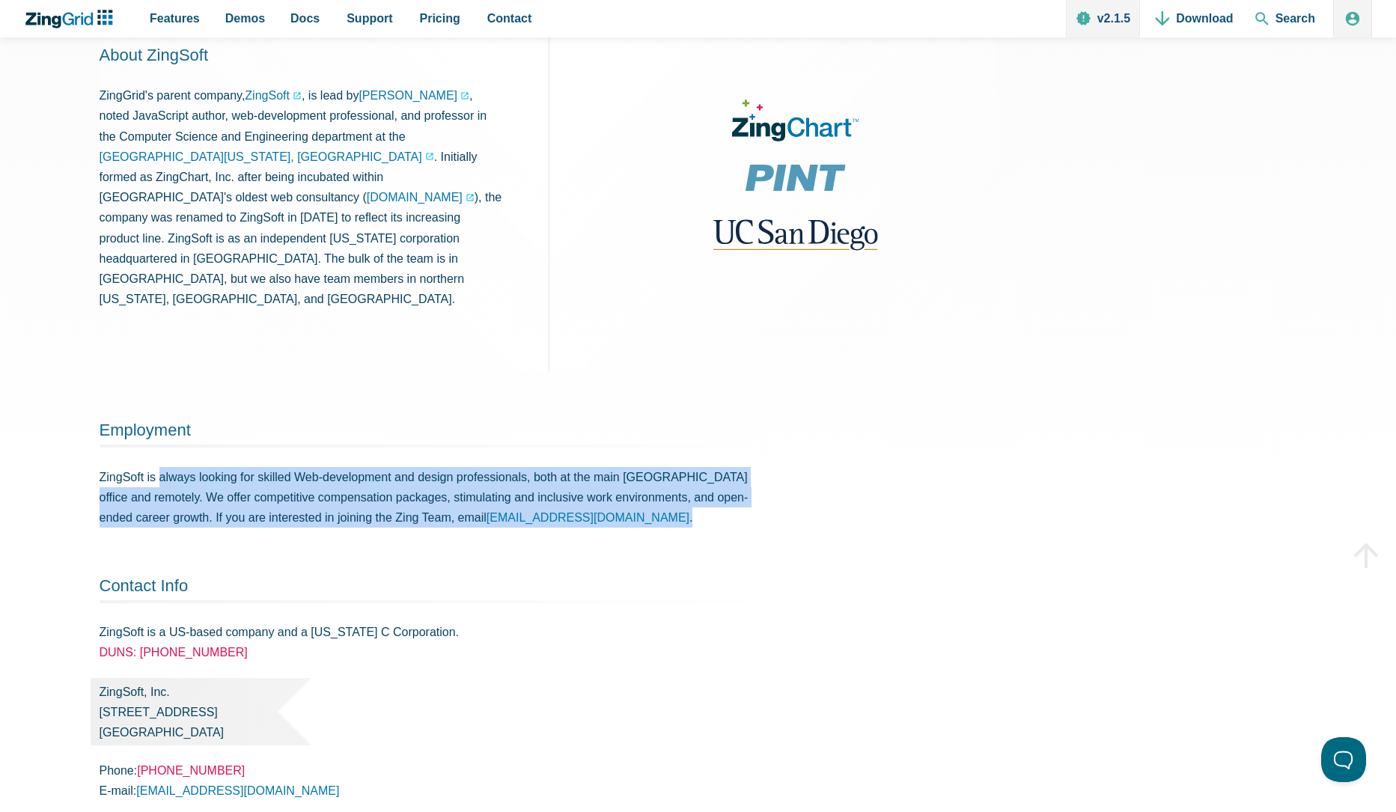
drag, startPoint x: 676, startPoint y: 471, endPoint x: 159, endPoint y: 414, distance: 520.3
click at [159, 414] on article "About ZingGrid The genesis of ZingGrid came from insights learned from one of o…" at bounding box center [699, 237] width 1198 height 1263
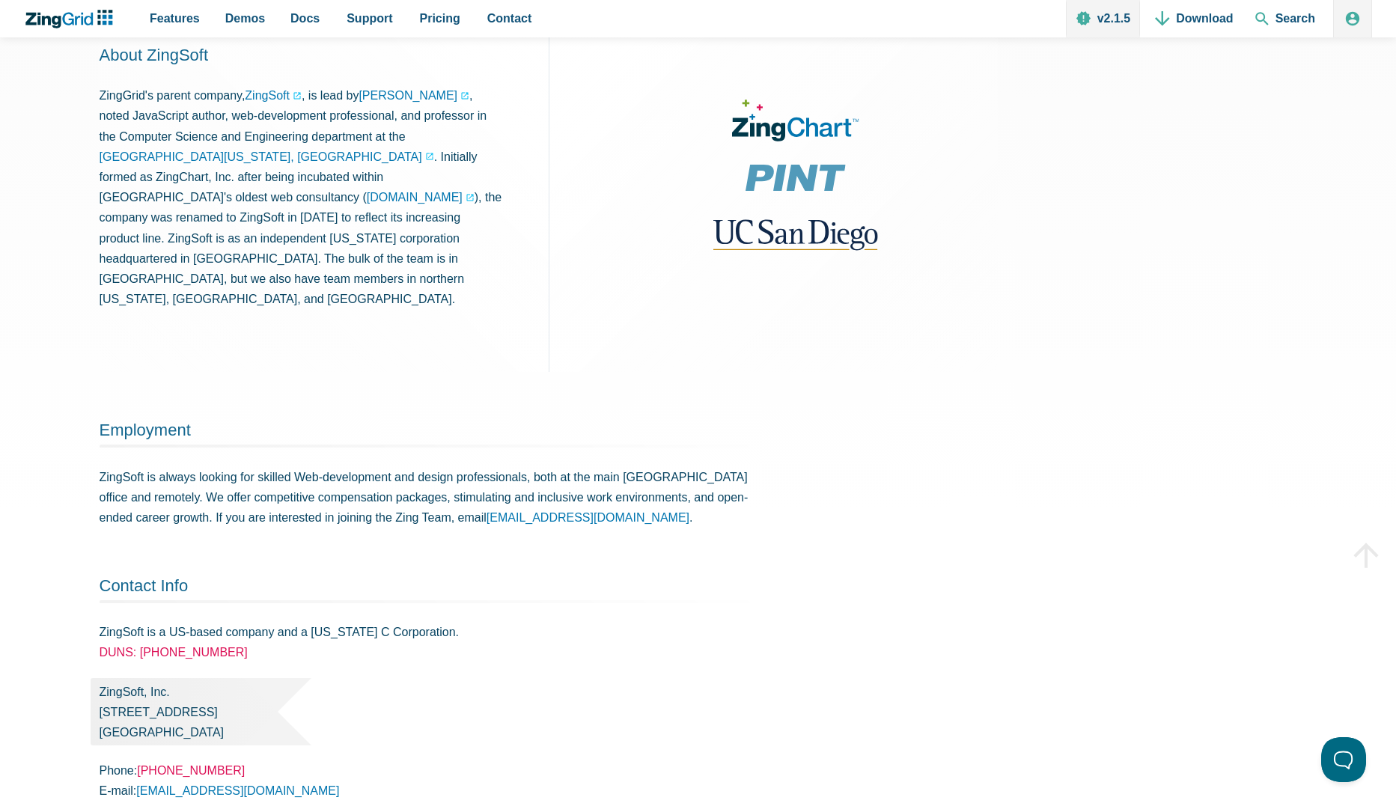
click at [156, 467] on p "ZingSoft is always looking for skilled Web-development and design professionals…" at bounding box center [437, 497] width 674 height 61
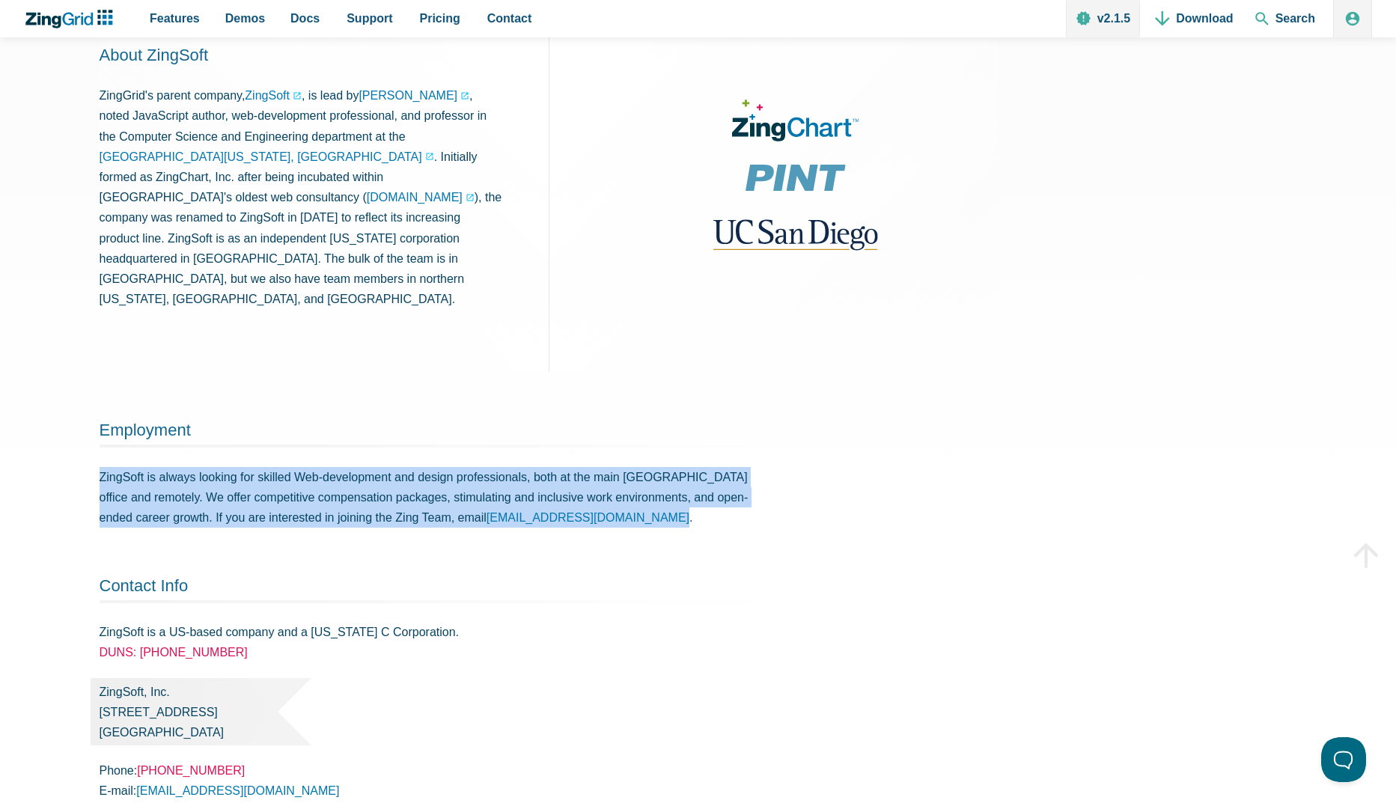
click at [157, 467] on p "ZingSoft is always looking for skilled Web-development and design professionals…" at bounding box center [437, 497] width 674 height 61
click at [171, 467] on p "ZingSoft is always looking for skilled Web-development and design professionals…" at bounding box center [437, 497] width 674 height 61
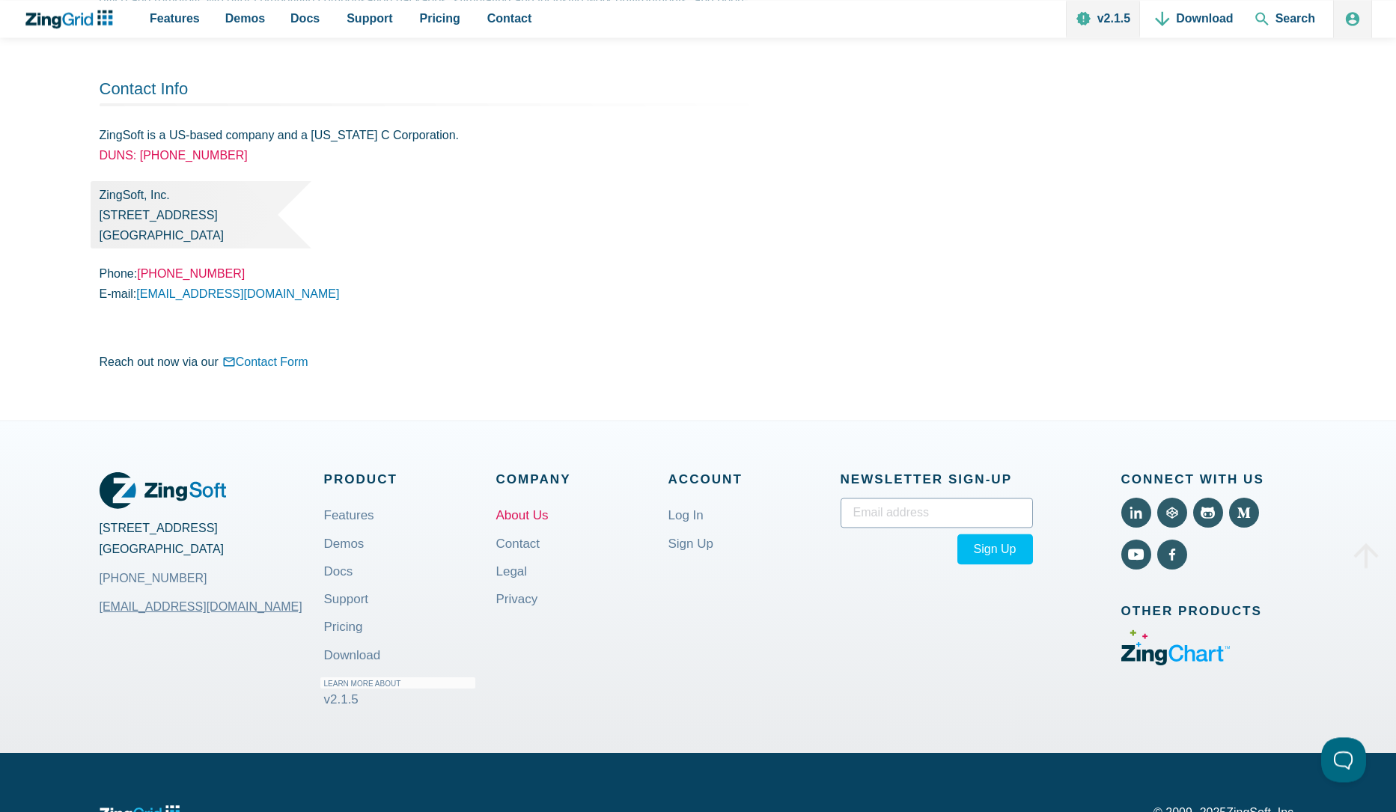
scroll to position [1007, 0]
click at [348, 694] on span "v2.1.5" at bounding box center [341, 701] width 34 height 14
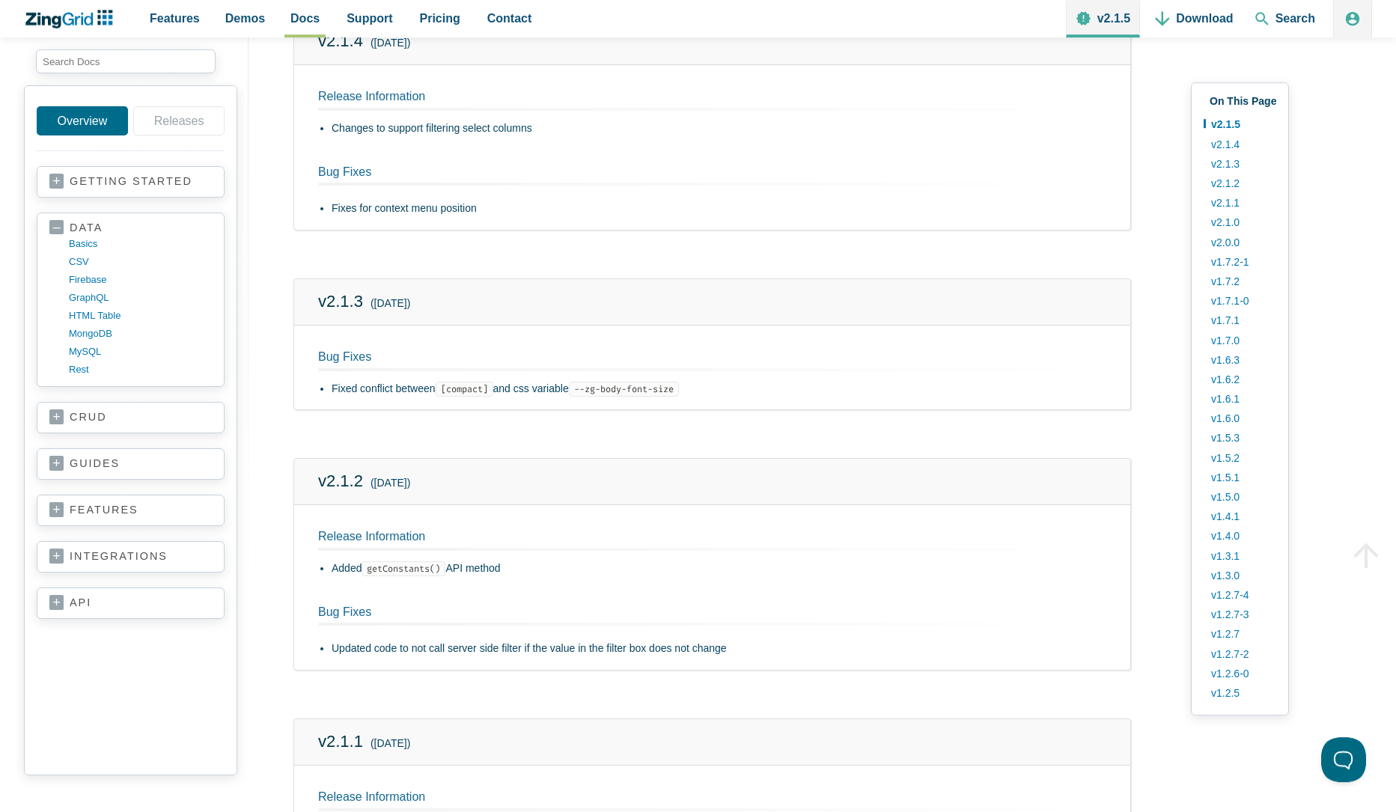
scroll to position [437, 0]
drag, startPoint x: 761, startPoint y: 395, endPoint x: 373, endPoint y: 382, distance: 387.9
click at [373, 382] on div "Bug Fixes Fixed conflict between [compact] and css variable --zg-body-font-size" at bounding box center [712, 365] width 836 height 85
click at [373, 382] on li "Fixed conflict between [compact] and css variable --zg-body-font-size" at bounding box center [719, 387] width 775 height 18
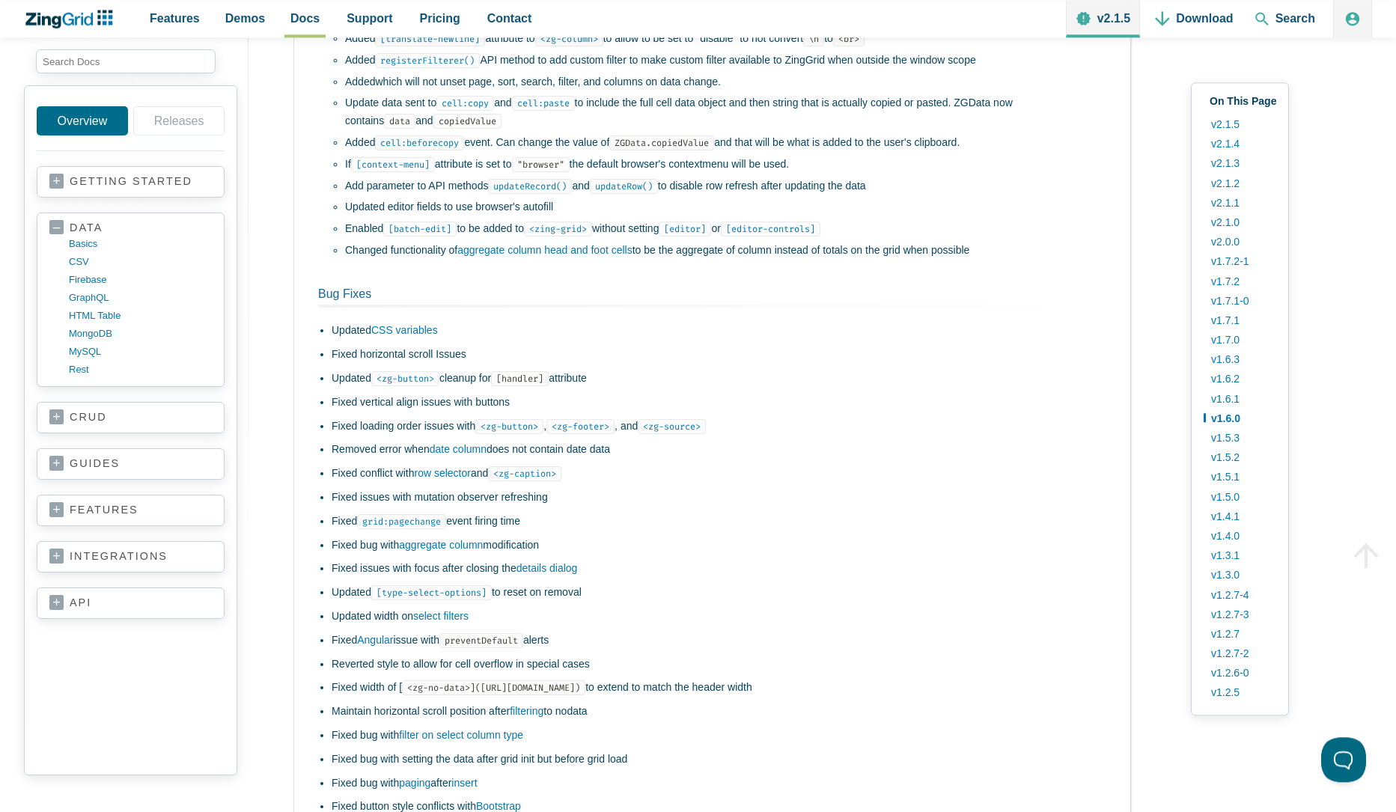
scroll to position [16417, 0]
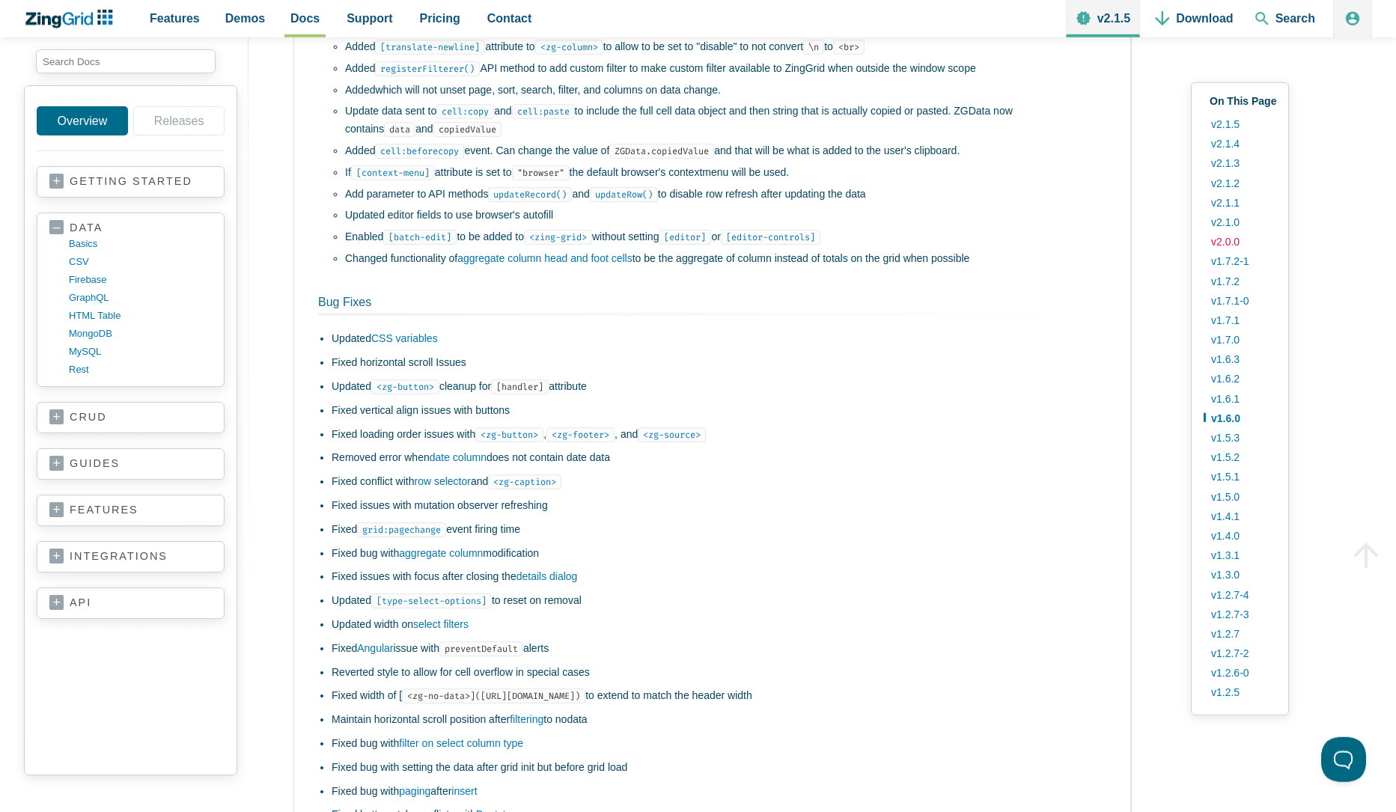
click at [1236, 242] on link "v2.0.0" at bounding box center [1240, 241] width 73 height 19
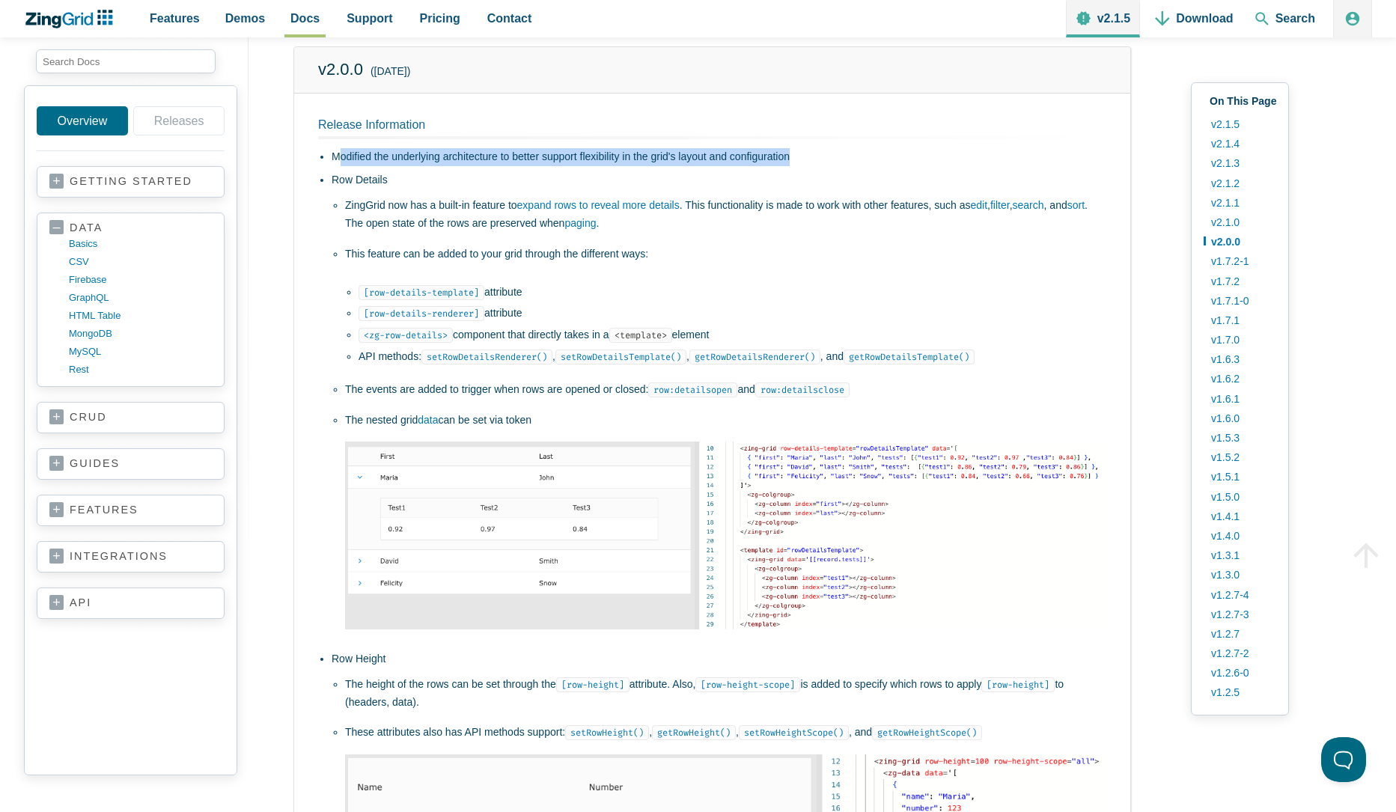
drag, startPoint x: 336, startPoint y: 156, endPoint x: 947, endPoint y: 165, distance: 610.8
click at [947, 165] on li "Modified the underlying architecture to better support flexibility in the grid'…" at bounding box center [719, 157] width 775 height 18
click at [57, 16] on icon "ZingChart Logo. Click to return to the homepage" at bounding box center [69, 19] width 97 height 19
